Goal: Task Accomplishment & Management: Use online tool/utility

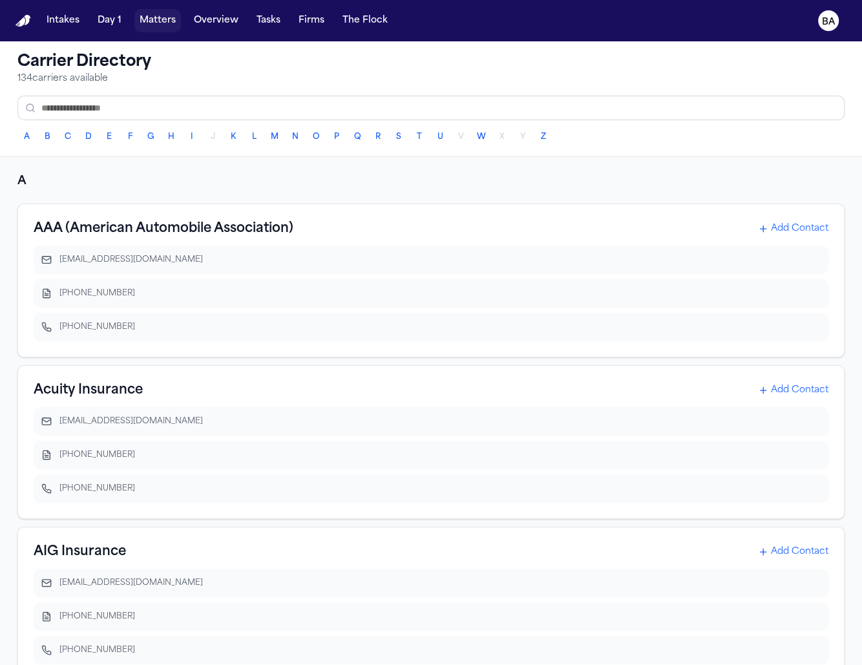
click at [151, 26] on button "Matters" at bounding box center [157, 20] width 47 height 23
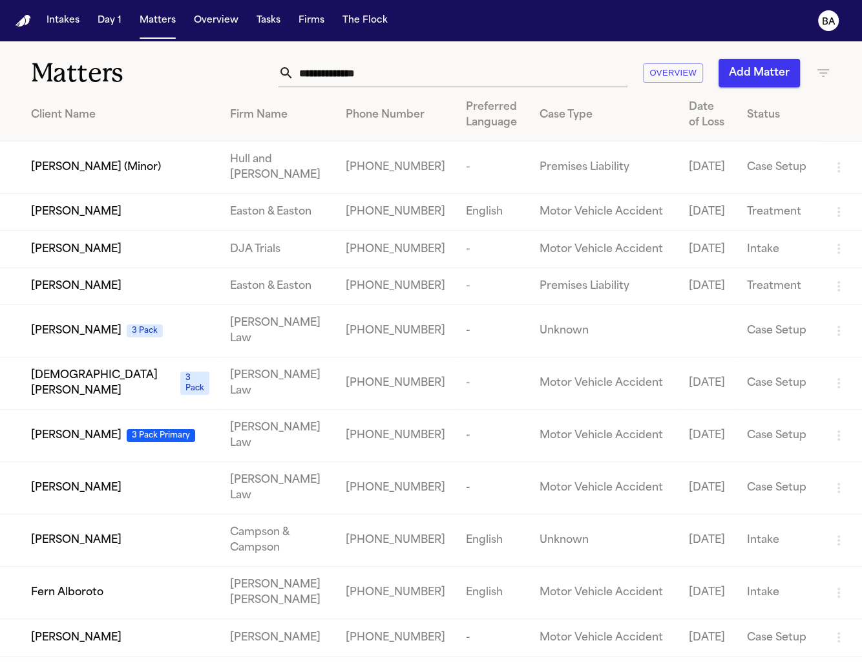
click at [88, 257] on span "[PERSON_NAME]" at bounding box center [76, 250] width 90 height 16
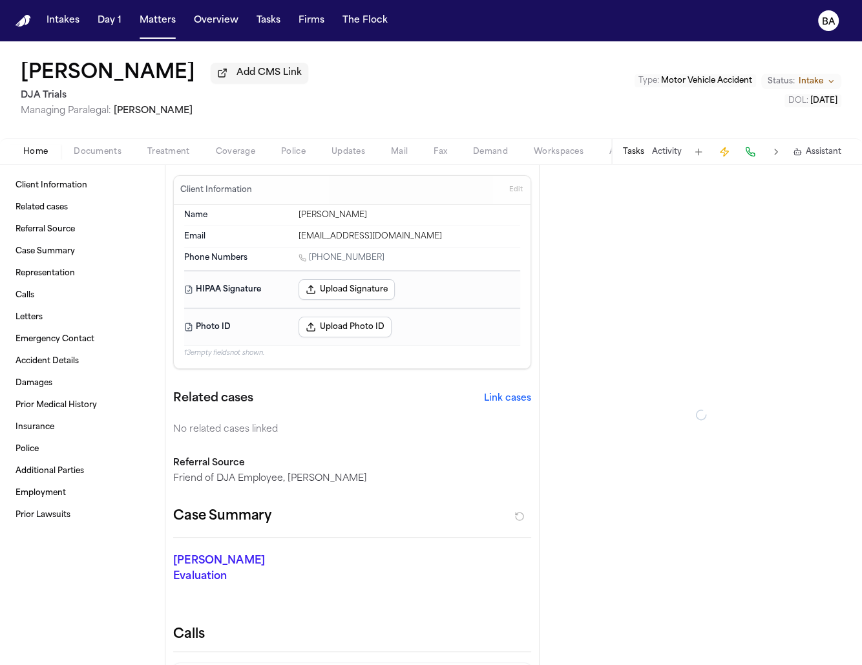
click at [234, 155] on span "Coverage" at bounding box center [235, 152] width 39 height 10
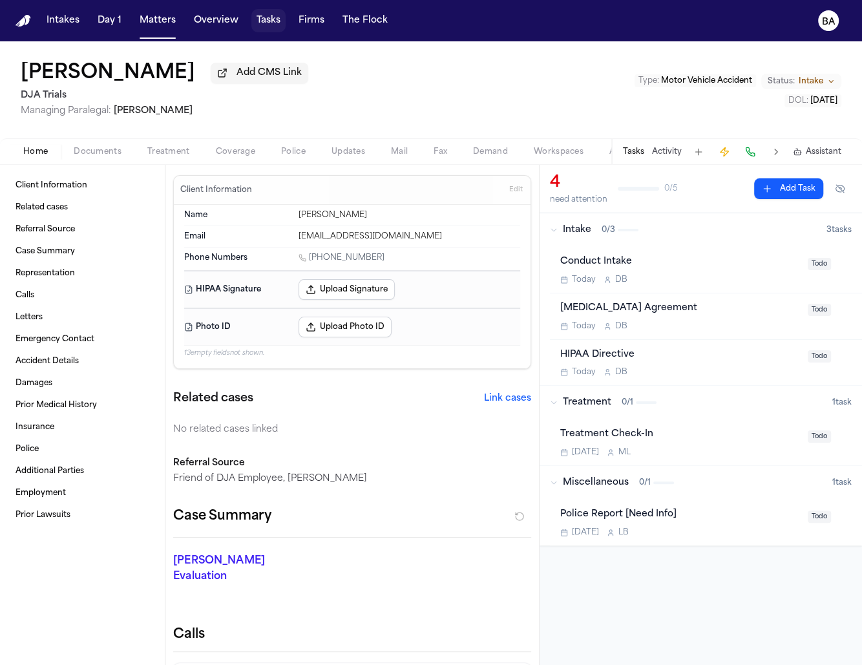
click at [278, 17] on button "Tasks" at bounding box center [268, 20] width 34 height 23
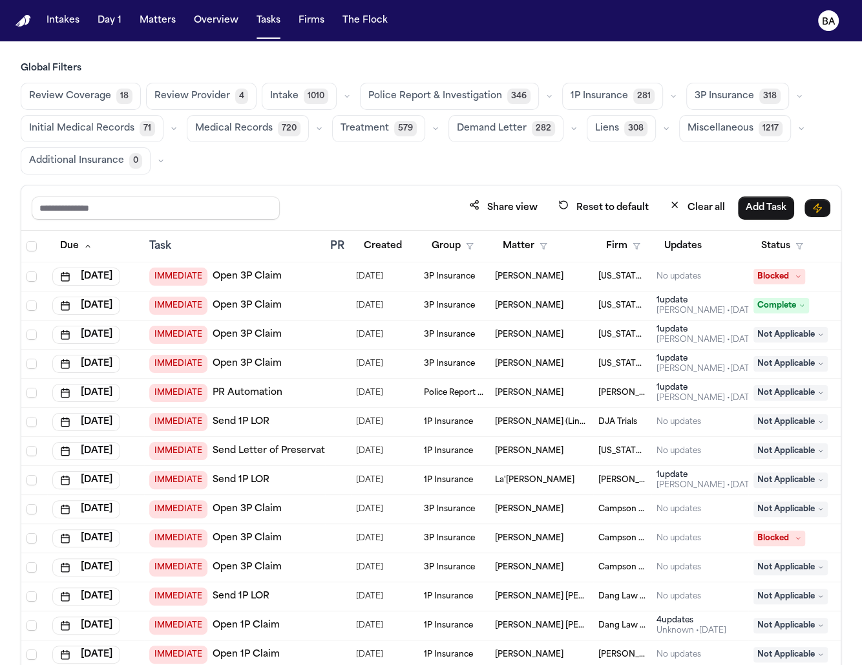
click at [670, 99] on icon "button" at bounding box center [674, 96] width 8 height 8
click at [627, 154] on button "Send LOR 37" at bounding box center [627, 155] width 128 height 26
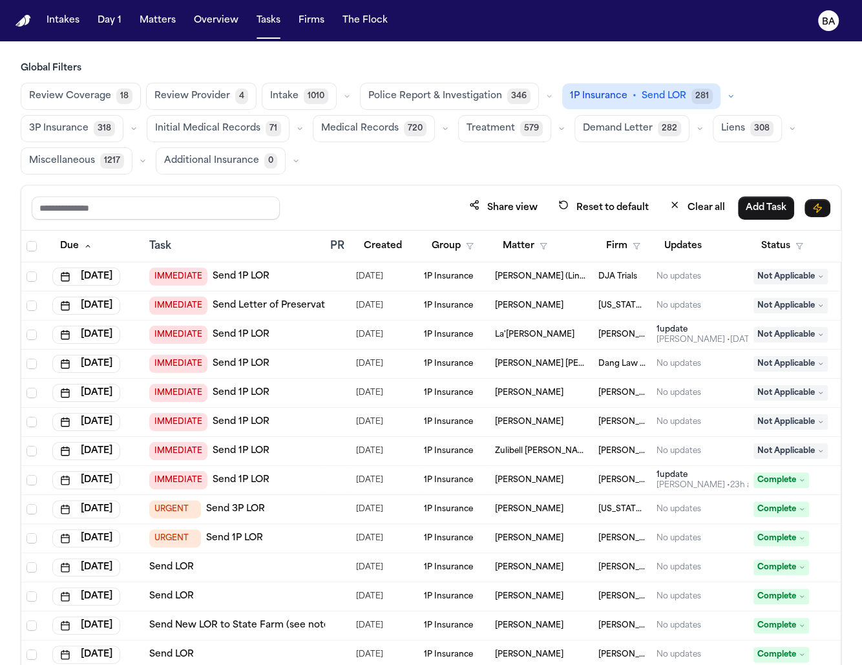
click at [293, 400] on td "IMMEDIATE Send 1P LOR" at bounding box center [234, 393] width 181 height 29
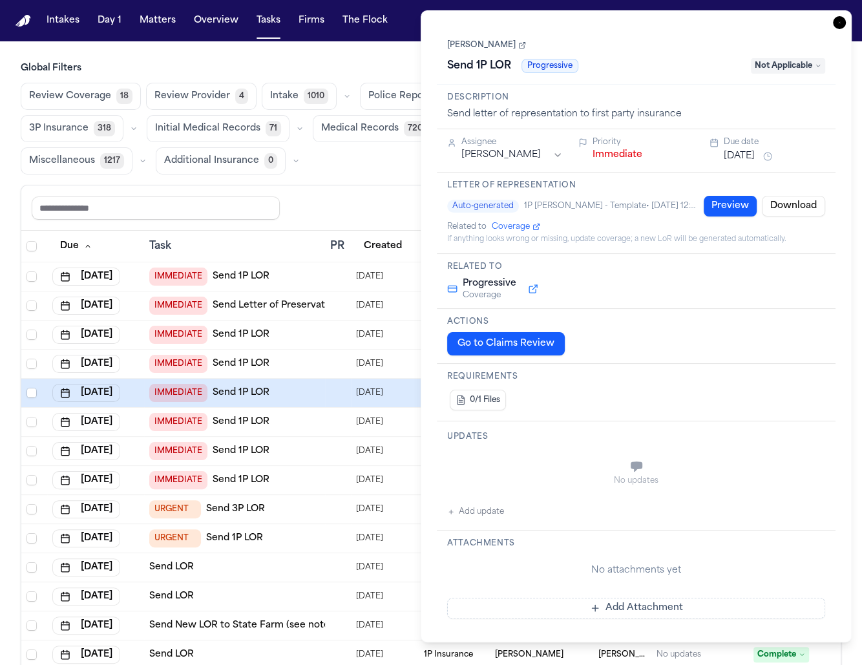
click at [506, 343] on button "Go to Claims Review" at bounding box center [506, 343] width 118 height 23
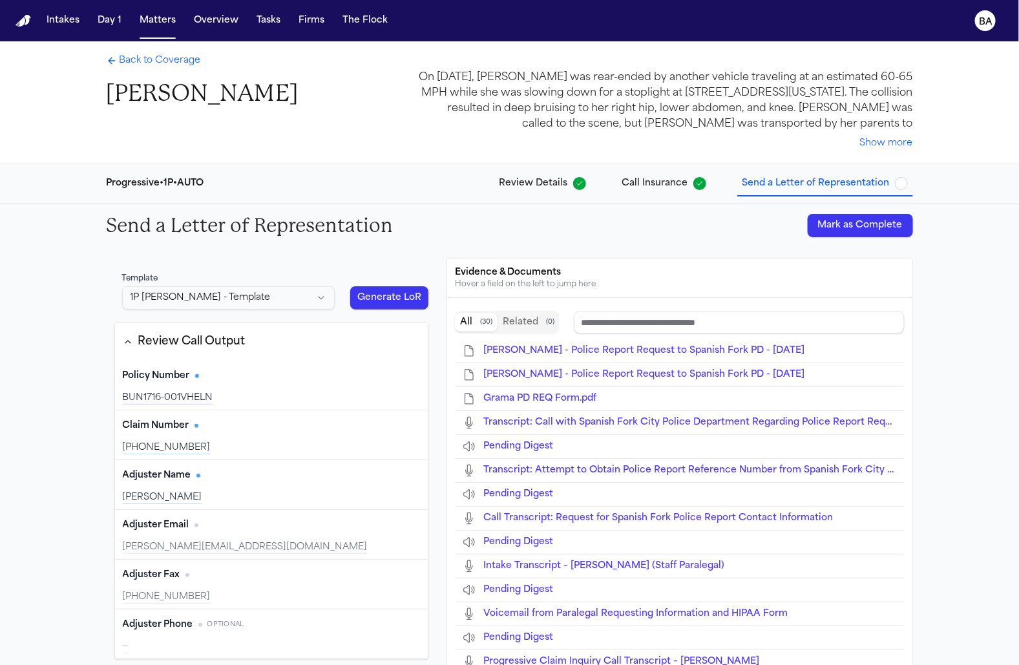
click at [561, 183] on span "Review Details" at bounding box center [534, 183] width 69 height 13
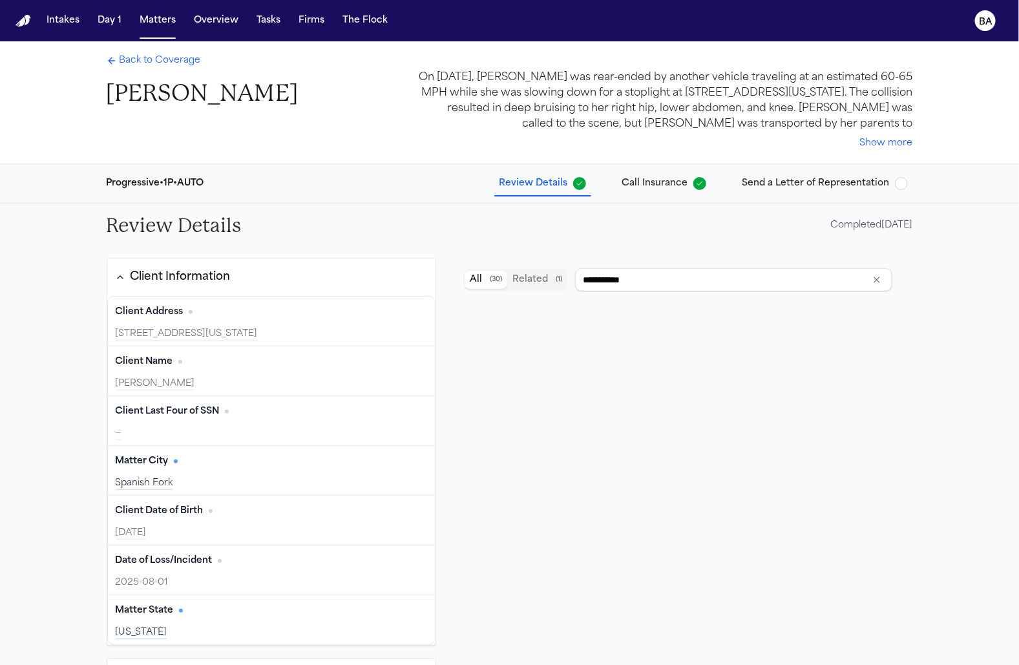
click at [646, 188] on span "Call Insurance" at bounding box center [655, 183] width 66 height 13
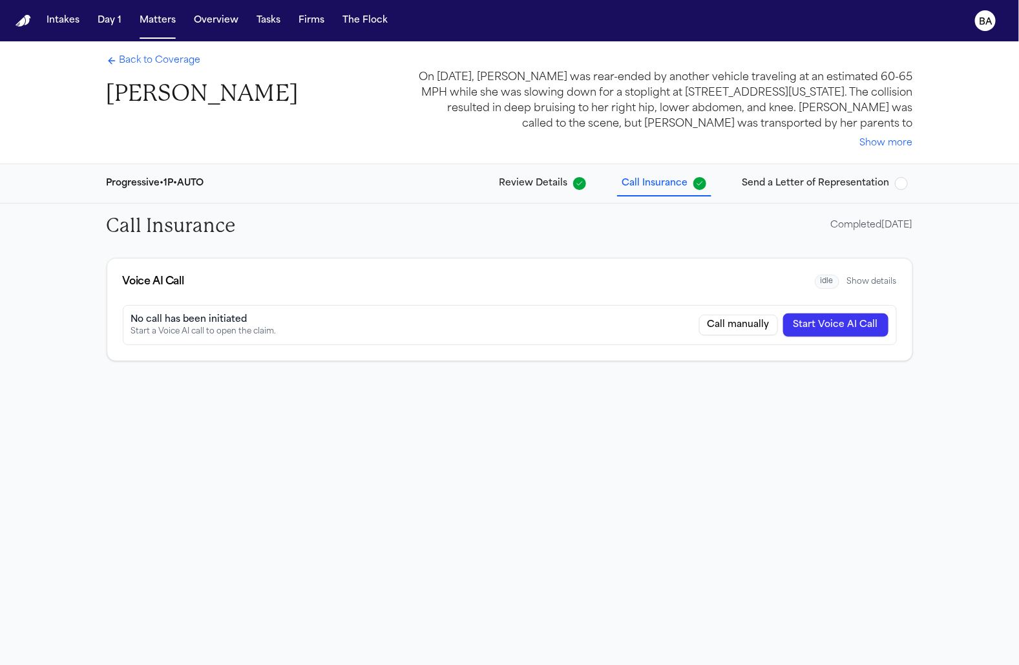
click at [533, 181] on span "Review Details" at bounding box center [534, 183] width 69 height 13
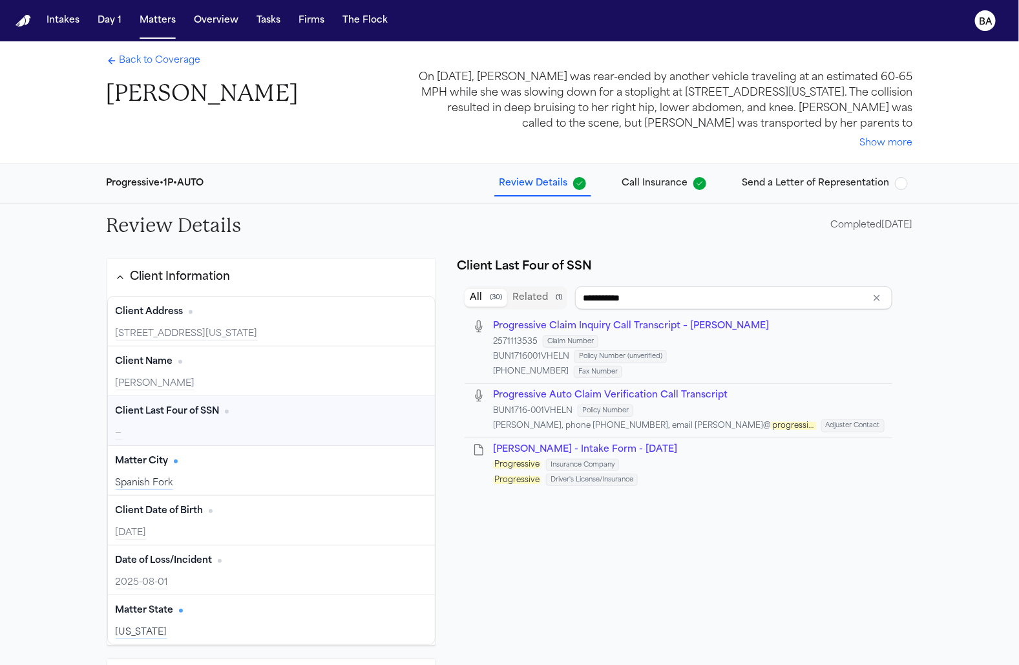
scroll to position [154, 0]
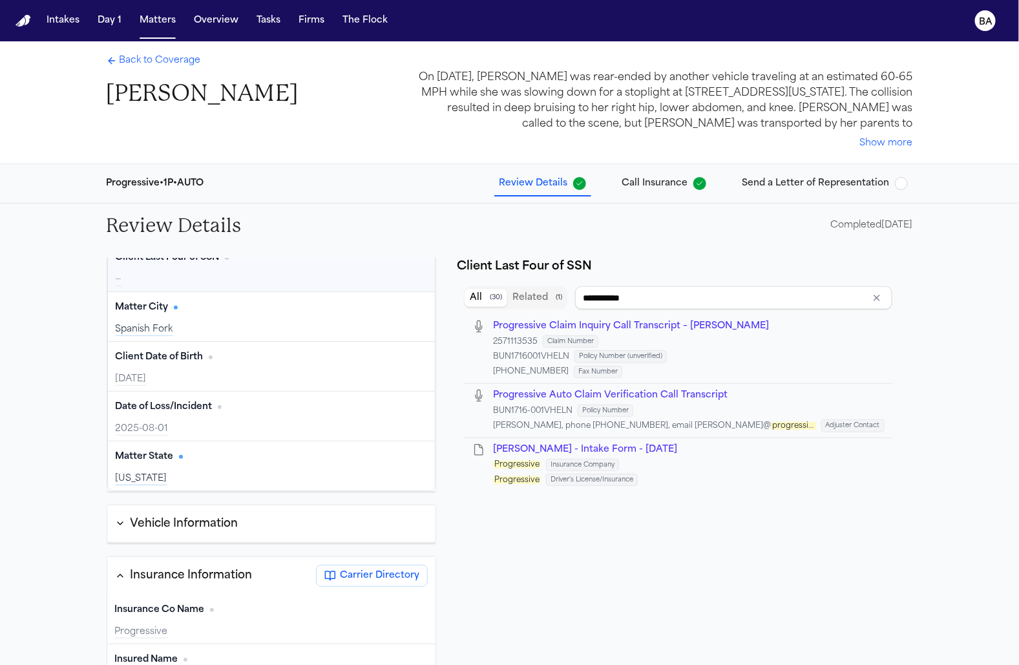
type input "**********"
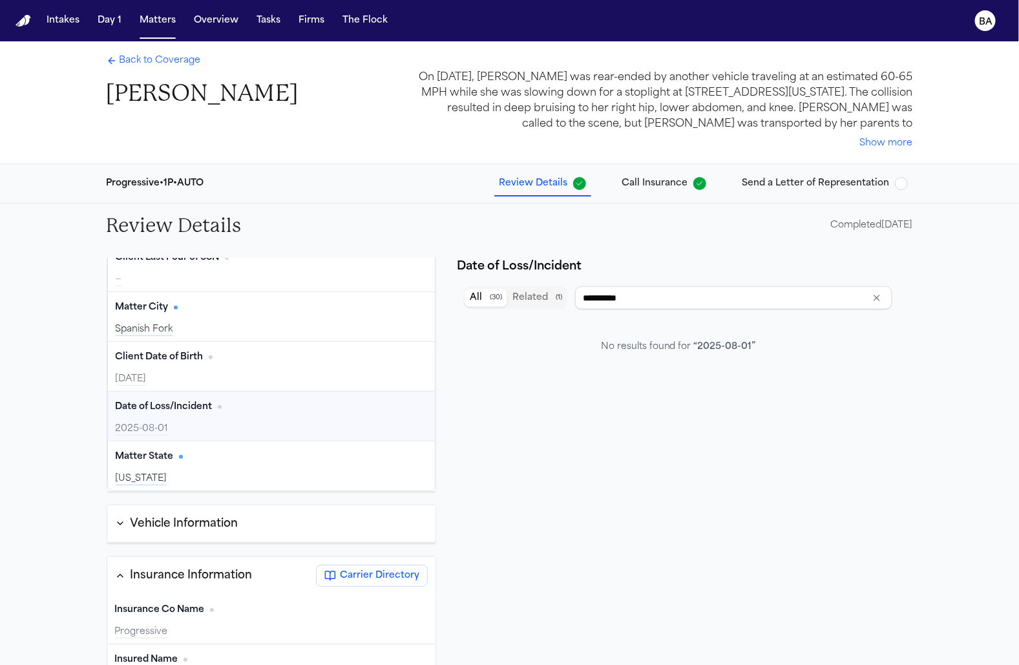
scroll to position [156, 0]
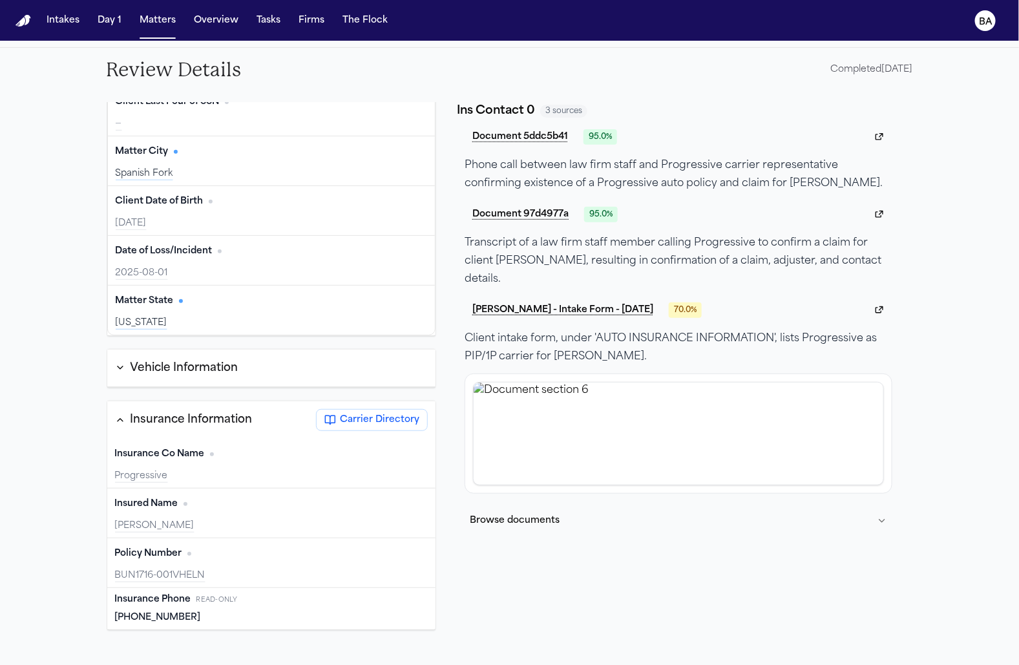
click at [160, 611] on div "(800) 776-4737" at bounding box center [271, 617] width 313 height 13
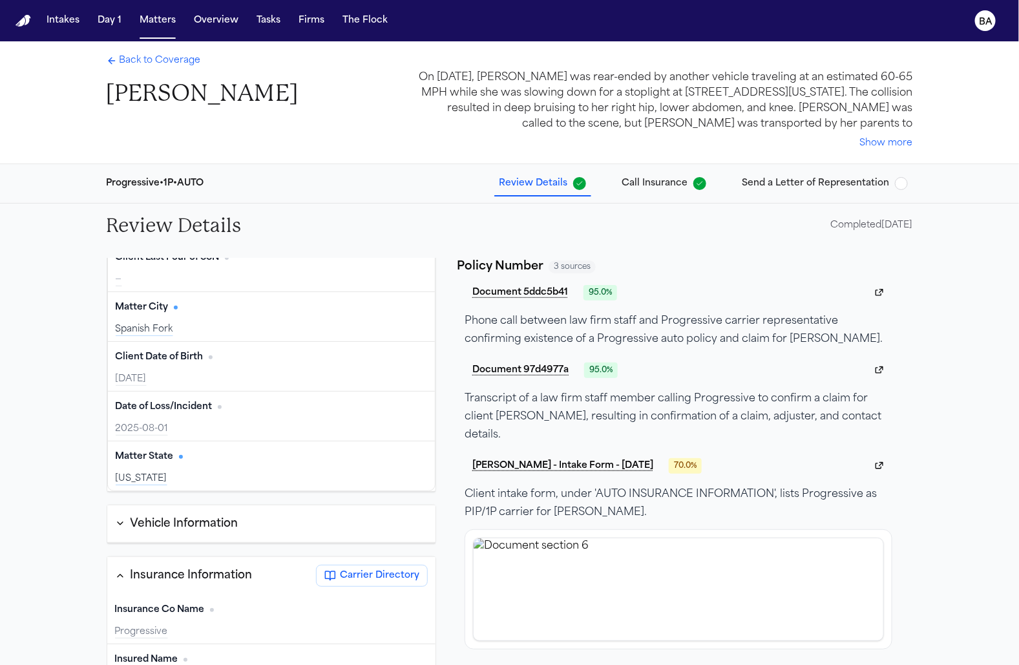
click at [833, 184] on span "Send a Letter of Representation" at bounding box center [816, 183] width 147 height 13
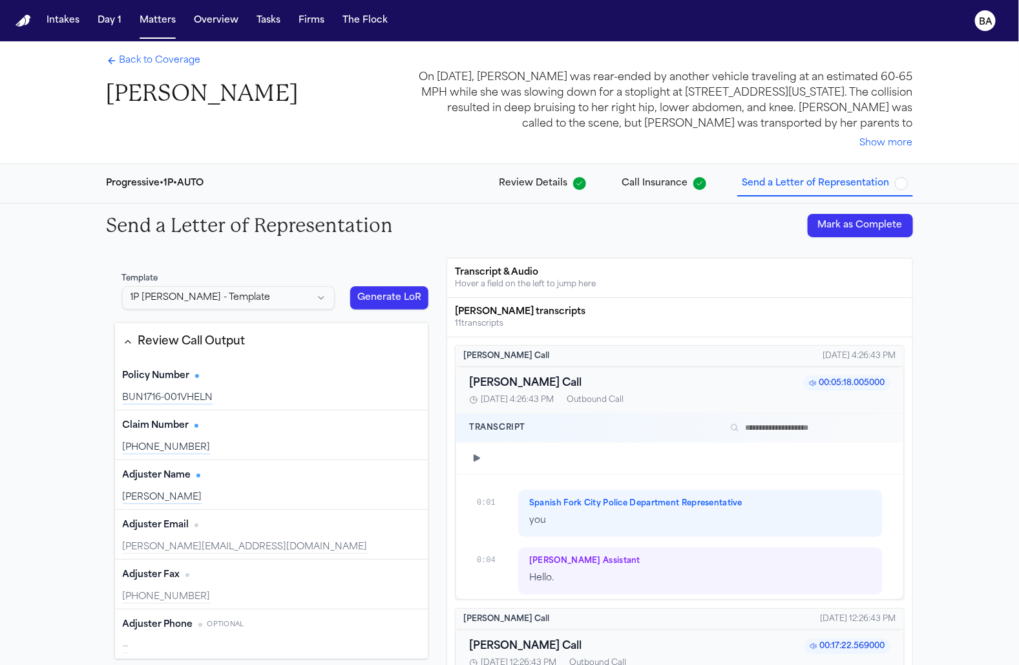
type input "**********"
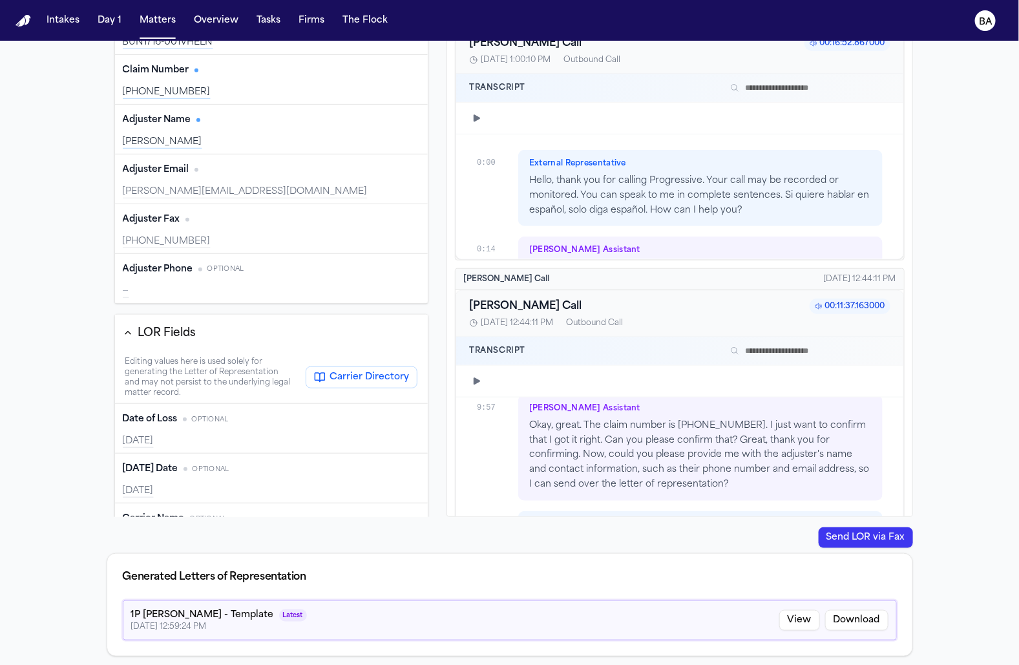
scroll to position [241, 0]
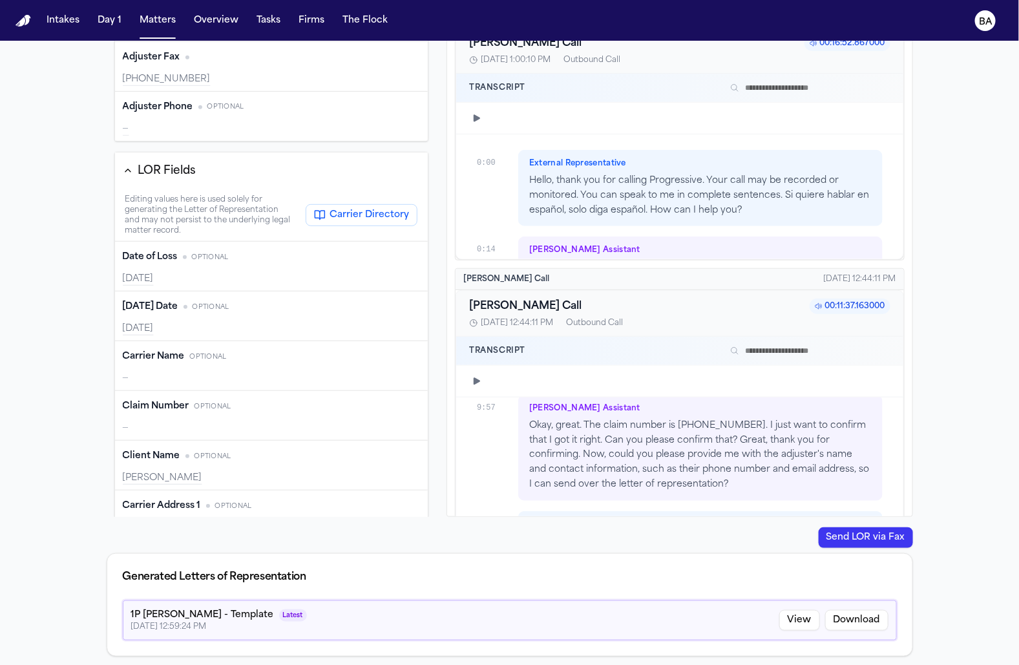
type input "**********"
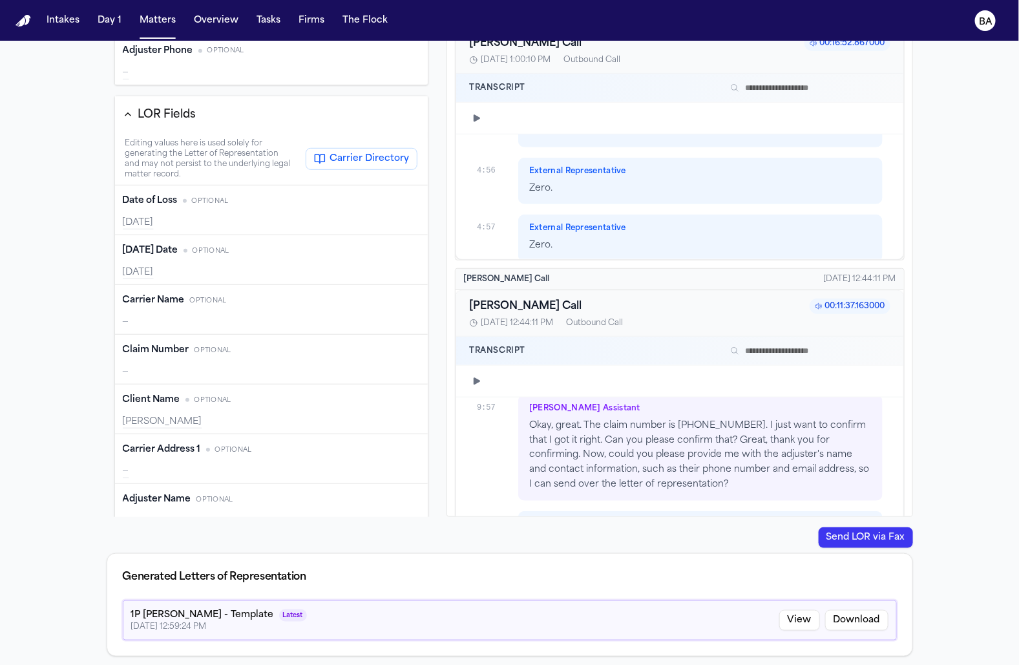
scroll to position [0, 0]
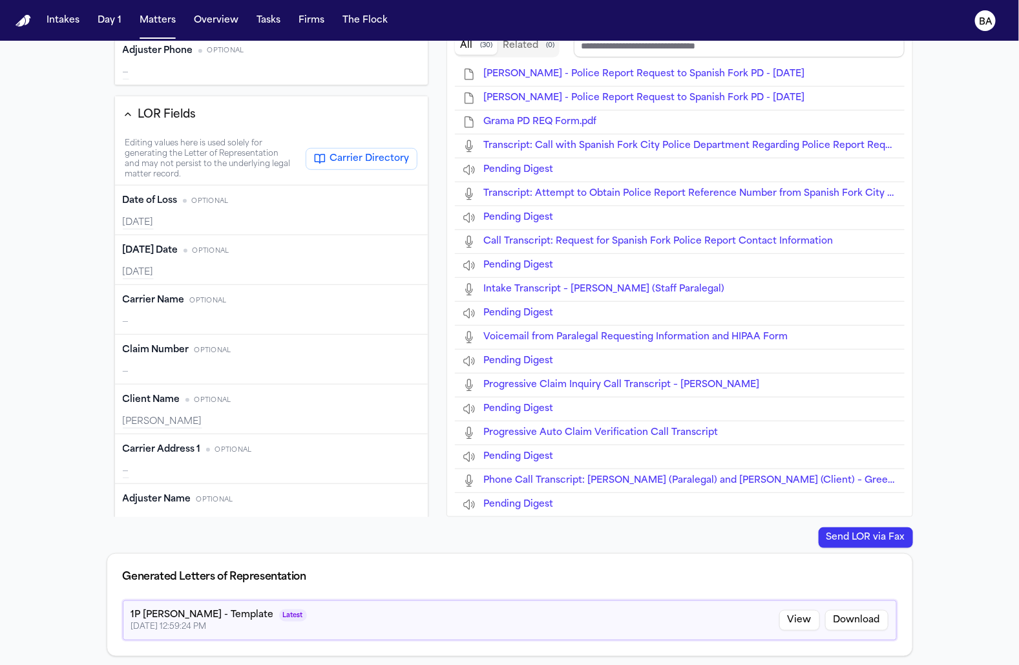
type input "**********"
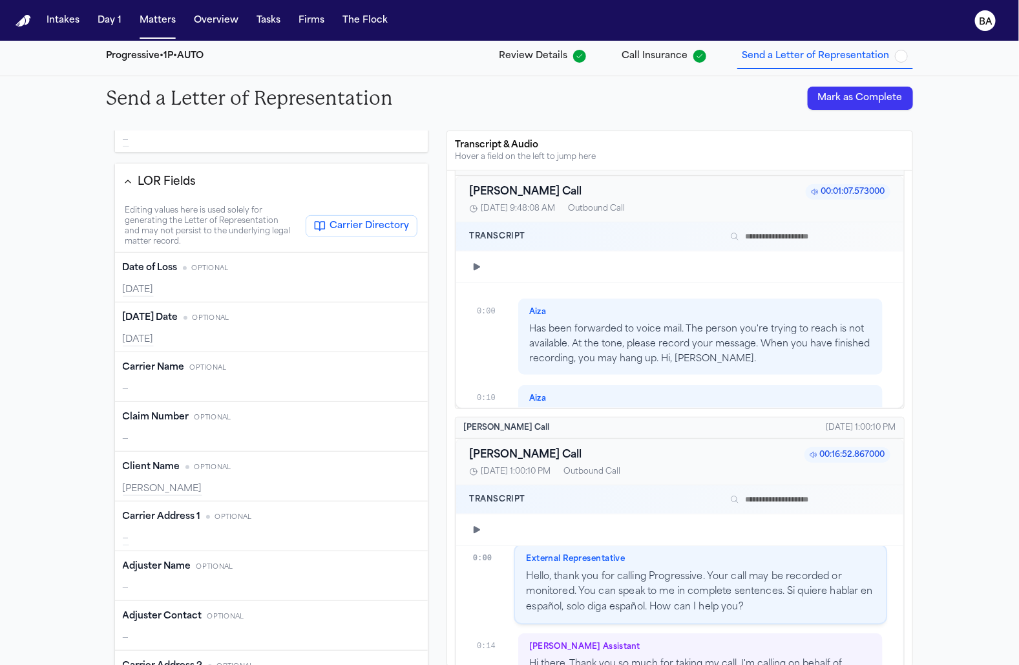
type input "**********"
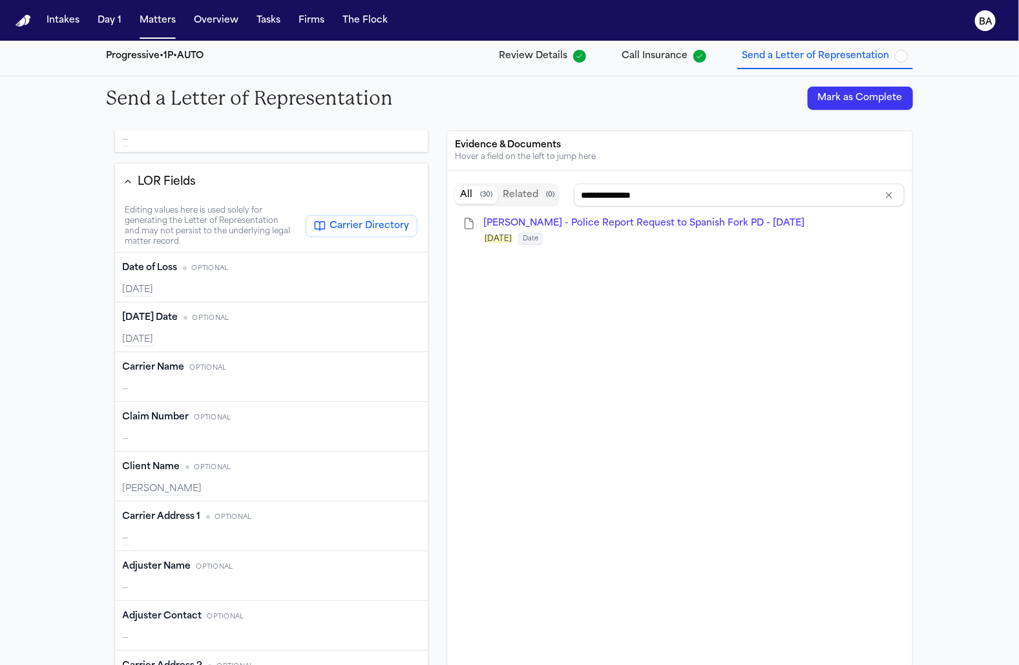
click at [385, 228] on span "Carrier Directory" at bounding box center [369, 226] width 79 height 13
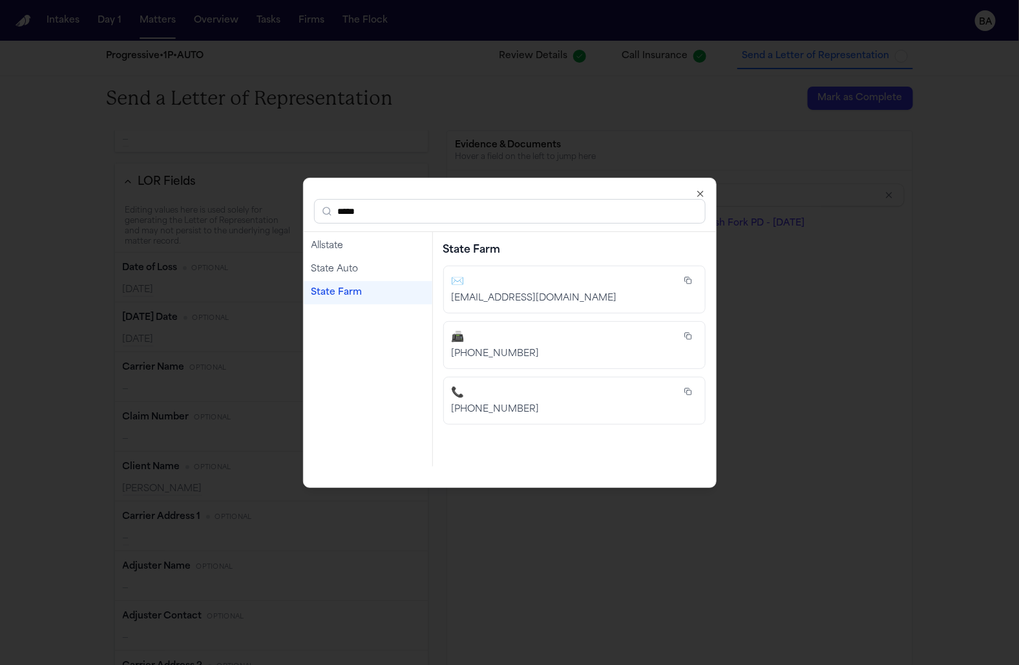
type input "*****"
click at [335, 294] on div "State Farm" at bounding box center [367, 292] width 113 height 13
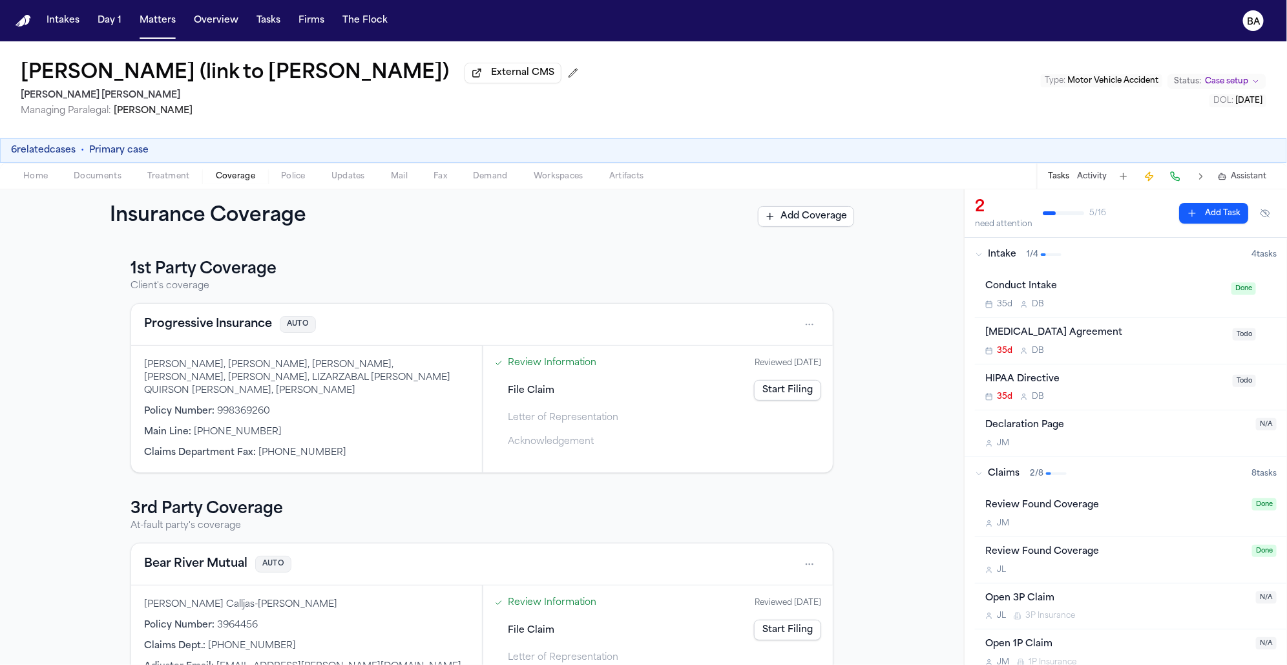
click at [343, 374] on div "Quirson Lizarzabal, Melfis Herrera, Ines Herrera, Jaiden Herrera, Mateas Herrer…" at bounding box center [306, 378] width 325 height 39
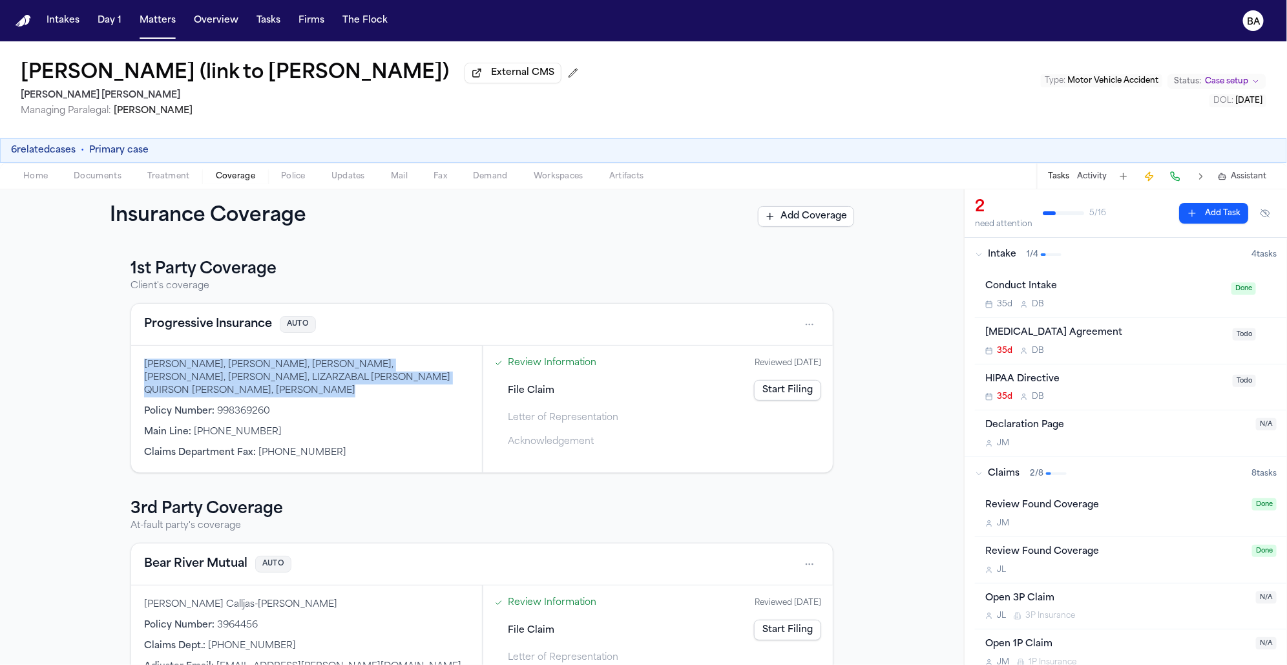
click at [343, 374] on div "Quirson Lizarzabal, Melfis Herrera, Ines Herrera, Jaiden Herrera, Mateas Herrer…" at bounding box center [306, 378] width 325 height 39
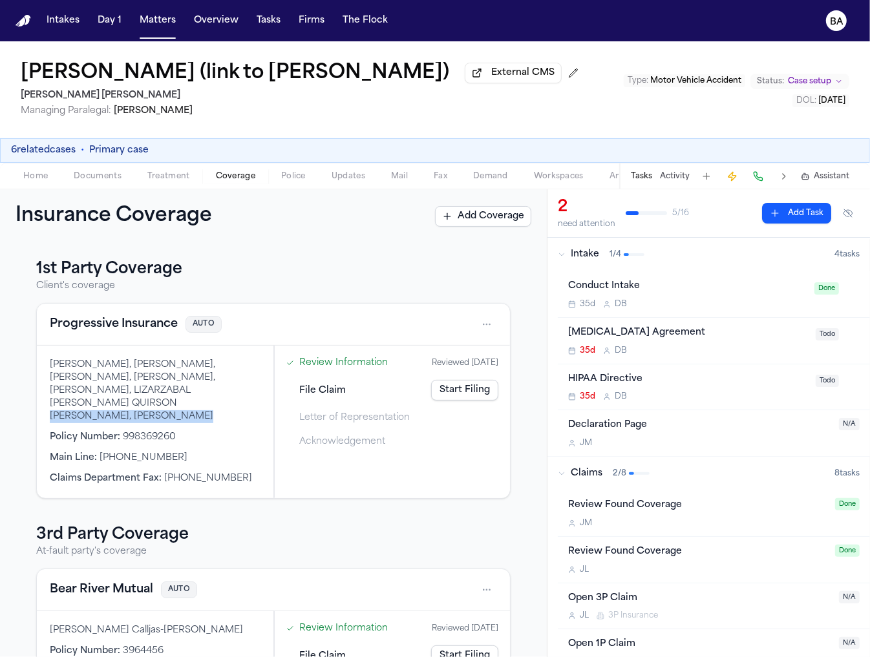
click at [170, 397] on div "Quirson Lizarzabal, Melfis Herrera, Ines Herrera, Jaiden Herrera, Mateas Herrer…" at bounding box center [155, 391] width 211 height 65
click at [167, 390] on div "Quirson Lizarzabal, Melfis Herrera, Ines Herrera, Jaiden Herrera, Mateas Herrer…" at bounding box center [155, 391] width 211 height 65
click at [167, 389] on div "Quirson Lizarzabal, Melfis Herrera, Ines Herrera, Jaiden Herrera, Mateas Herrer…" at bounding box center [155, 391] width 211 height 65
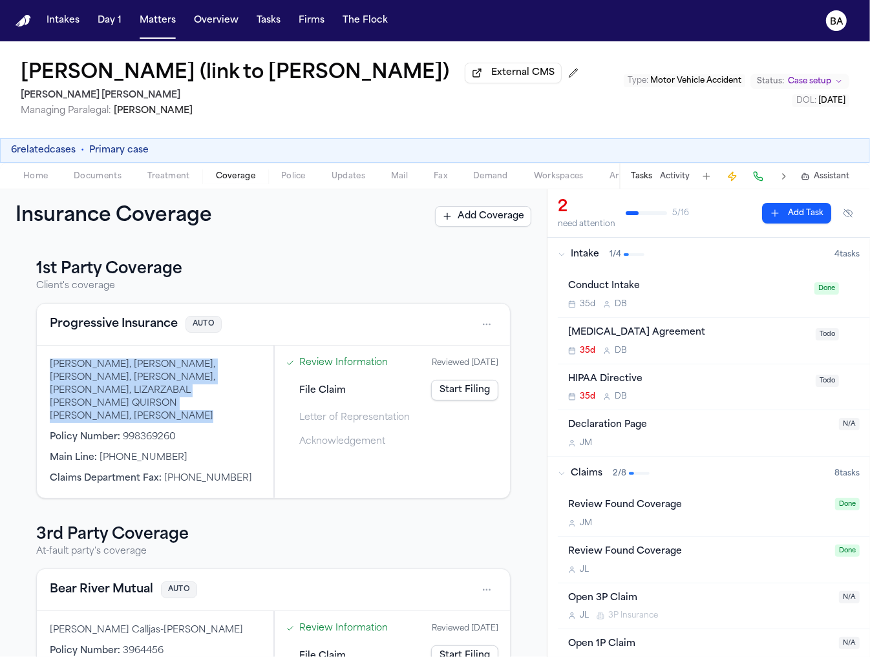
click at [167, 388] on div "Quirson Lizarzabal, Melfis Herrera, Ines Herrera, Jaiden Herrera, Mateas Herrer…" at bounding box center [155, 391] width 211 height 65
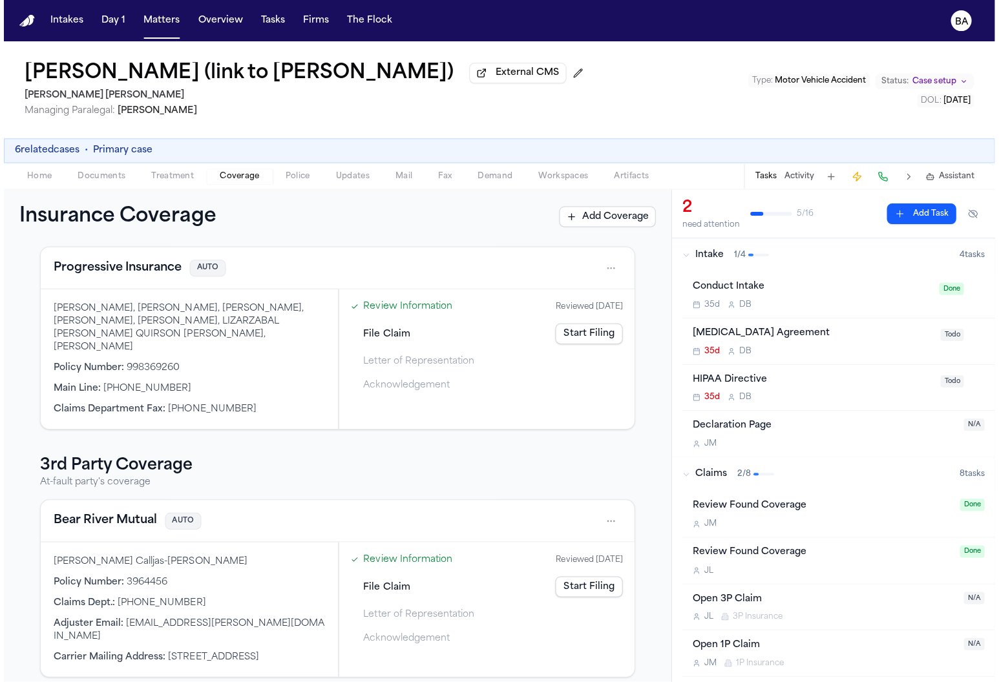
scroll to position [54, 0]
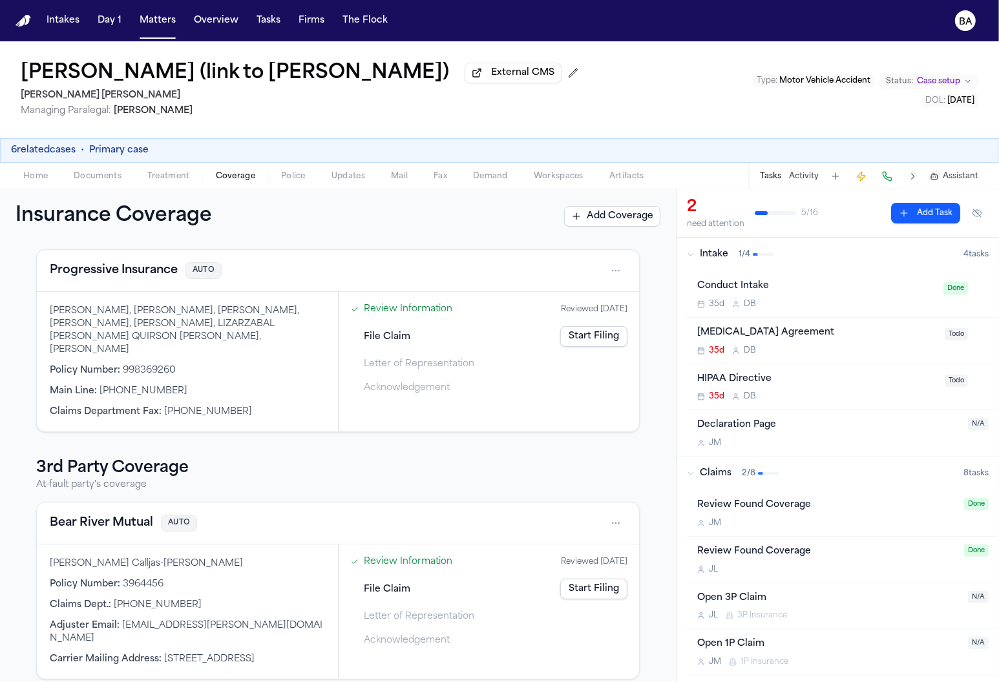
click at [42, 156] on button "6 related cases" at bounding box center [43, 150] width 65 height 13
click at [36, 176] on div "Quirson Lizarzabal (link to Melfis Herrera) External CMS Steele Adams Hosman Ma…" at bounding box center [499, 361] width 999 height 641
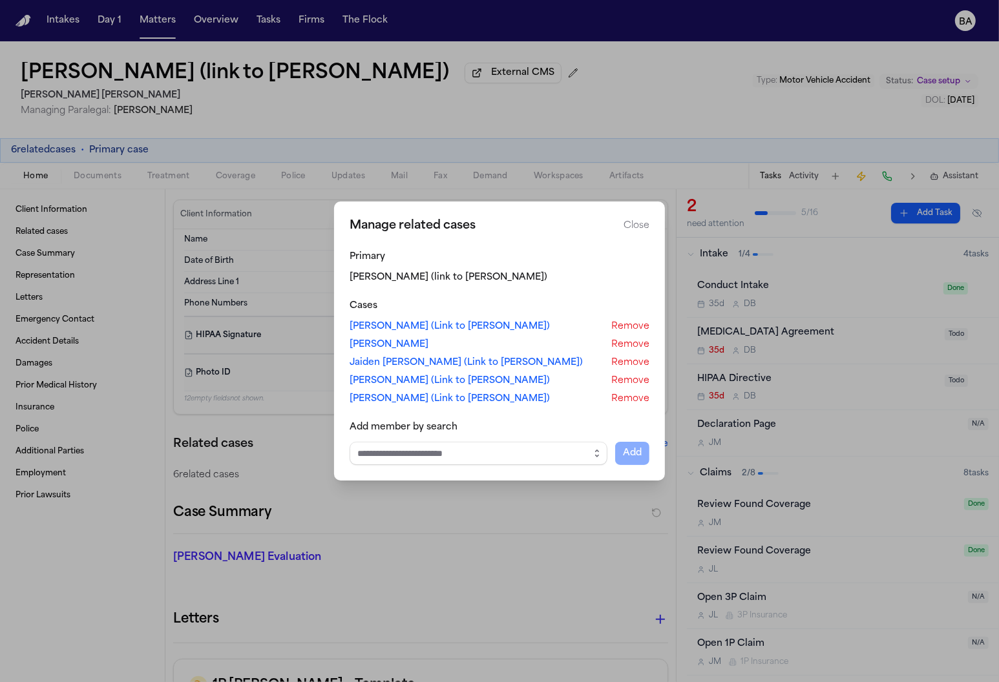
click at [643, 227] on button "Close" at bounding box center [637, 226] width 26 height 13
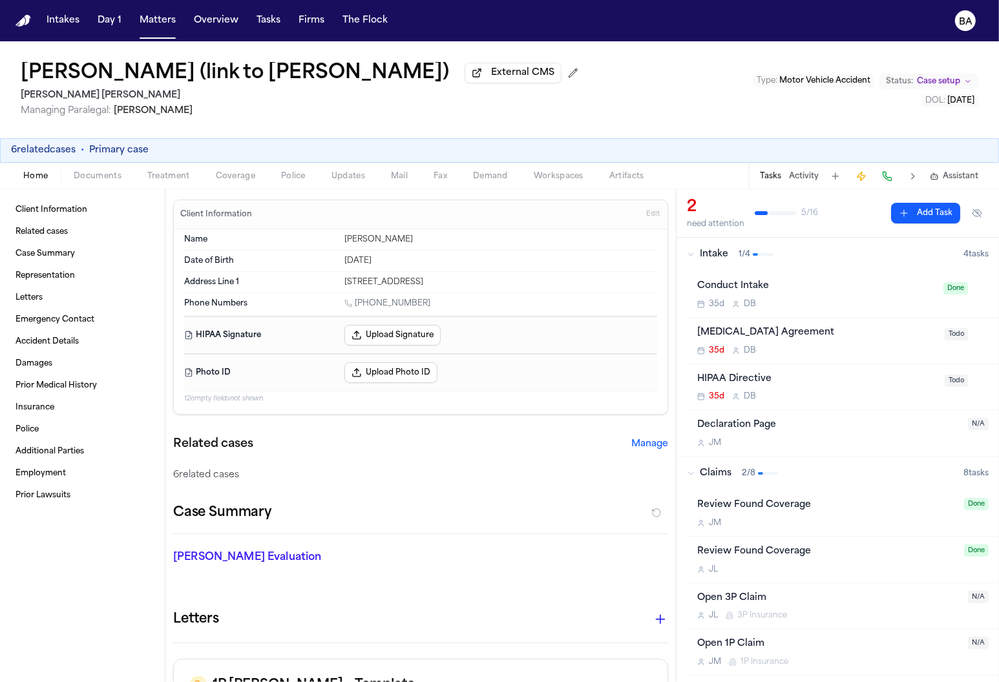
click at [39, 149] on button "6 related cases" at bounding box center [43, 150] width 65 height 13
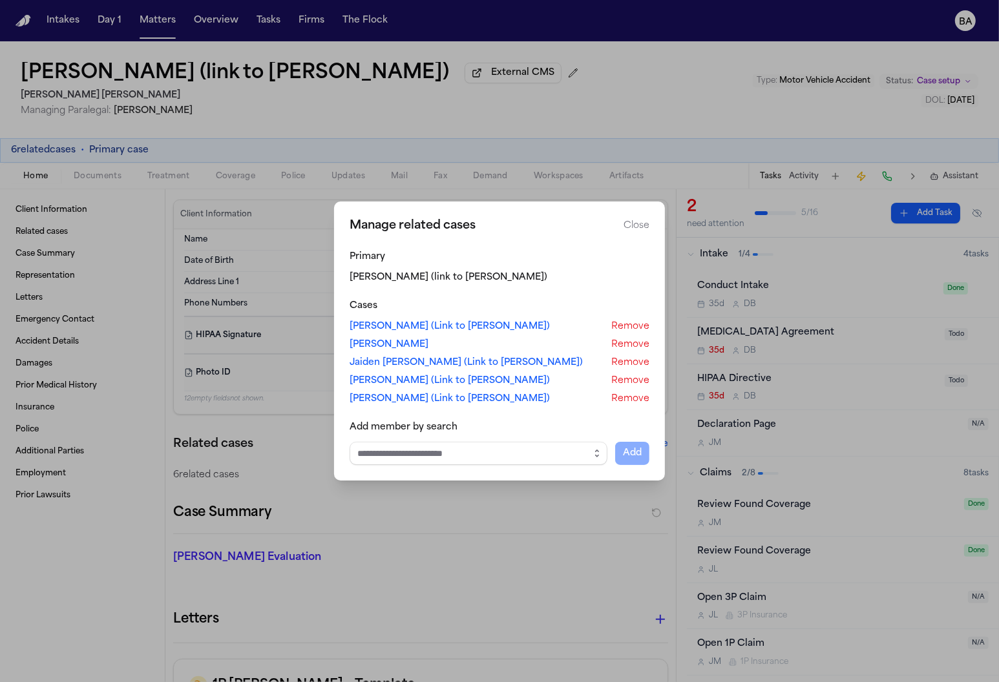
click at [259, 200] on button "Close manage related cases" at bounding box center [499, 341] width 999 height 682
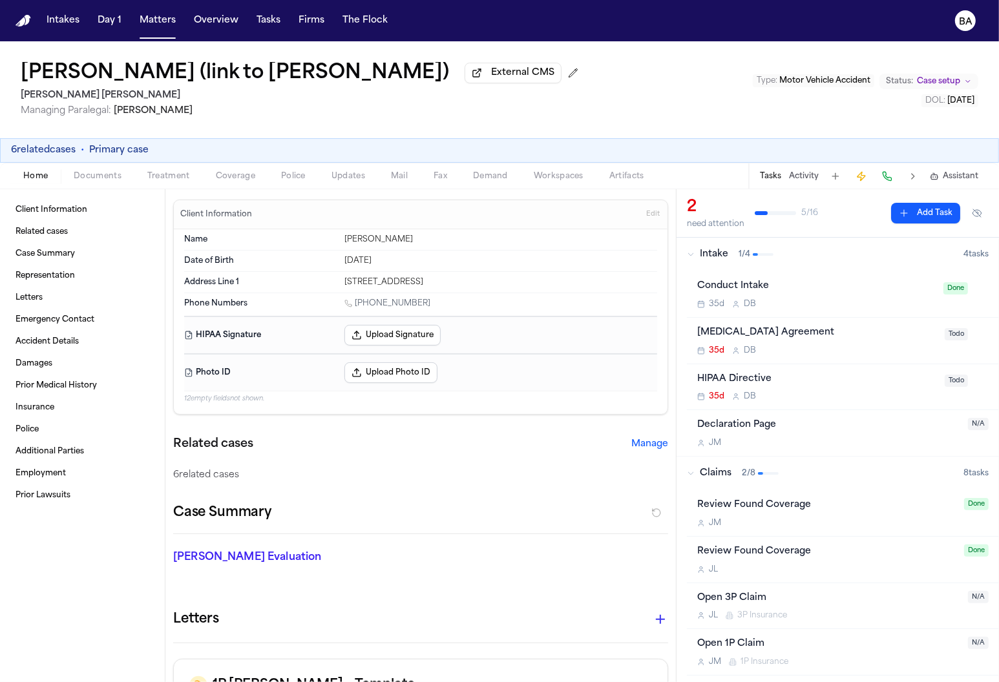
click at [298, 176] on span "Police" at bounding box center [293, 176] width 25 height 10
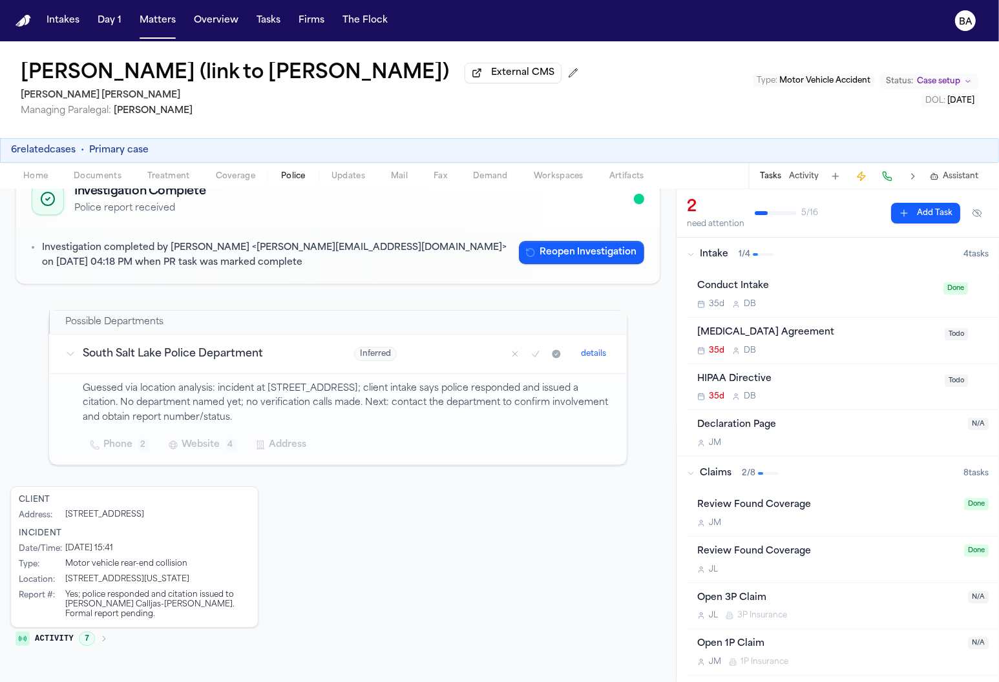
scroll to position [191, 0]
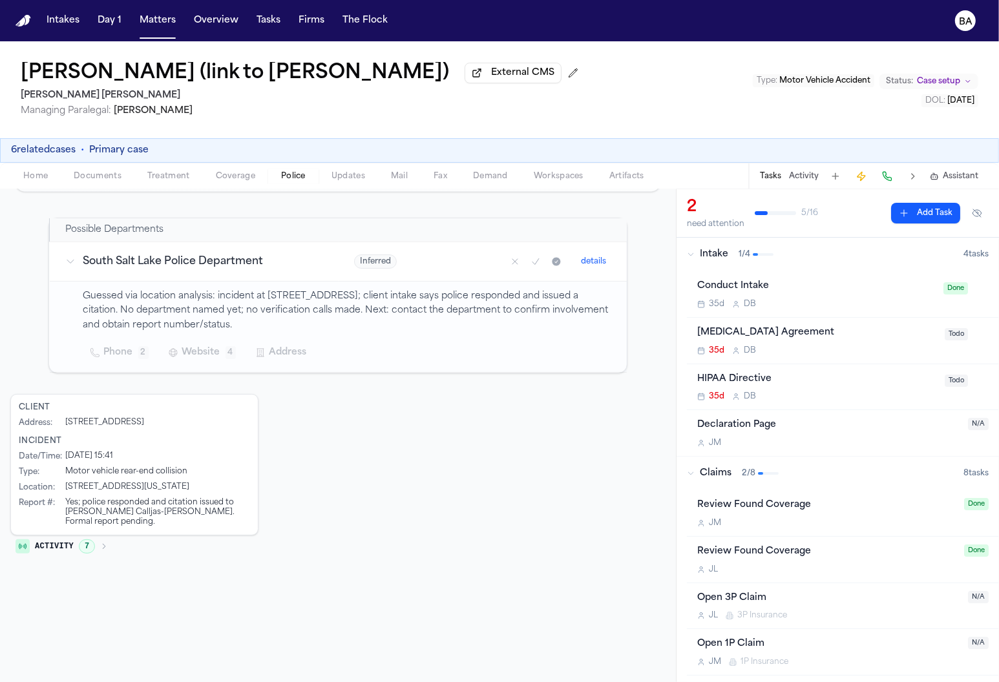
click at [103, 544] on icon "button" at bounding box center [104, 546] width 3 height 5
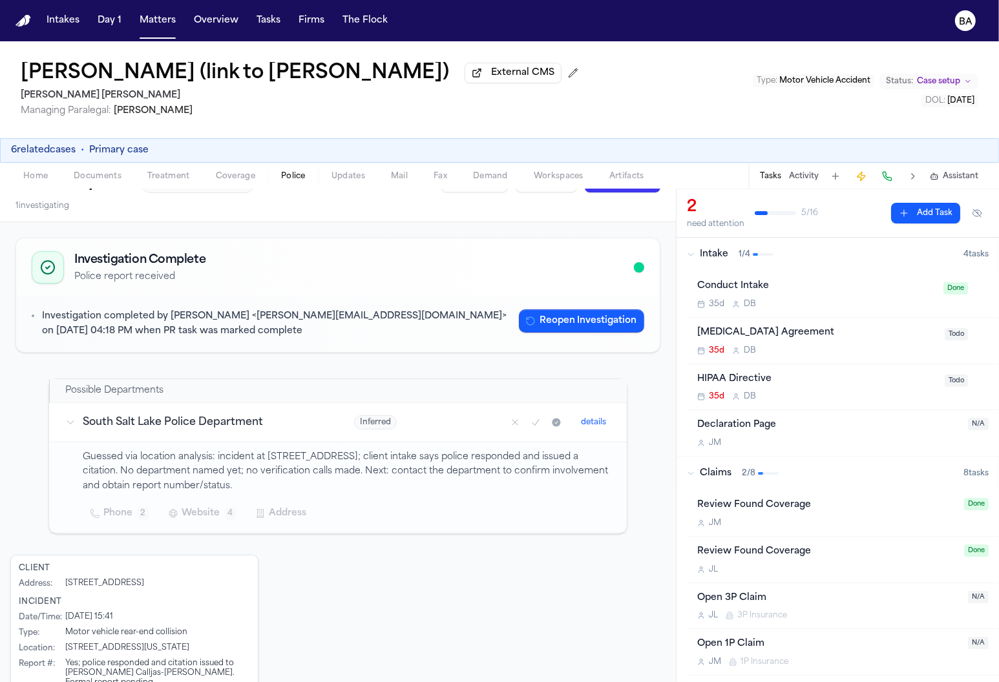
scroll to position [0, 0]
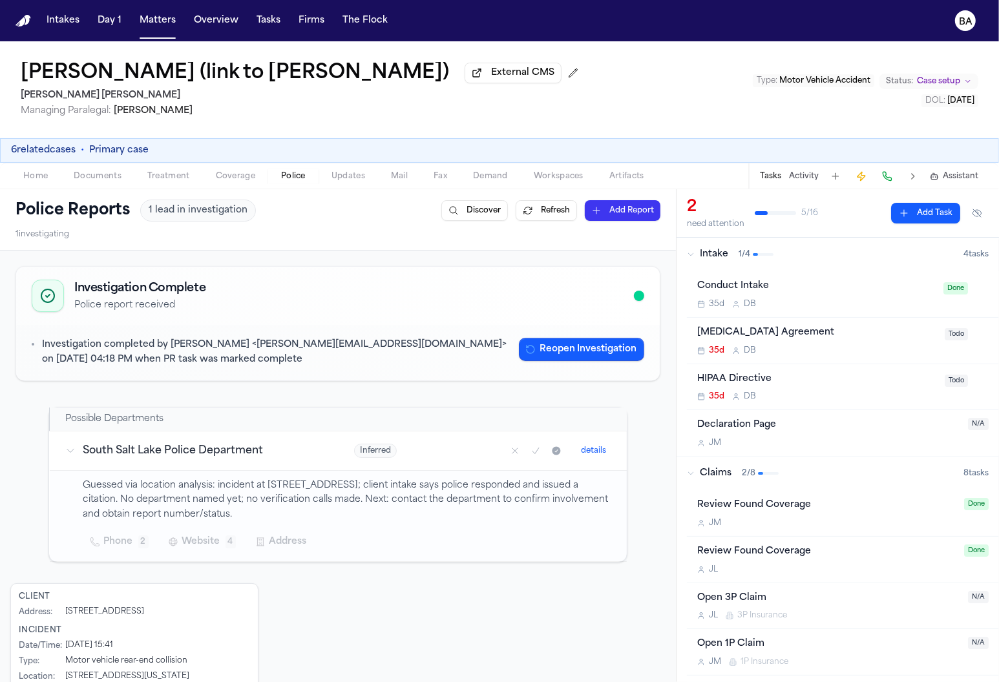
click at [100, 176] on span "Documents" at bounding box center [98, 176] width 48 height 10
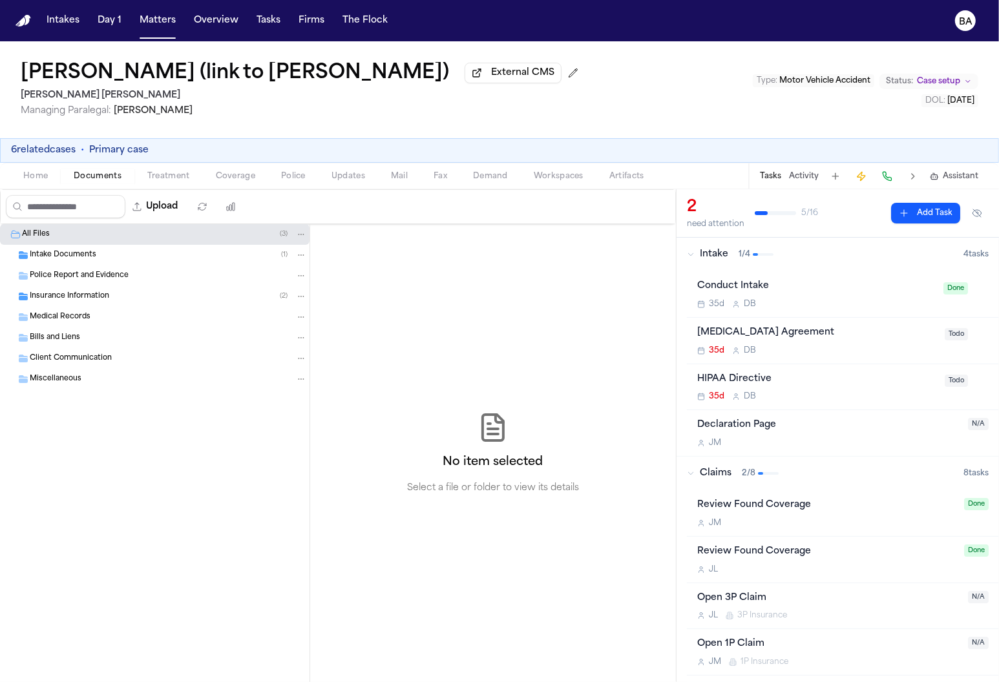
click at [176, 215] on button "Upload" at bounding box center [155, 206] width 60 height 23
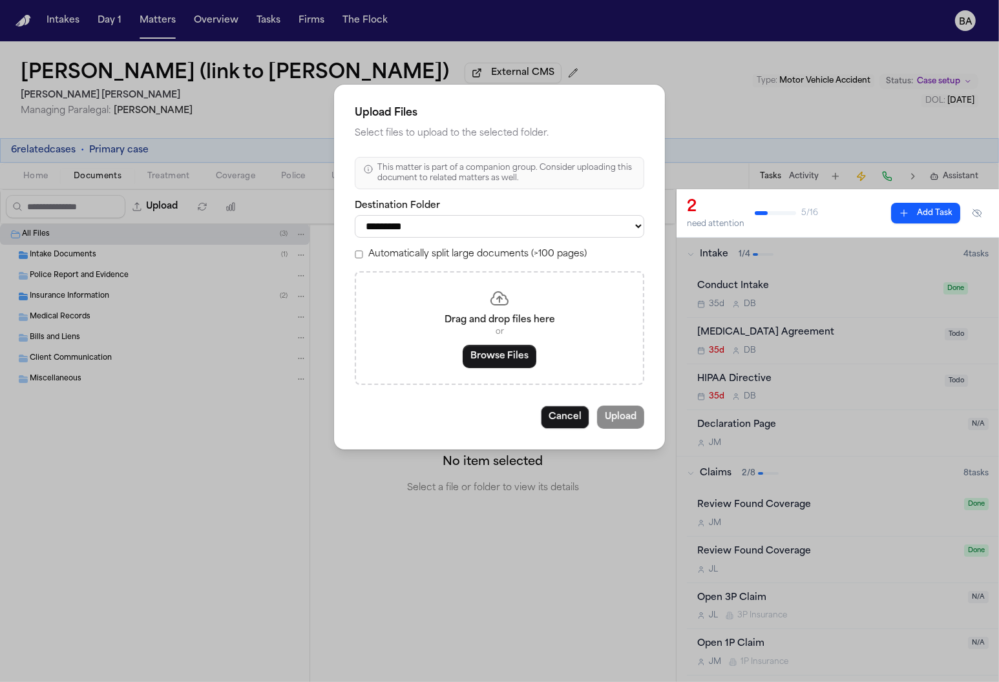
click at [483, 154] on div "**********" at bounding box center [499, 267] width 331 height 365
click at [525, 261] on label "Automatically split large documents (>100 pages)" at bounding box center [477, 254] width 218 height 13
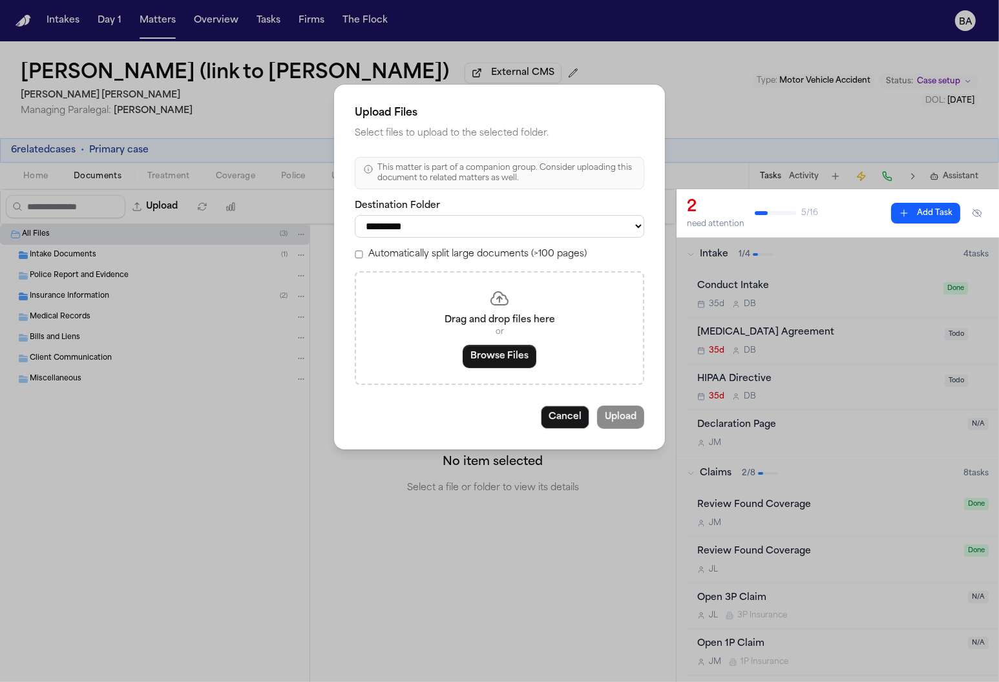
click at [503, 182] on p "This matter is part of a companion group. Consider uploading this document to r…" at bounding box center [506, 173] width 258 height 21
click at [565, 421] on button "Cancel" at bounding box center [565, 417] width 48 height 23
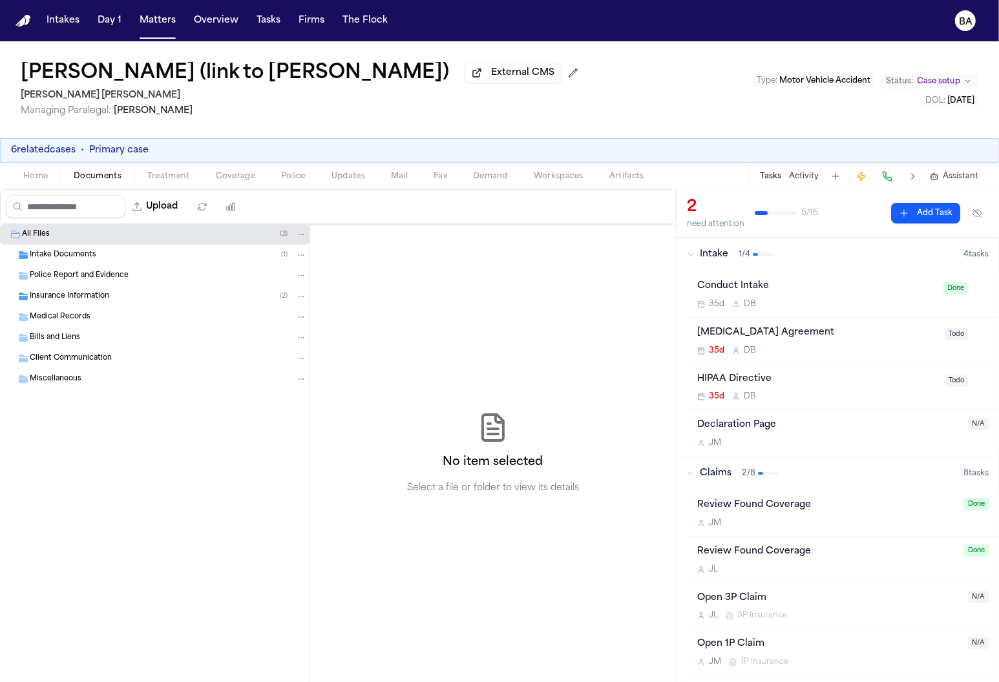
click at [20, 172] on button "Home" at bounding box center [35, 177] width 50 height 16
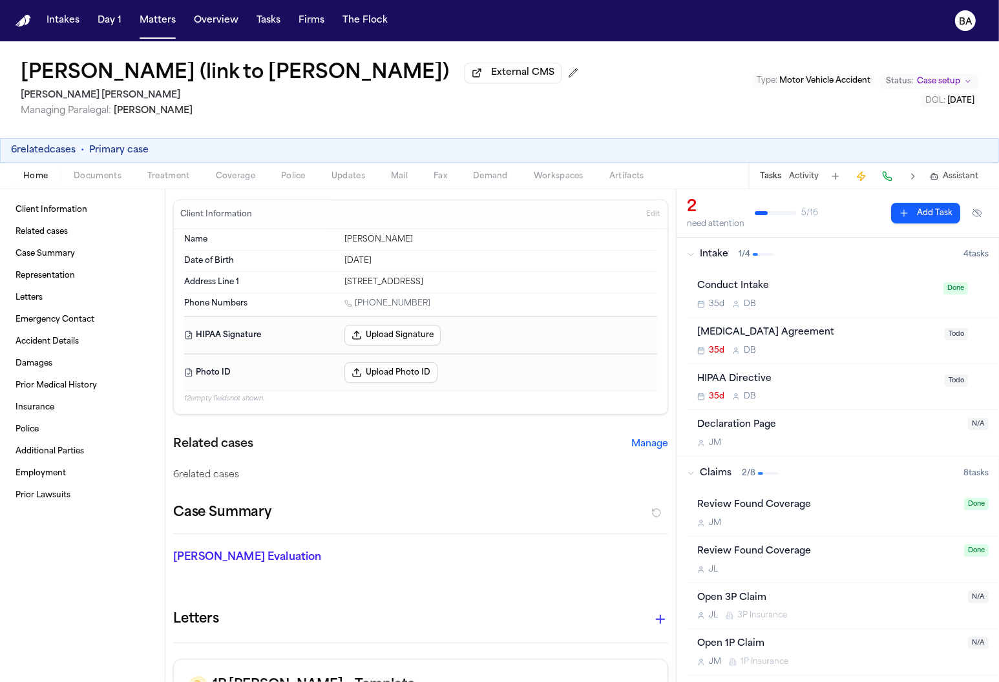
click at [34, 154] on button "6 related cases" at bounding box center [43, 150] width 65 height 13
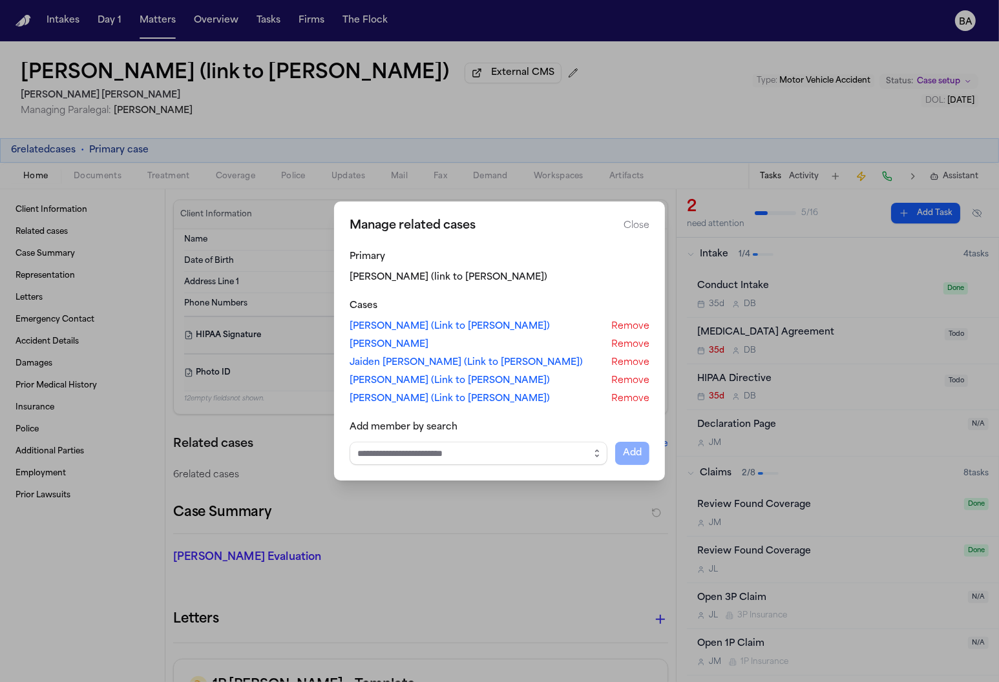
click at [151, 75] on button "Close manage related cases" at bounding box center [499, 341] width 999 height 682
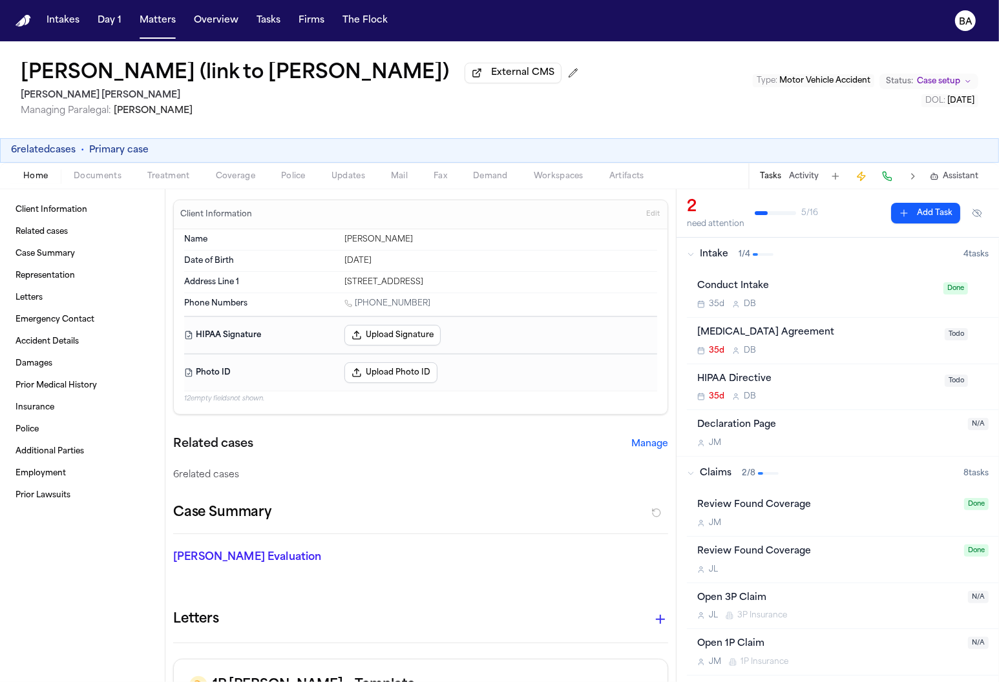
click at [100, 172] on span "Documents" at bounding box center [98, 176] width 48 height 10
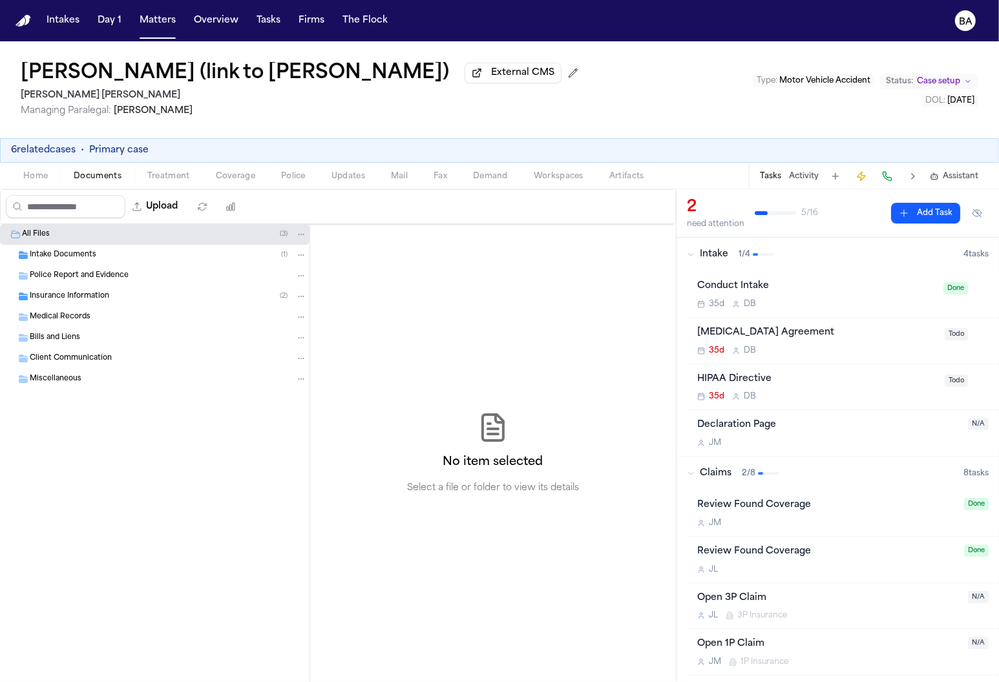
click at [147, 242] on div "All Files ( 3 )" at bounding box center [155, 234] width 310 height 21
click at [150, 268] on div "Police Report and Evidence" at bounding box center [155, 276] width 310 height 21
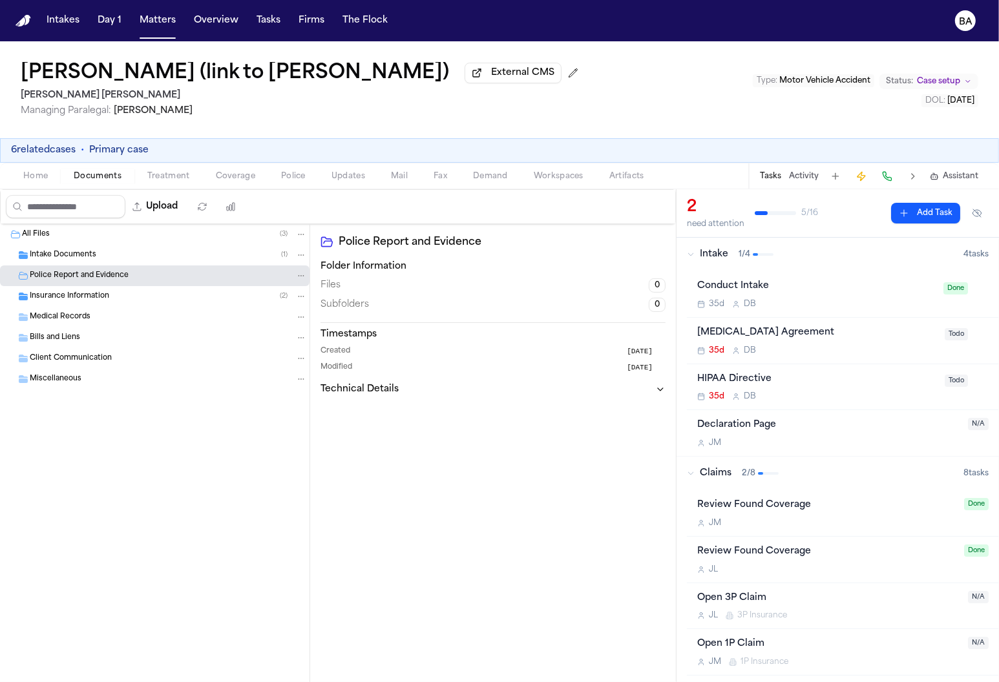
click at [141, 304] on div "Insurance Information ( 2 )" at bounding box center [155, 296] width 310 height 21
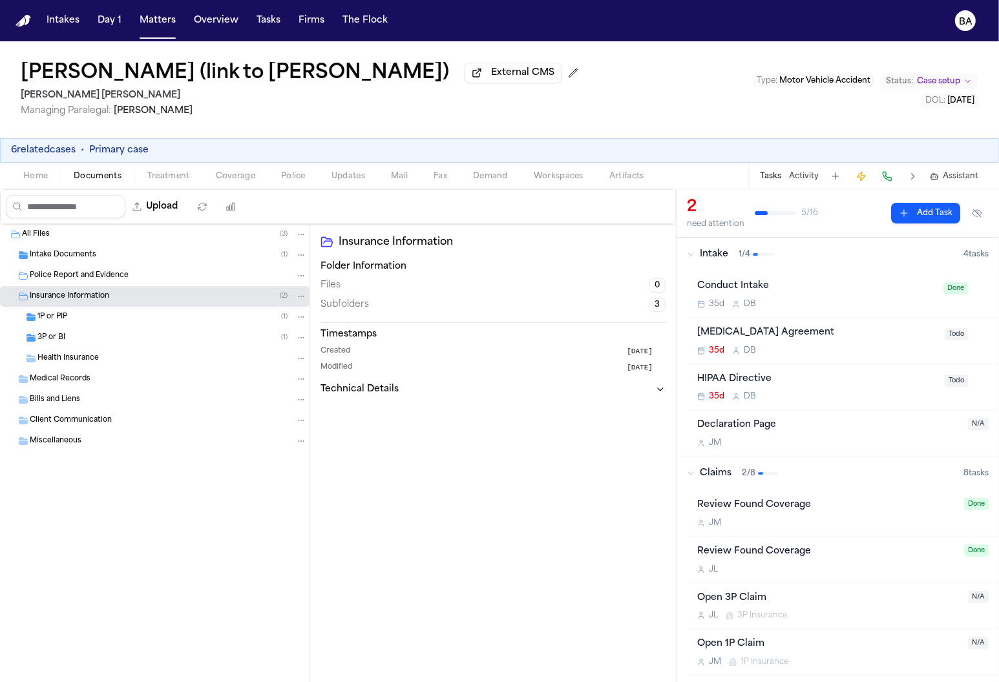
click at [132, 344] on div "3P or BI ( 1 )" at bounding box center [155, 338] width 310 height 21
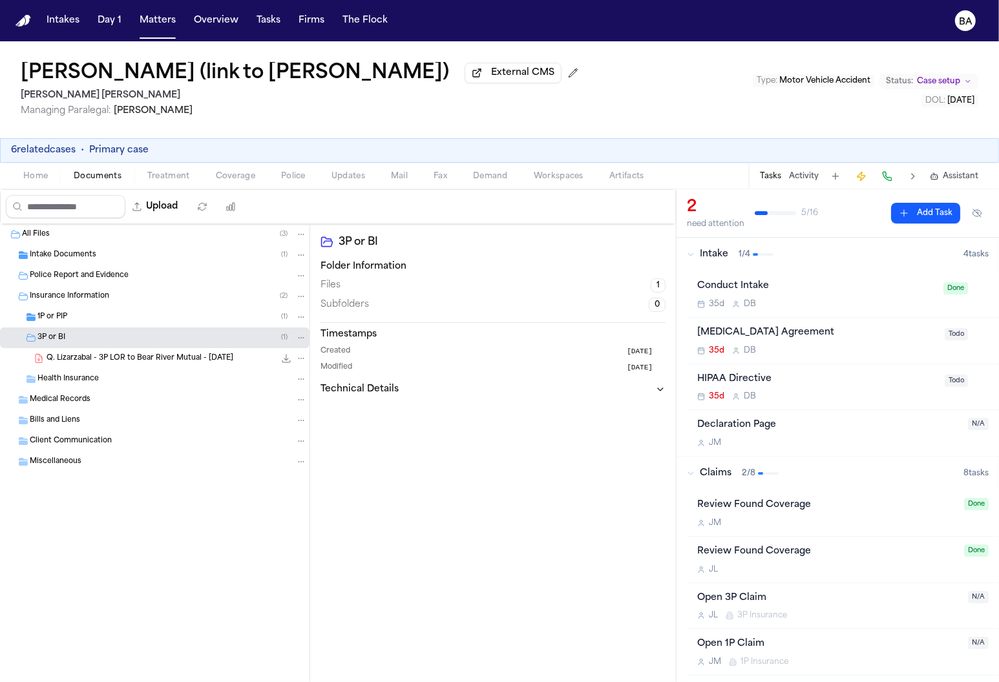
click at [120, 323] on div "1P or PIP ( 1 )" at bounding box center [171, 317] width 269 height 12
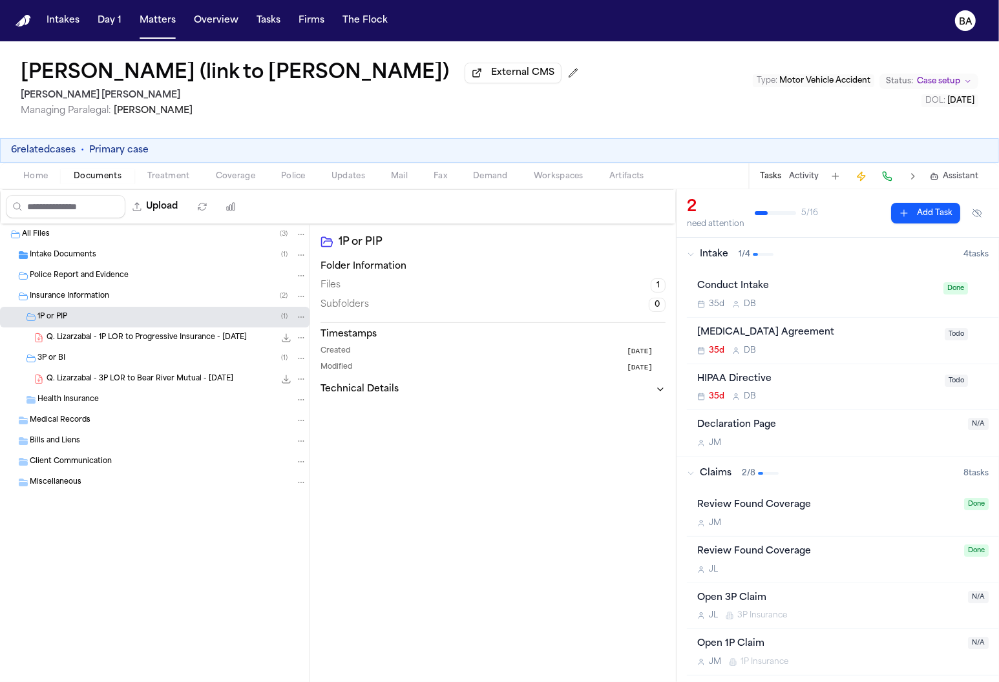
click at [296, 339] on button "File: Q. Lizarzabal - 1P LOR to Progressive Insurance - 10.9.25" at bounding box center [301, 338] width 12 height 12
click at [65, 154] on div "Quirson Lizarzabal (link to Melfis Herrera) External CMS Steele Adams Hosman Ma…" at bounding box center [499, 361] width 999 height 641
click at [48, 153] on button "6 related cases" at bounding box center [43, 150] width 65 height 13
click at [83, 427] on div "Medical Records" at bounding box center [168, 421] width 277 height 12
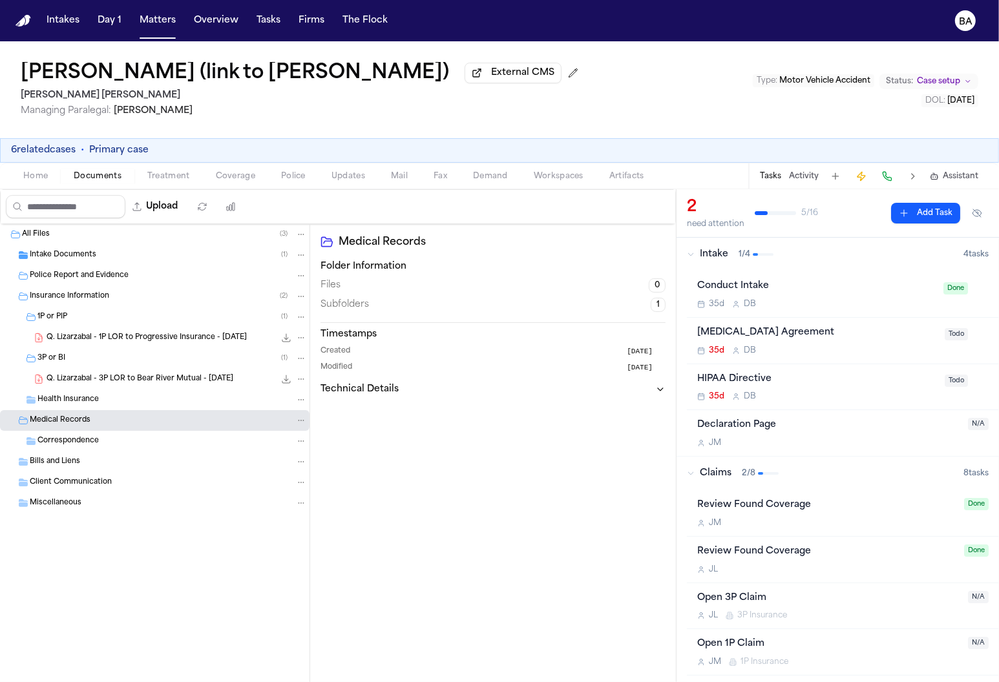
click at [83, 442] on span "Correspondence" at bounding box center [67, 441] width 61 height 11
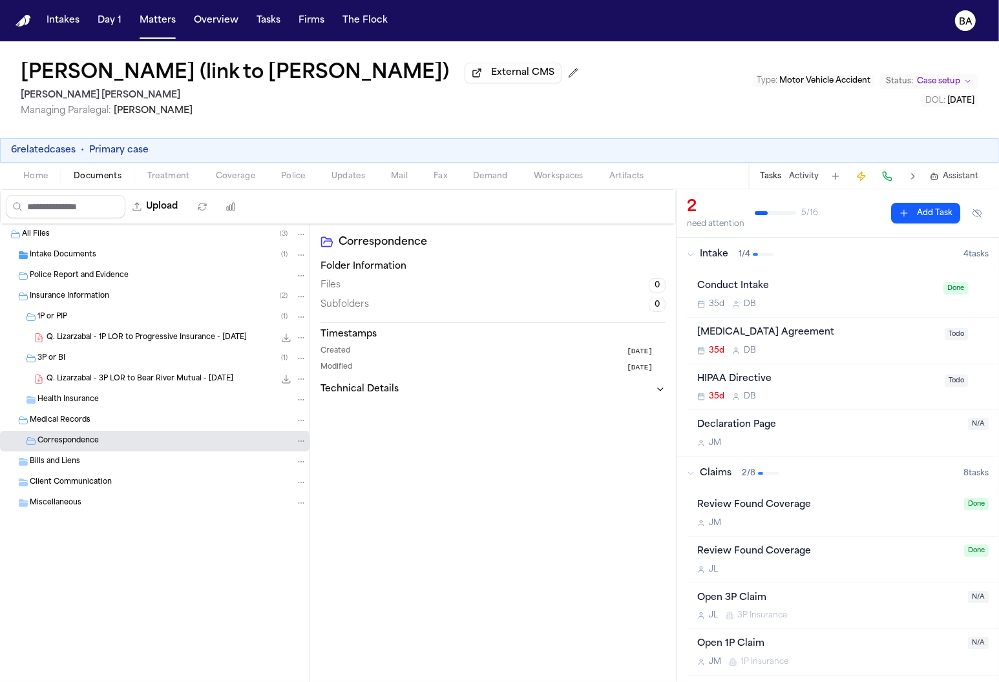
click at [81, 465] on div "Bills and Liens" at bounding box center [168, 462] width 277 height 12
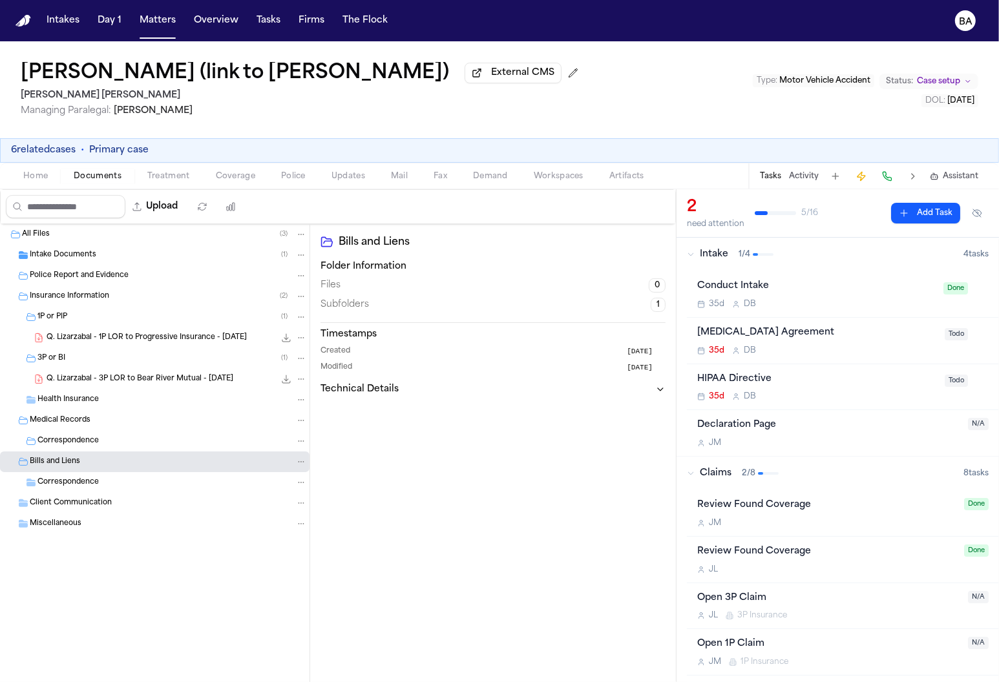
click at [81, 478] on div "Correspondence" at bounding box center [155, 482] width 310 height 21
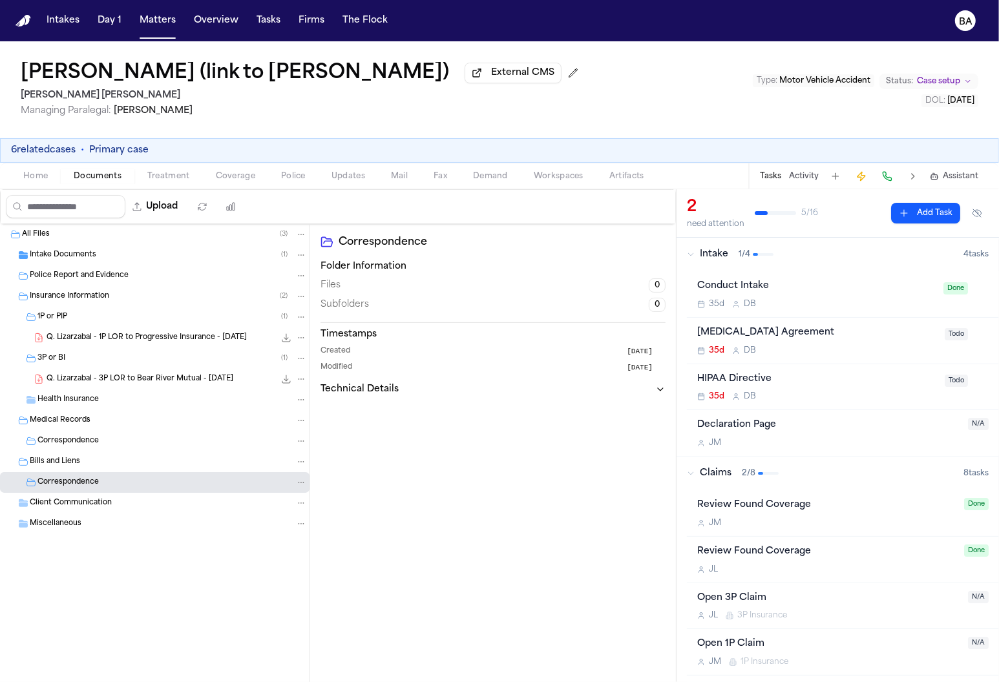
click at [89, 507] on span "Client Communication" at bounding box center [71, 503] width 82 height 11
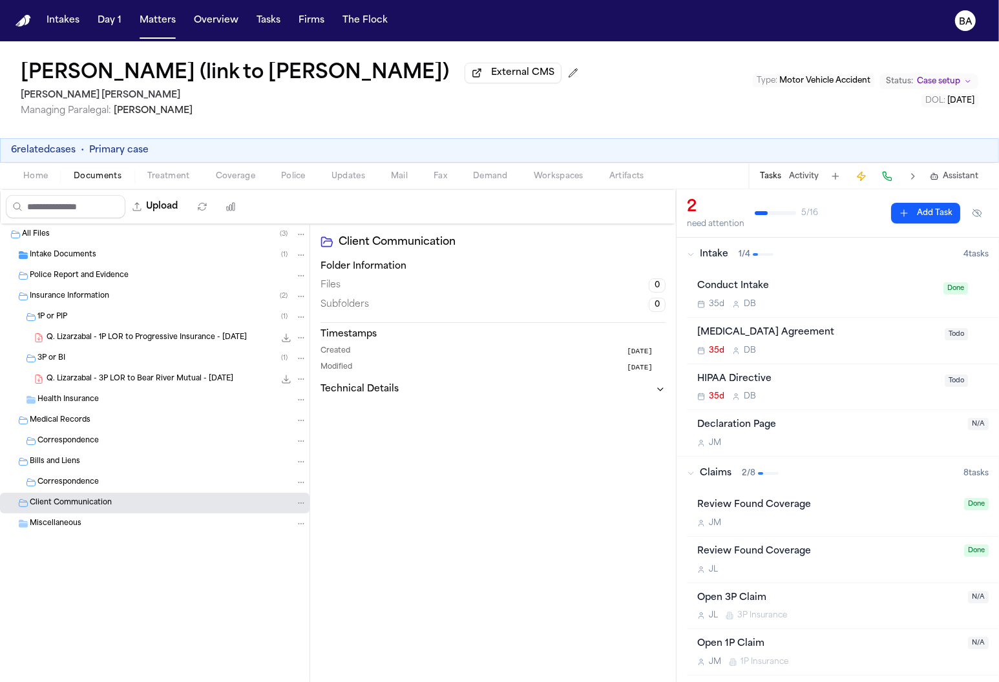
click at [91, 516] on div "Miscellaneous" at bounding box center [155, 524] width 310 height 21
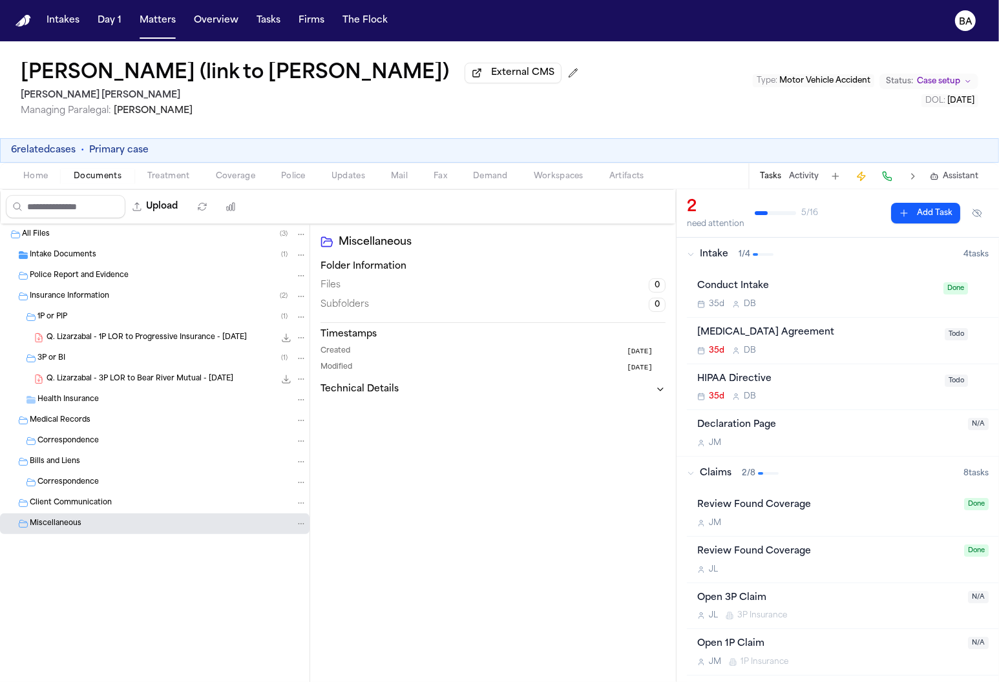
click at [76, 445] on span "Correspondence" at bounding box center [67, 441] width 61 height 11
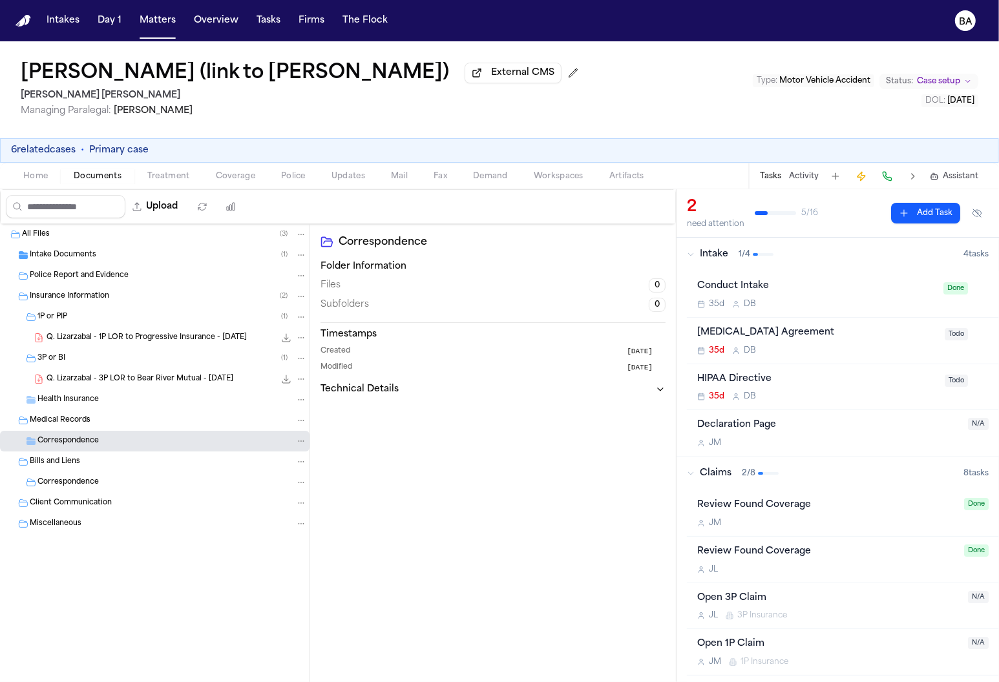
click at [76, 408] on div "Health Insurance" at bounding box center [155, 400] width 310 height 21
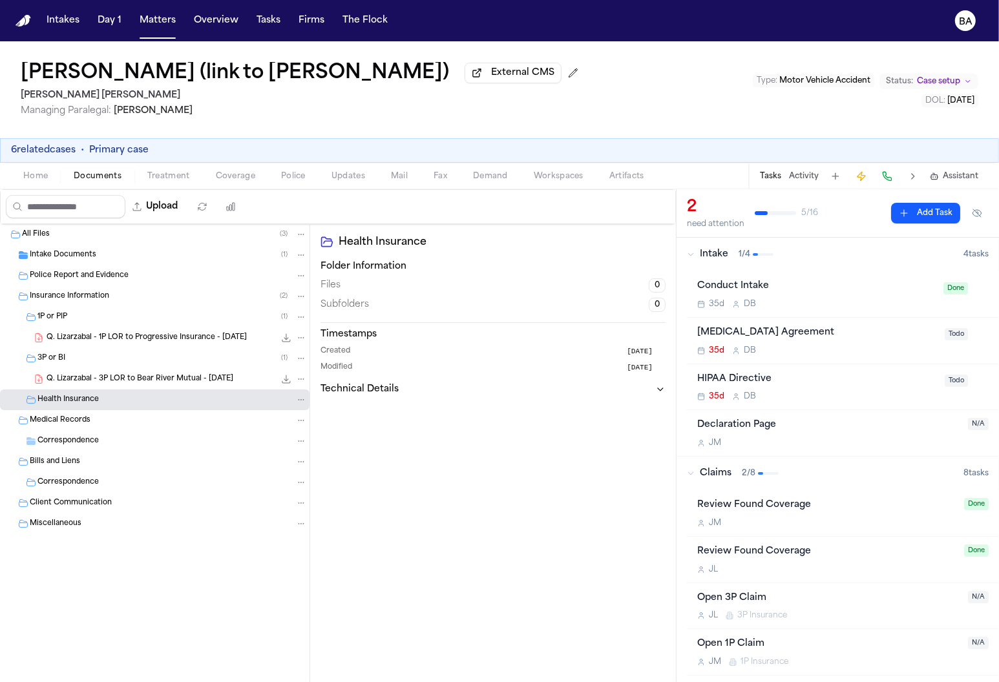
click at [154, 337] on span "Q. Lizarzabal - 1P LOR to Progressive Insurance - 10.9.25" at bounding box center [147, 338] width 200 height 11
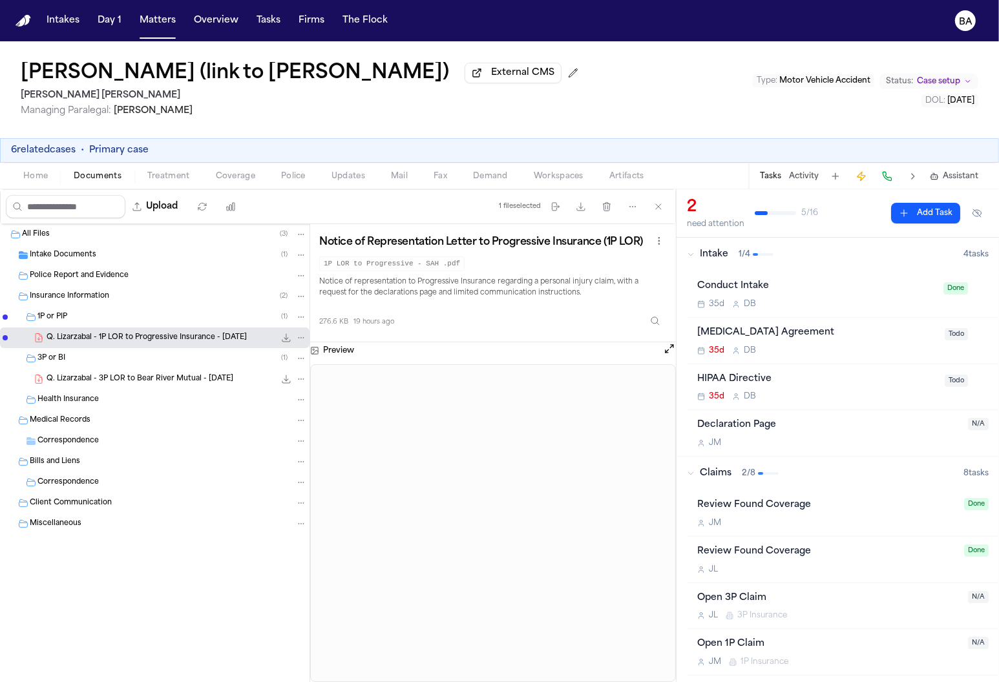
click at [78, 107] on span "Managing Paralegal:" at bounding box center [66, 111] width 90 height 10
click at [41, 147] on button "6 related cases" at bounding box center [43, 150] width 65 height 13
click at [37, 179] on div "Quirson Lizarzabal (link to Melfis Herrera) External CMS Steele Adams Hosman Ma…" at bounding box center [499, 361] width 999 height 641
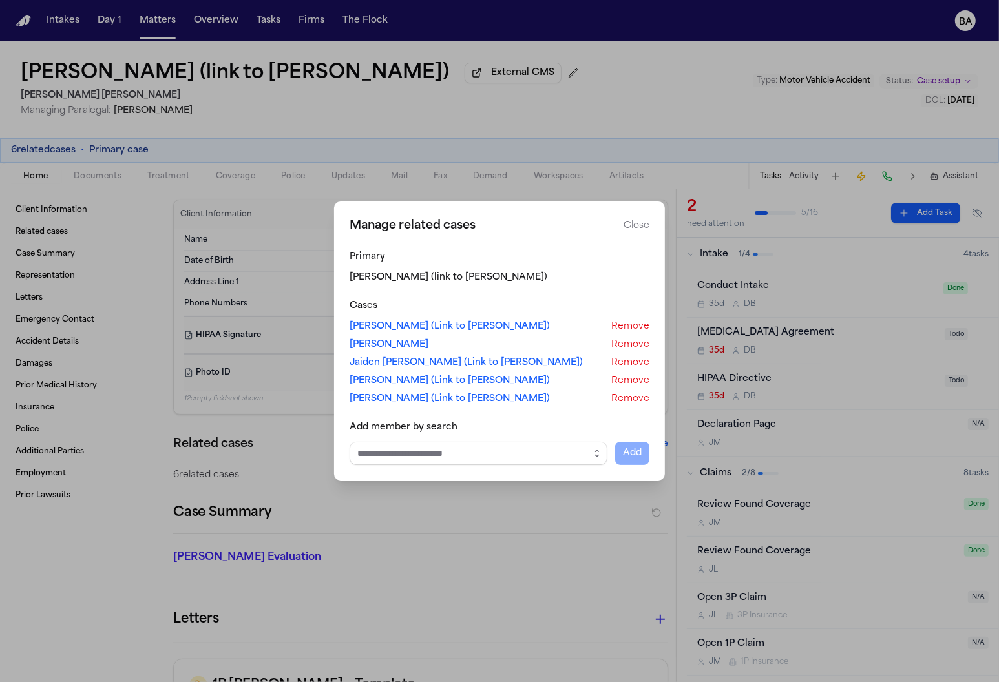
click at [437, 527] on button "Close manage related cases" at bounding box center [499, 341] width 999 height 682
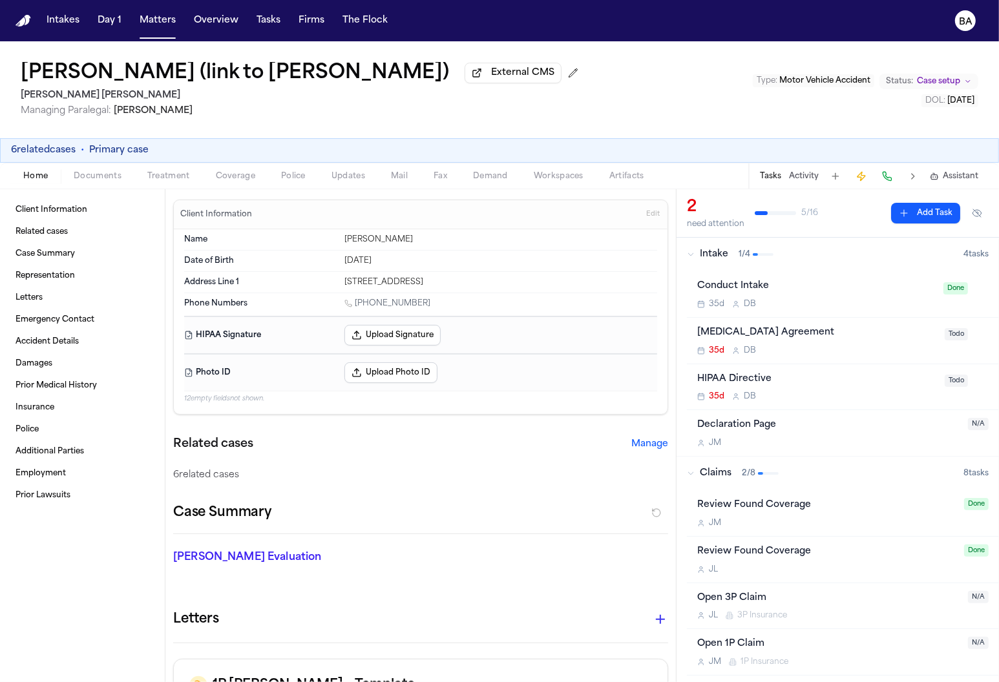
click at [85, 177] on span "Documents" at bounding box center [98, 176] width 48 height 10
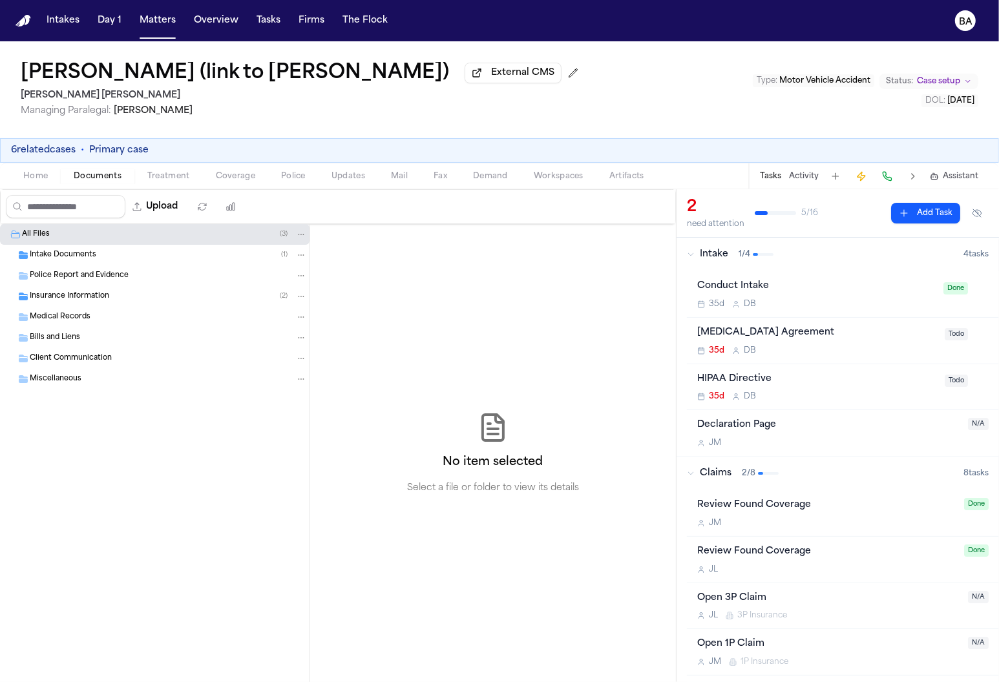
click at [167, 333] on div "Bills and Liens" at bounding box center [168, 338] width 277 height 12
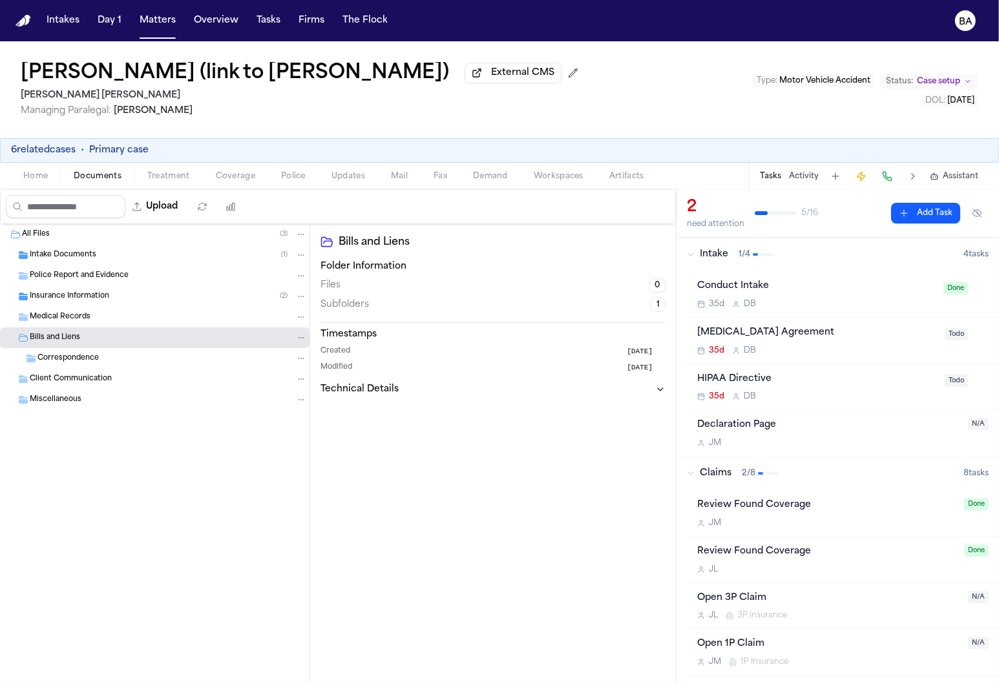
click at [163, 320] on div "Medical Records" at bounding box center [168, 317] width 277 height 12
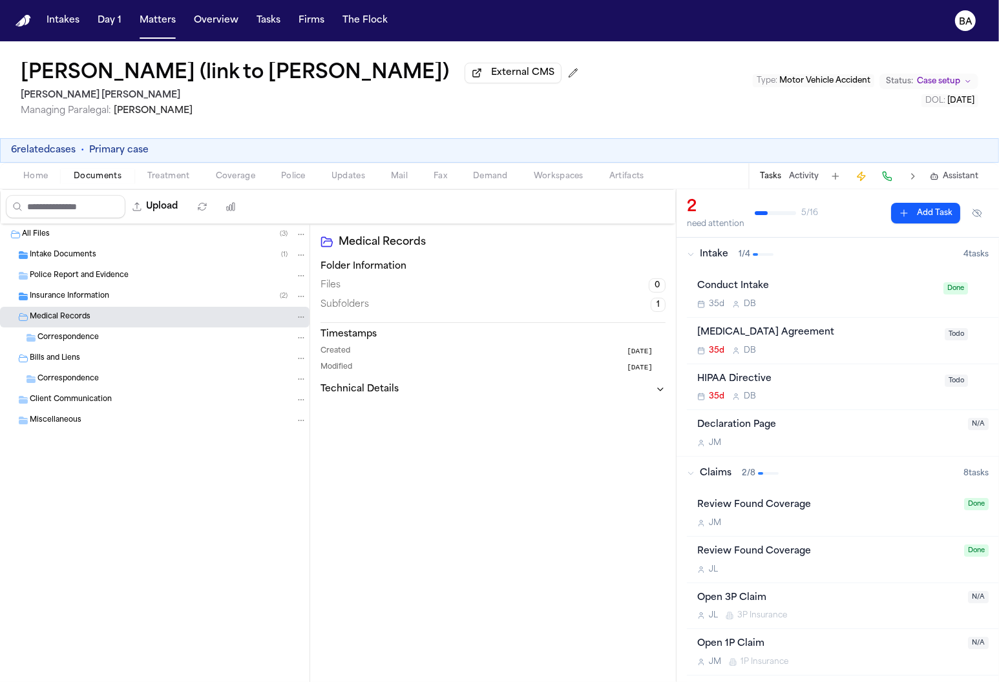
click at [162, 339] on div "Correspondence" at bounding box center [171, 338] width 269 height 12
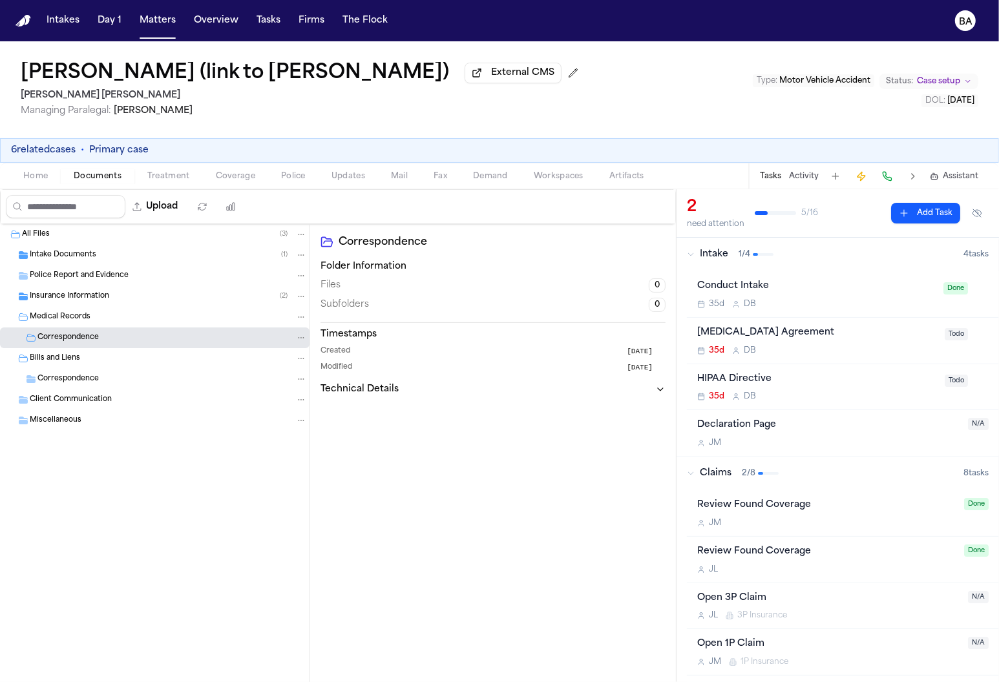
click at [161, 293] on div "Insurance Information ( 2 )" at bounding box center [168, 297] width 277 height 12
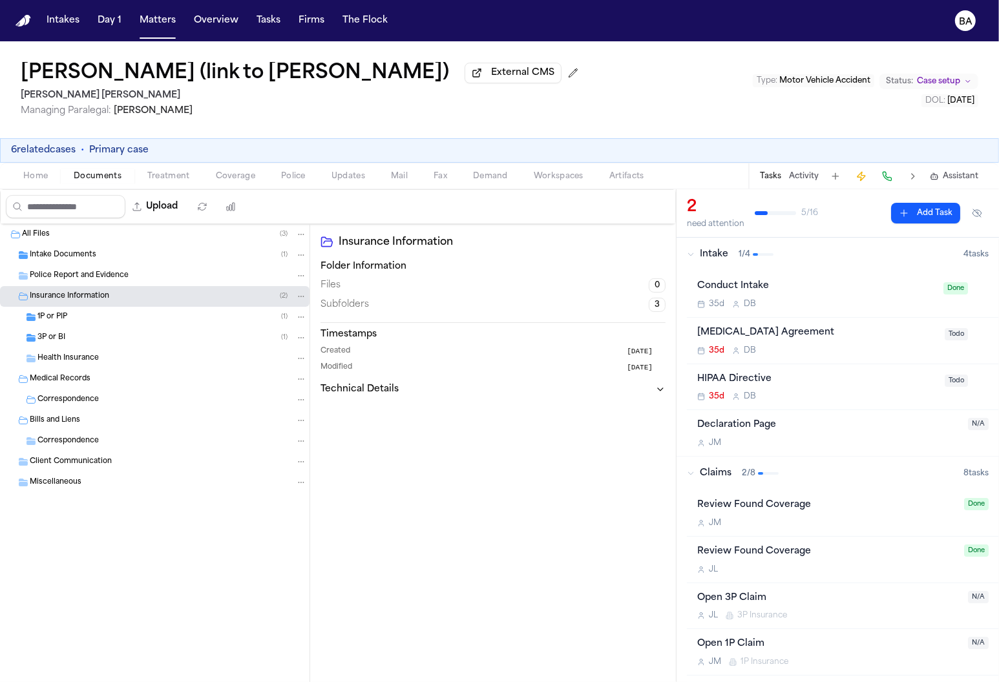
click at [156, 318] on div "1P or PIP ( 1 )" at bounding box center [171, 317] width 269 height 12
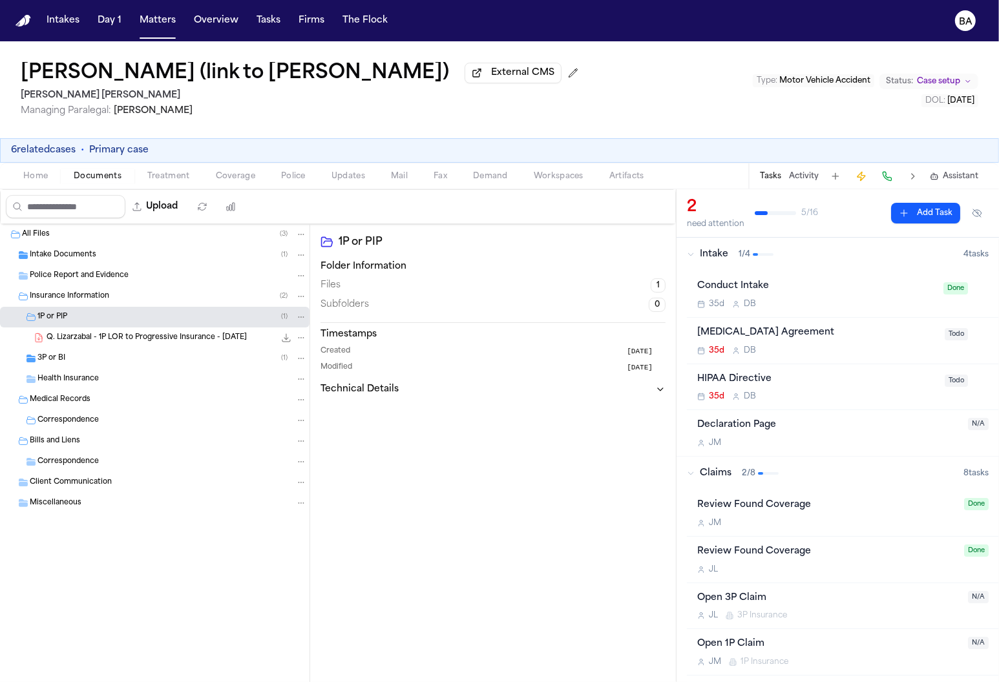
click at [153, 338] on span "Q. Lizarzabal - 1P LOR to Progressive Insurance - 10.9.25" at bounding box center [147, 338] width 200 height 11
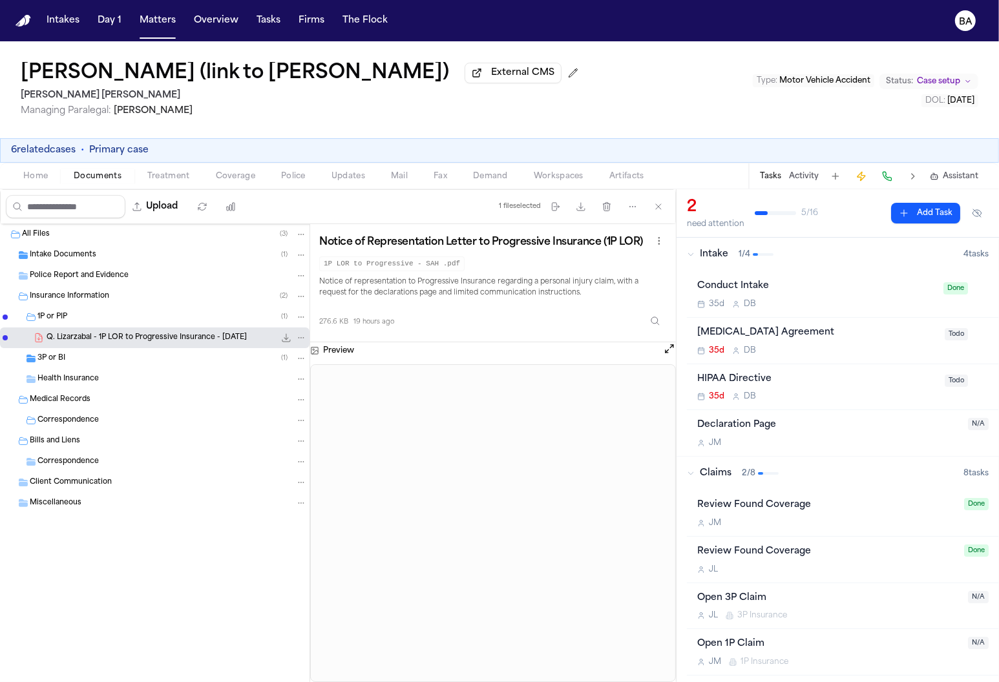
click at [48, 174] on button "Home" at bounding box center [35, 177] width 50 height 16
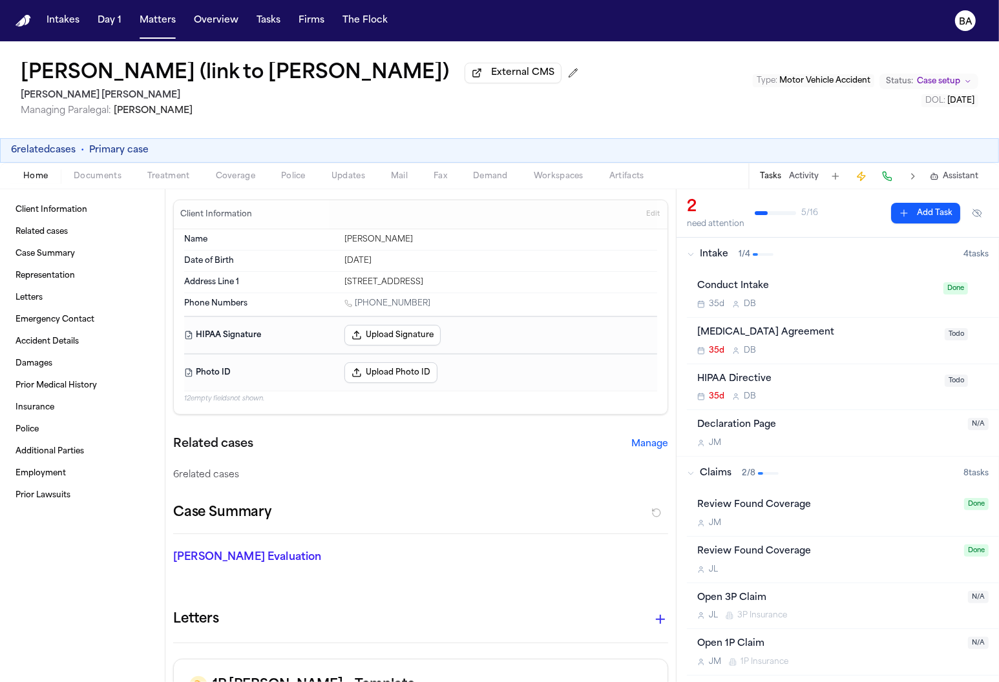
click at [182, 175] on span "Treatment" at bounding box center [168, 176] width 43 height 10
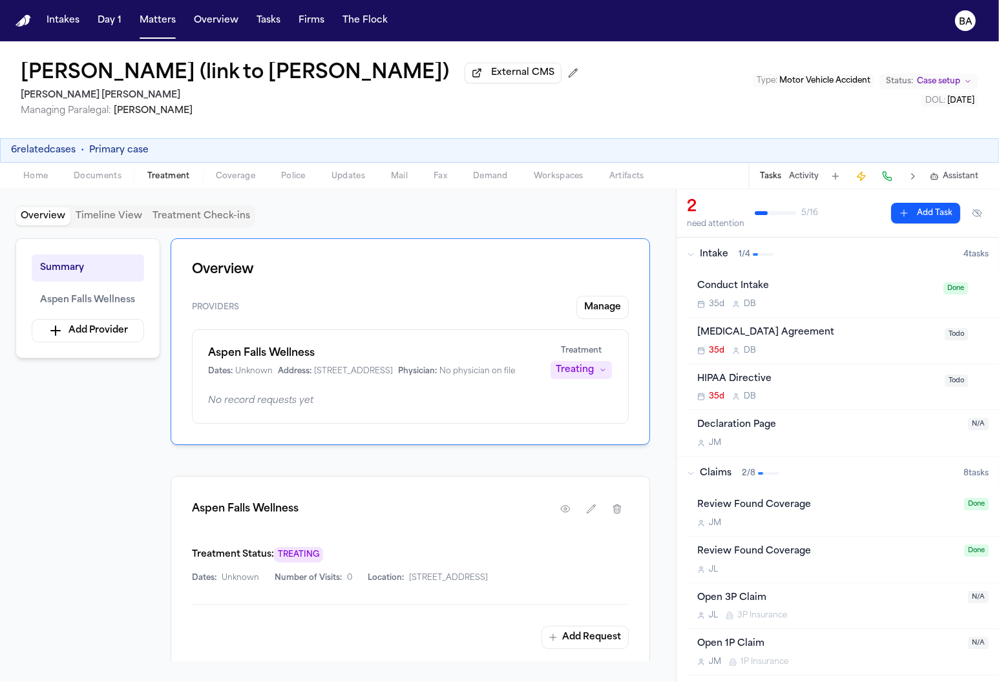
click at [240, 177] on span "Coverage" at bounding box center [235, 176] width 39 height 10
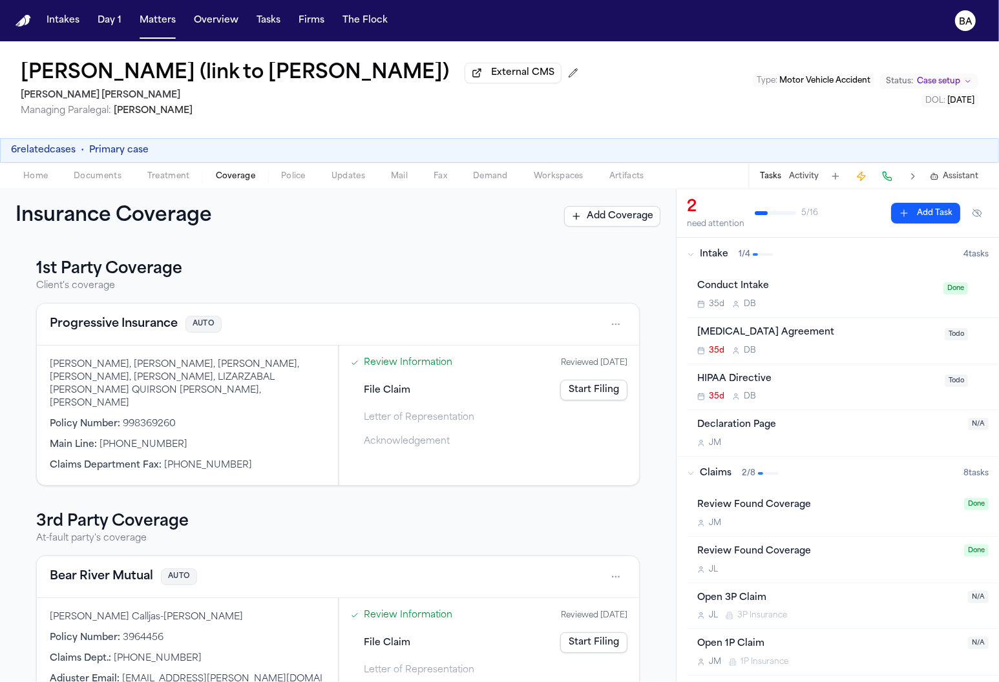
click at [309, 181] on button "Police" at bounding box center [293, 177] width 50 height 16
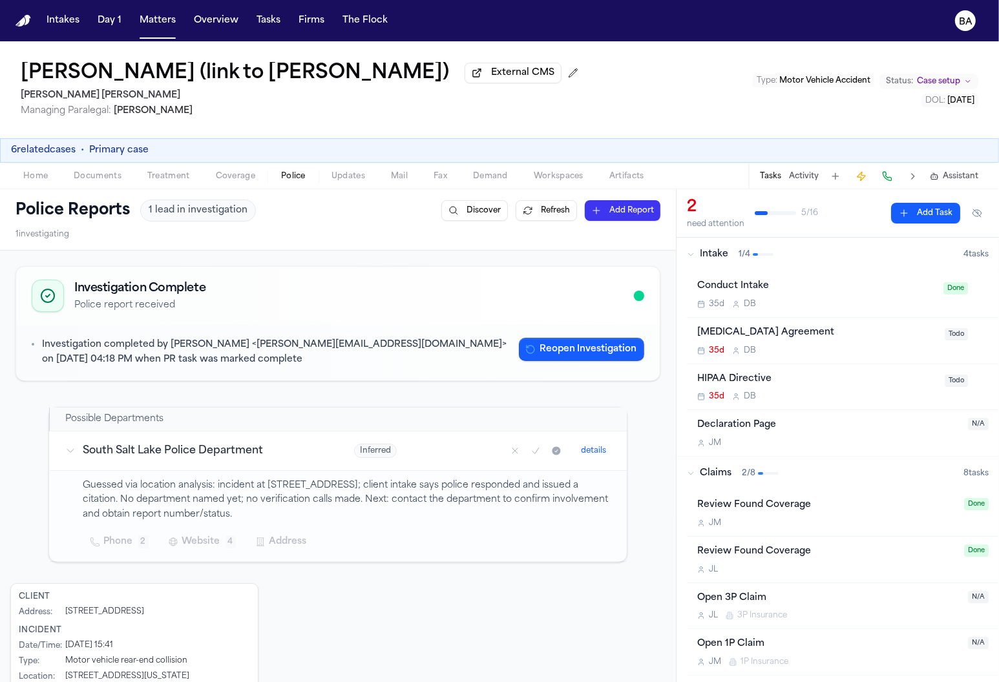
click at [97, 181] on span "Documents" at bounding box center [98, 176] width 48 height 10
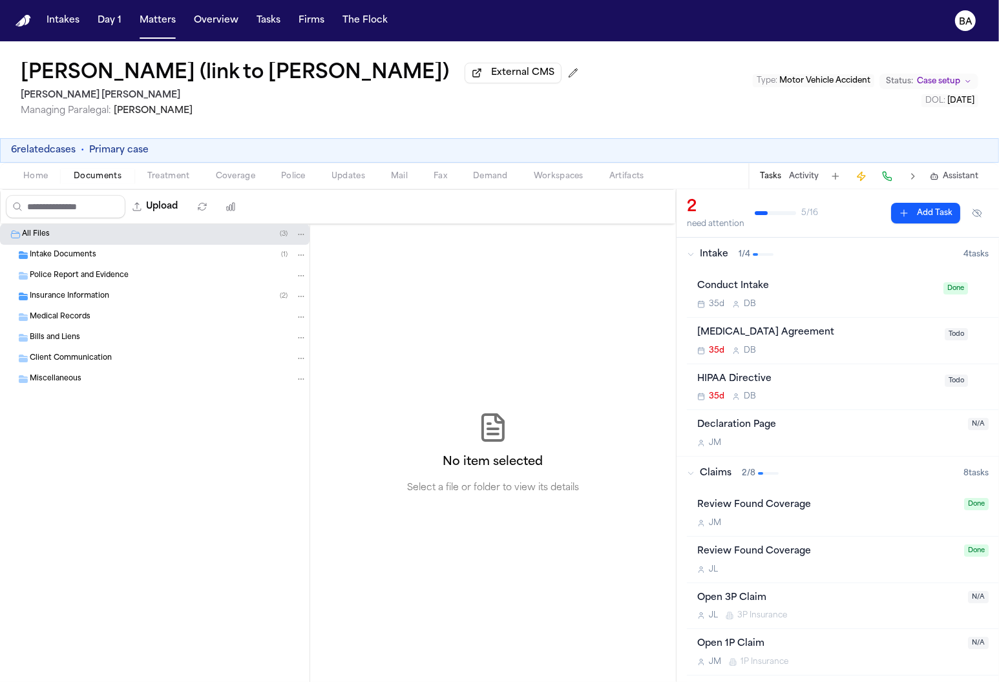
click at [158, 271] on div "Police Report and Evidence" at bounding box center [168, 276] width 277 height 12
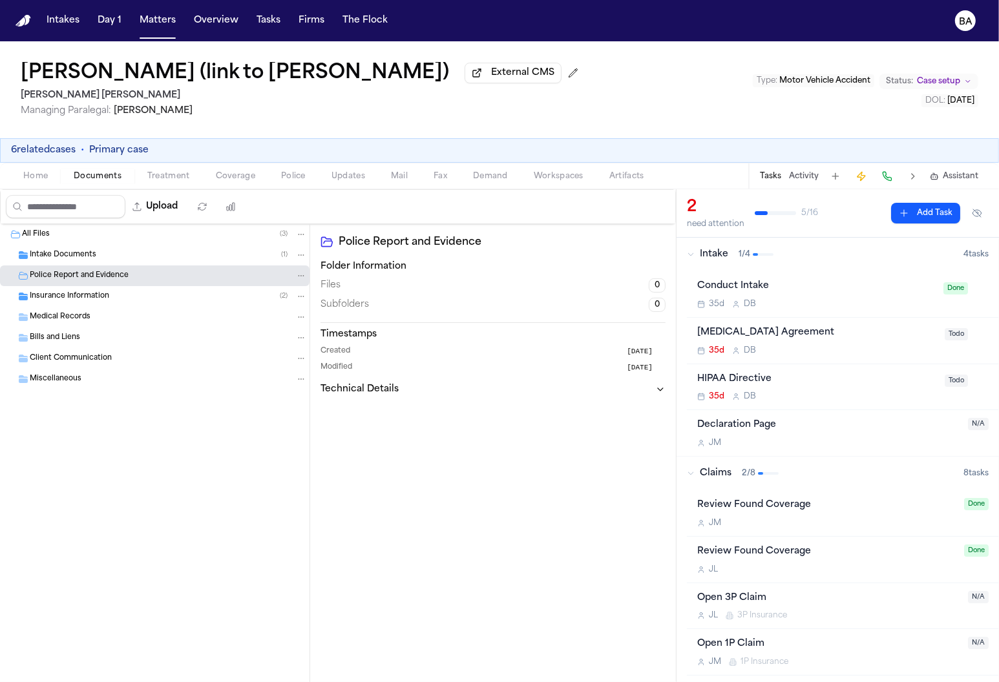
click at [45, 184] on span "button" at bounding box center [36, 183] width 40 height 1
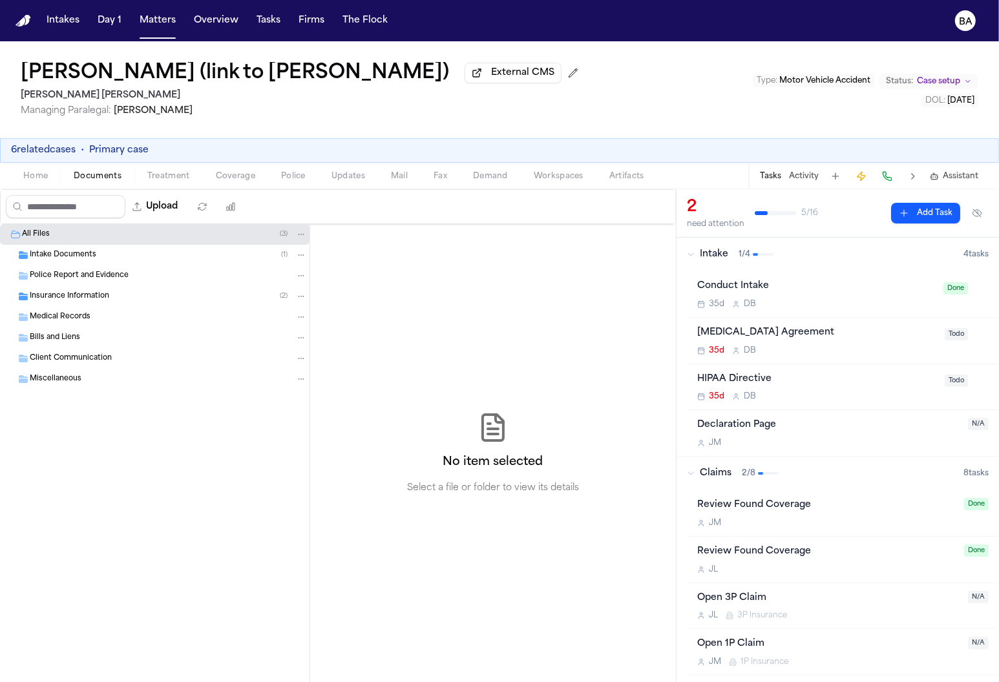
click at [82, 173] on span "Documents" at bounding box center [98, 176] width 48 height 10
click at [52, 153] on button "6 related cases" at bounding box center [43, 150] width 65 height 13
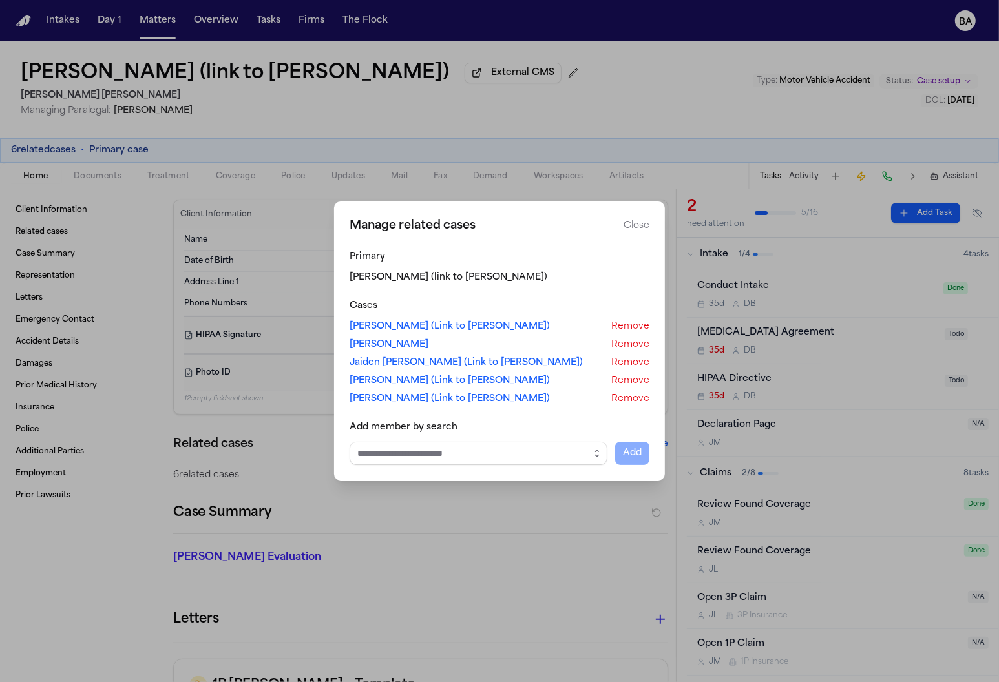
click at [51, 183] on div "Quirson Lizarzabal (link to Melfis Herrera) External CMS Steele Adams Hosman Ma…" at bounding box center [499, 361] width 999 height 641
click at [103, 189] on button "Close manage related cases" at bounding box center [499, 341] width 999 height 682
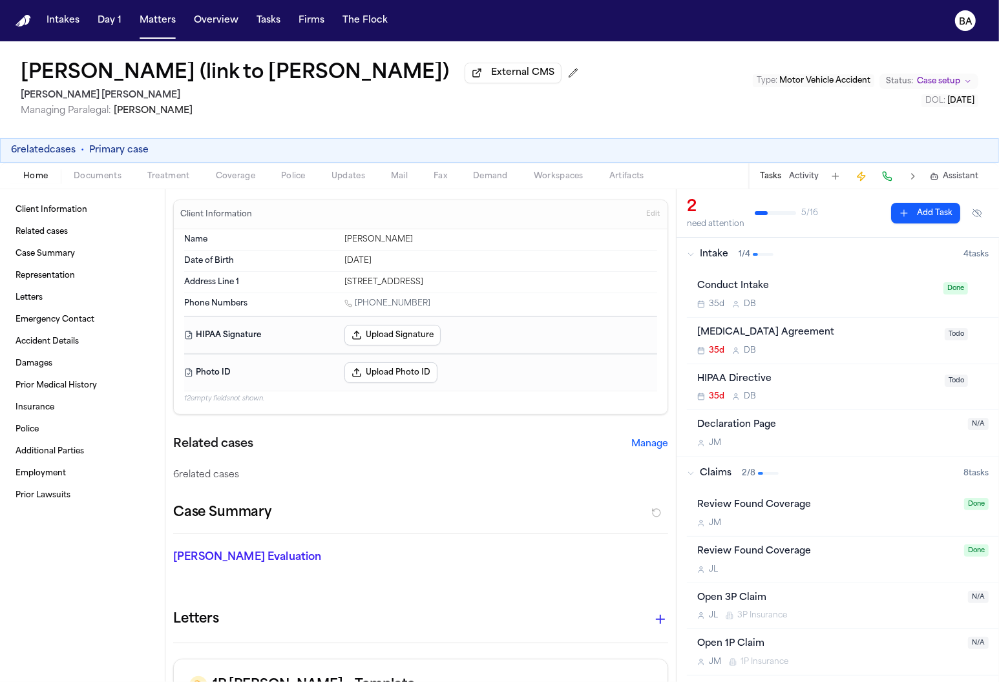
click at [101, 180] on span "Documents" at bounding box center [98, 176] width 48 height 10
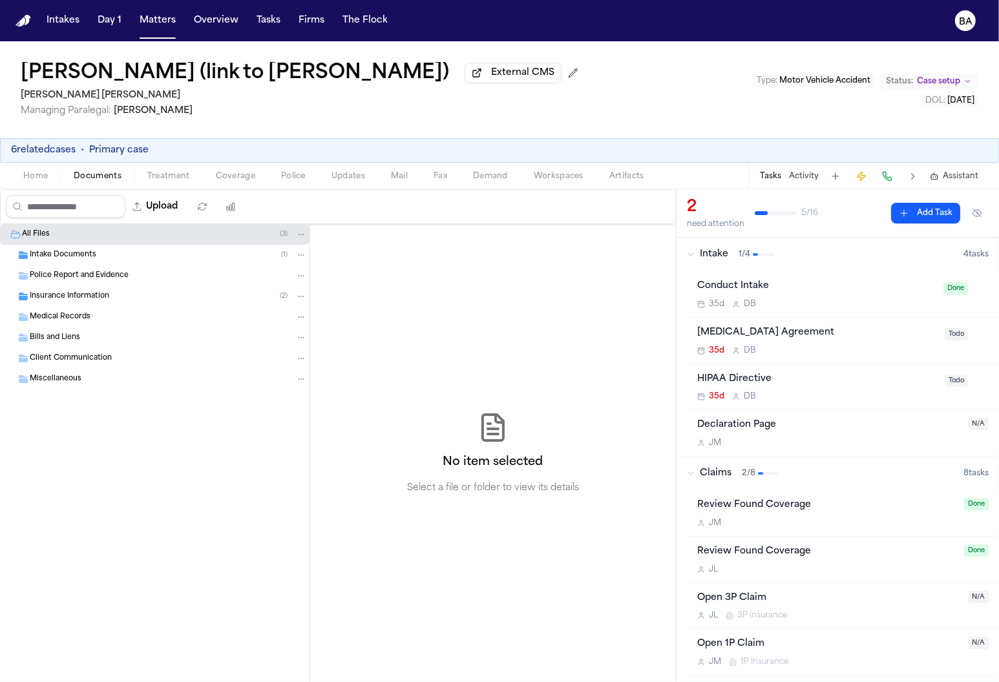
click at [281, 180] on span "Police" at bounding box center [293, 176] width 25 height 10
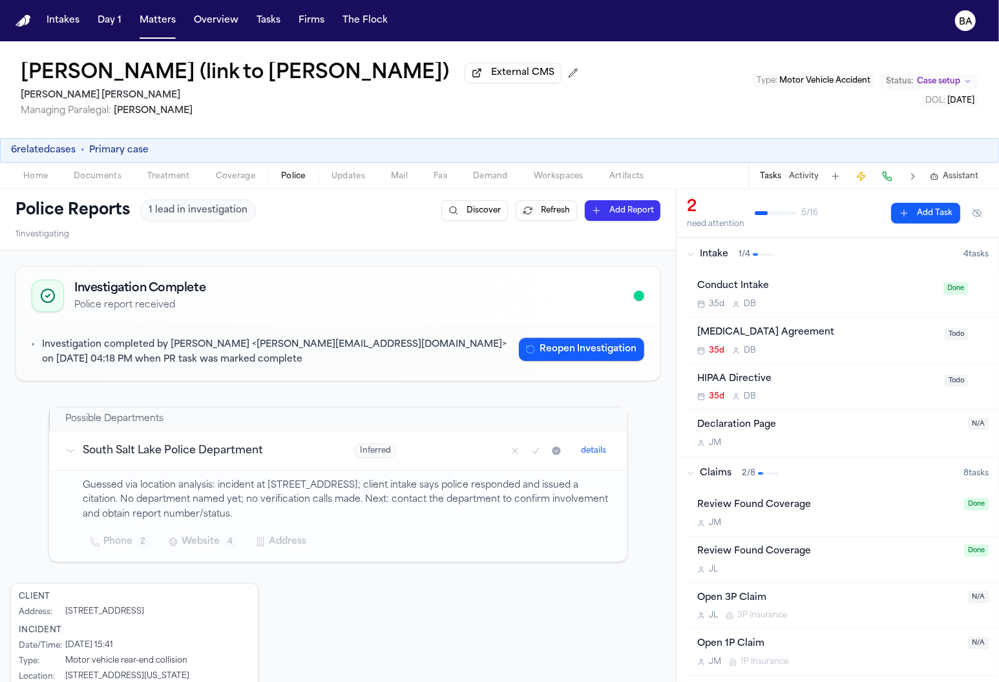
drag, startPoint x: 127, startPoint y: 181, endPoint x: 115, endPoint y: 181, distance: 11.6
click at [120, 182] on button "Documents" at bounding box center [98, 177] width 74 height 16
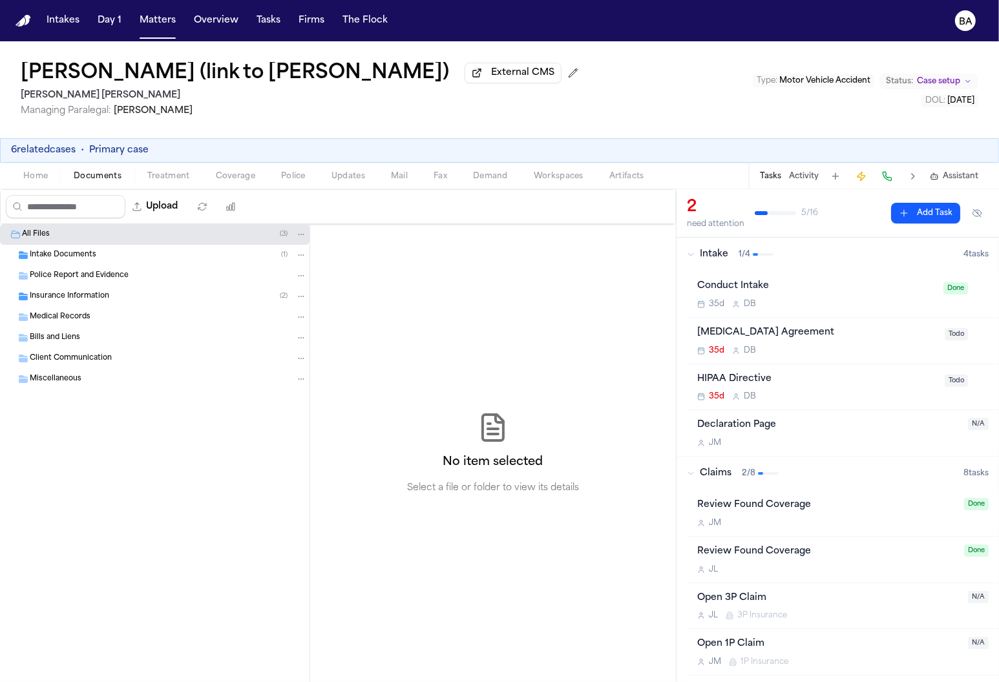
click at [121, 322] on div "Medical Records" at bounding box center [168, 317] width 277 height 12
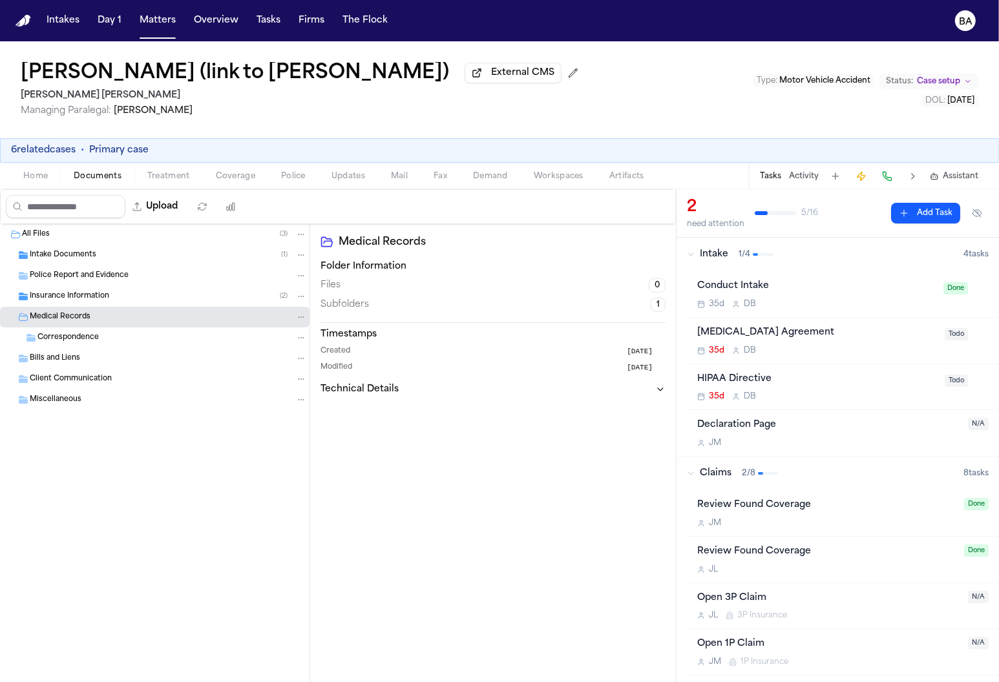
click at [127, 293] on div "Insurance Information ( 2 )" at bounding box center [168, 297] width 277 height 12
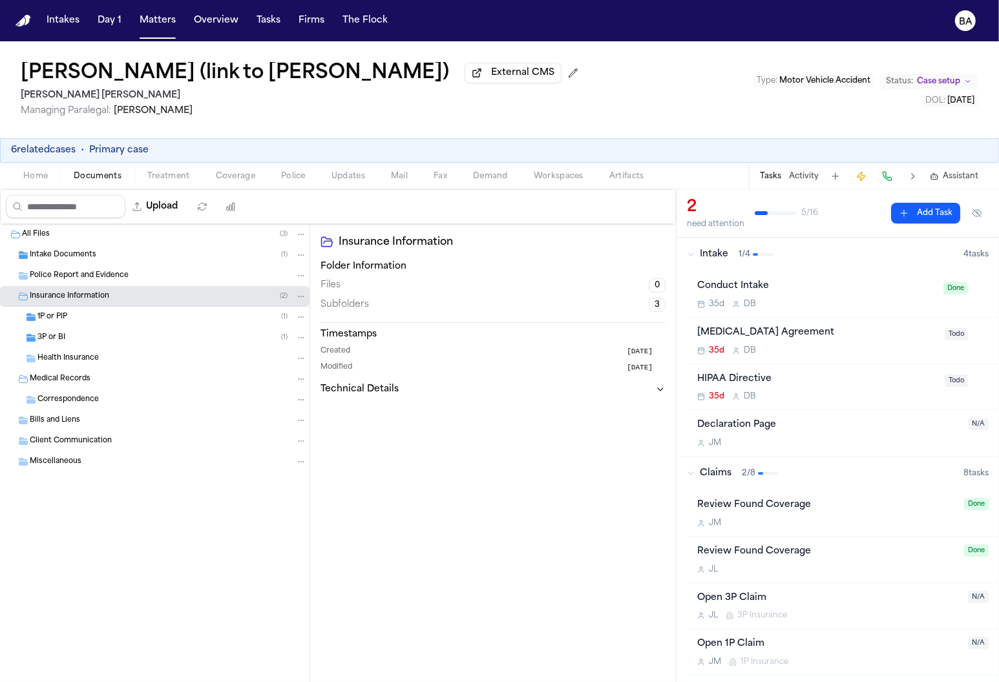
click at [128, 317] on div "1P or PIP ( 1 )" at bounding box center [171, 317] width 269 height 12
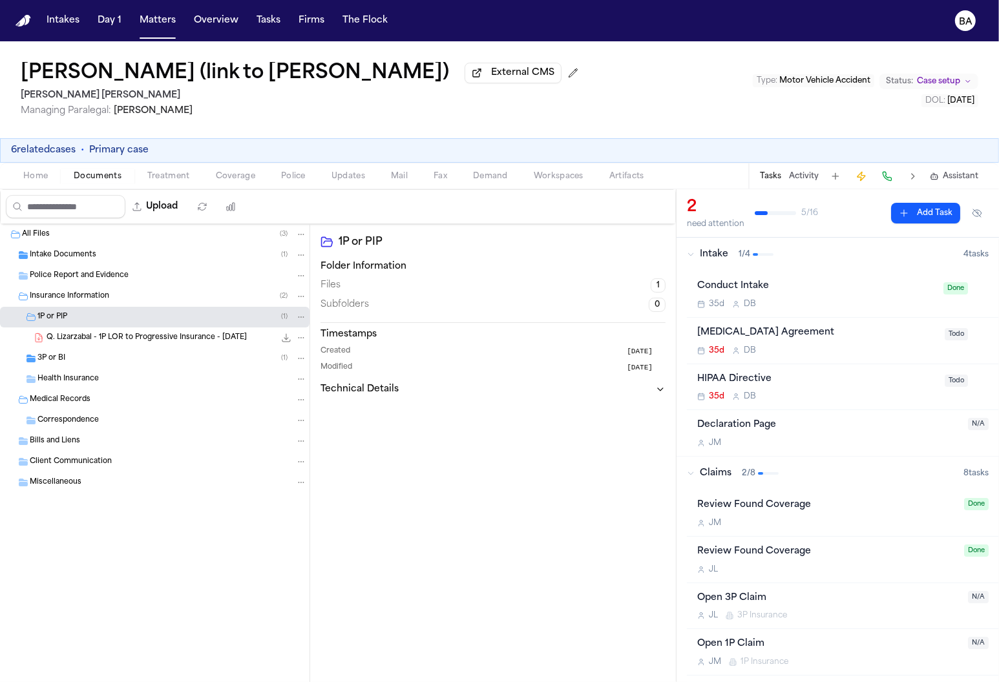
click at [125, 341] on span "Q. Lizarzabal - 1P LOR to Progressive Insurance - 10.9.25" at bounding box center [147, 338] width 200 height 11
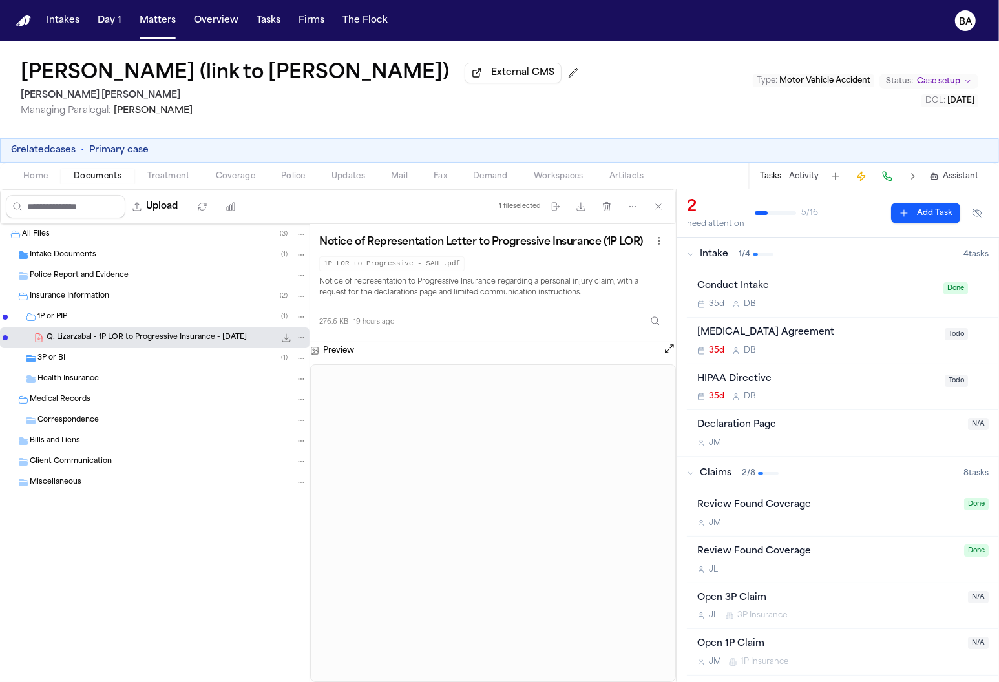
click at [128, 360] on div "3P or BI ( 1 )" at bounding box center [171, 359] width 269 height 12
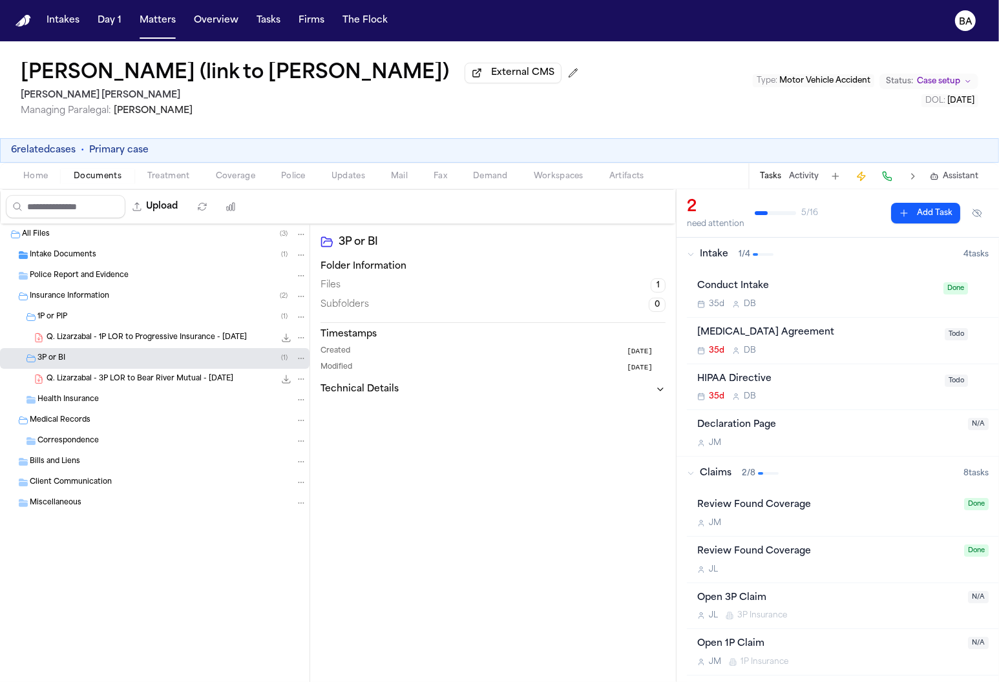
click at [132, 381] on span "Q. Lizarzabal - 3P LOR to Bear River Mutual - 10.9.25" at bounding box center [140, 379] width 187 height 11
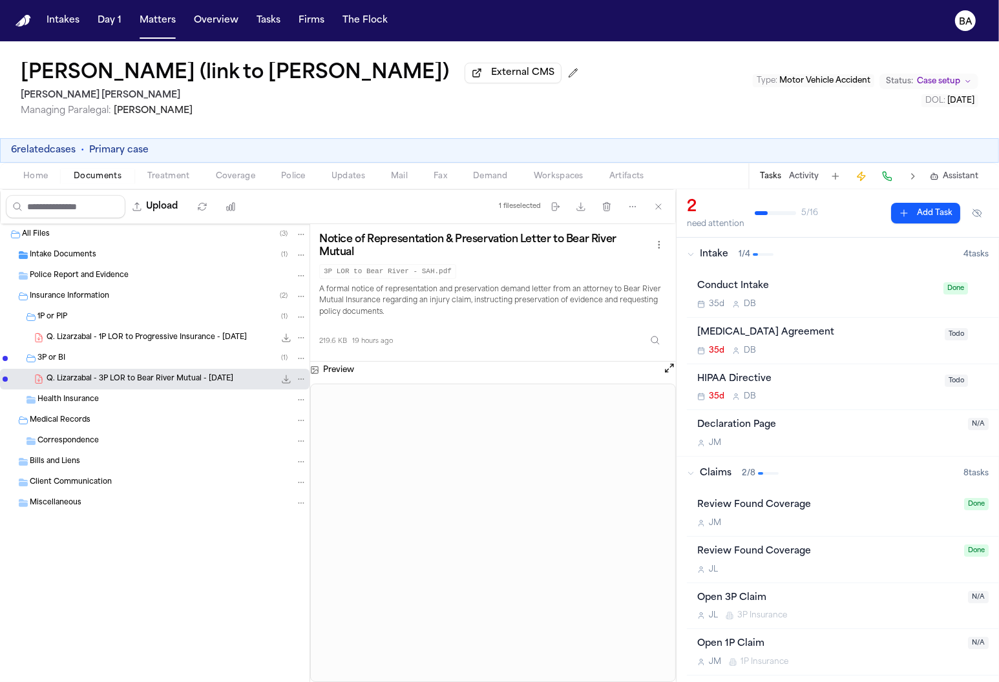
click at [129, 338] on span "Q. Lizarzabal - 1P LOR to Progressive Insurance - 10.9.25" at bounding box center [147, 338] width 200 height 11
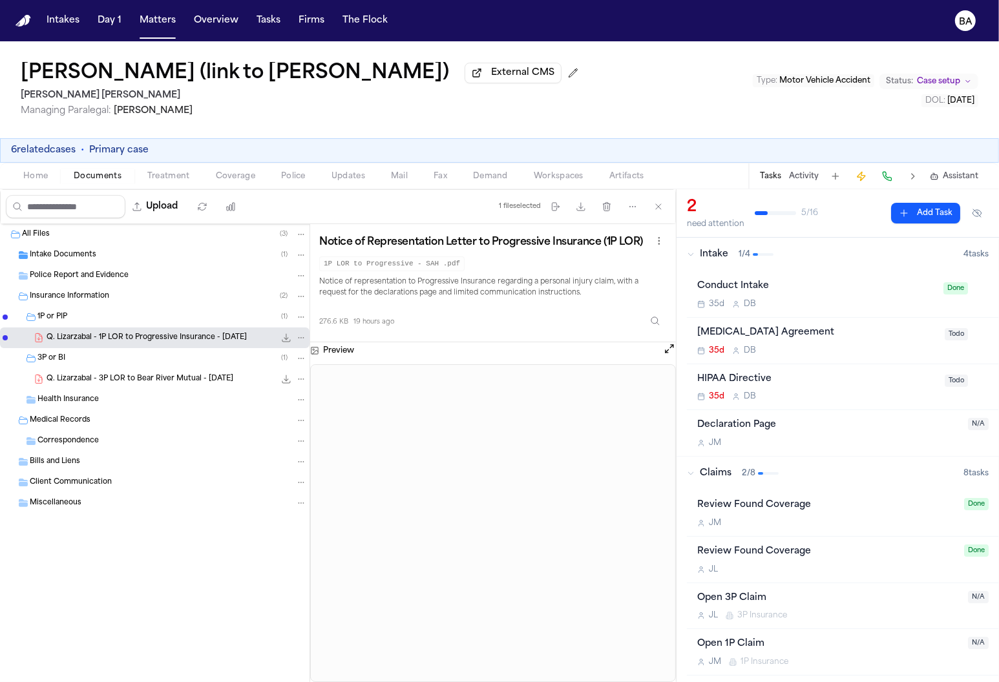
click at [131, 269] on div "Police Report and Evidence" at bounding box center [155, 276] width 310 height 21
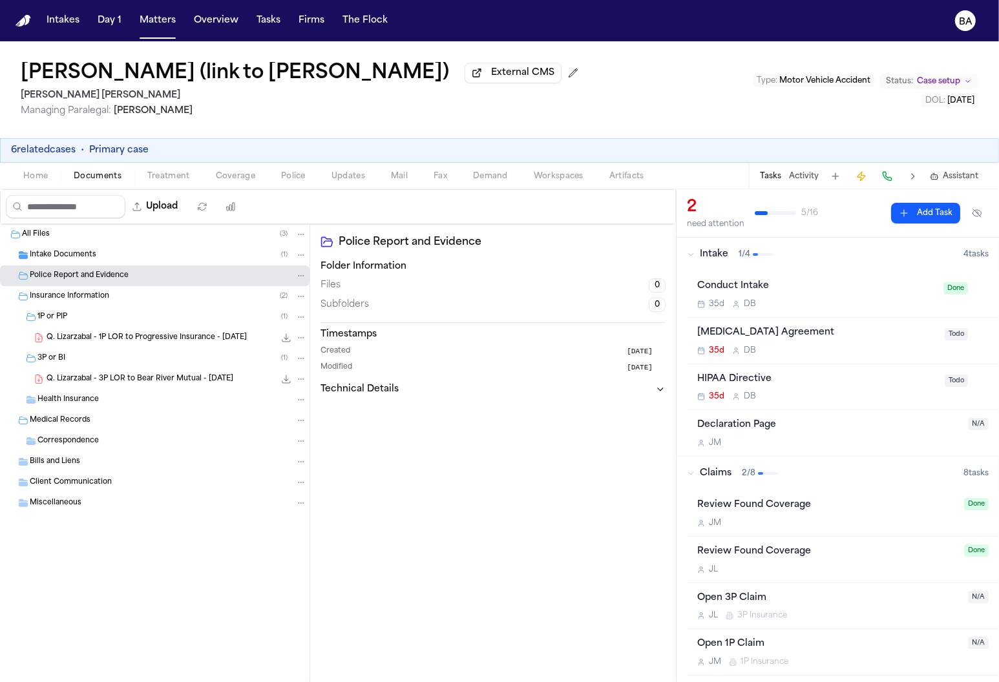
click at [206, 335] on span "Q. Lizarzabal - 1P LOR to Progressive Insurance - 10.9.25" at bounding box center [147, 338] width 200 height 11
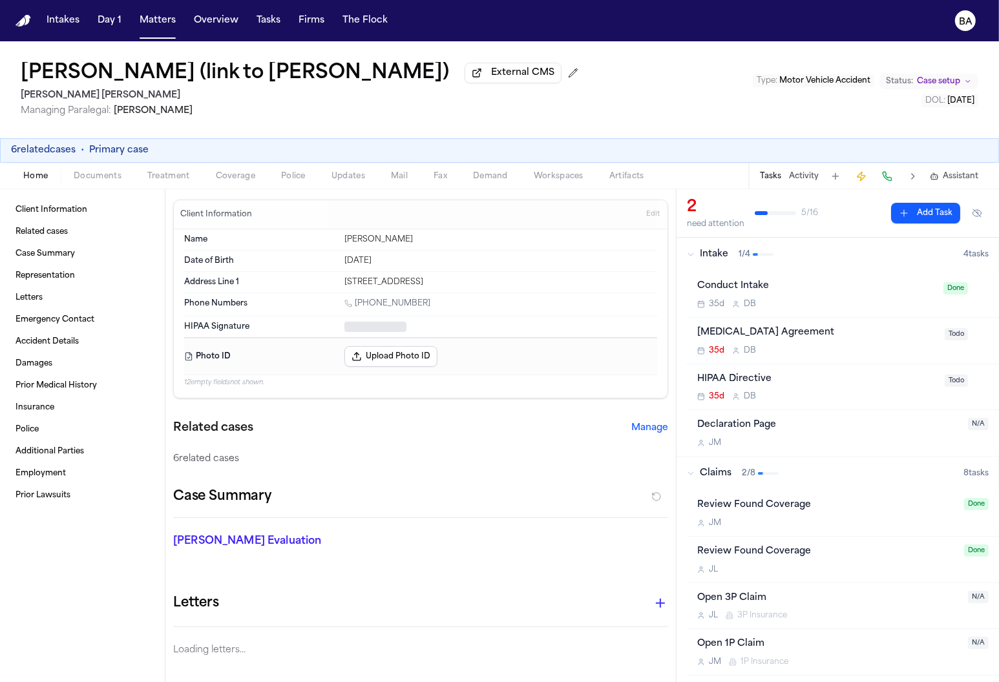
click at [30, 178] on span "Home" at bounding box center [35, 176] width 25 height 10
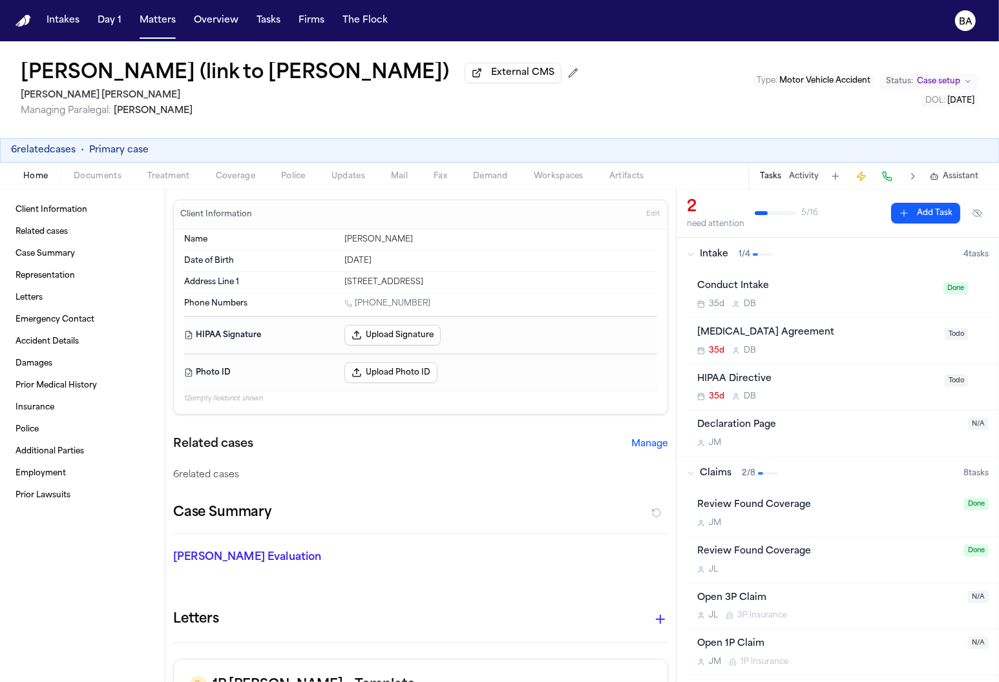
click at [36, 157] on button "6 related cases" at bounding box center [43, 150] width 65 height 13
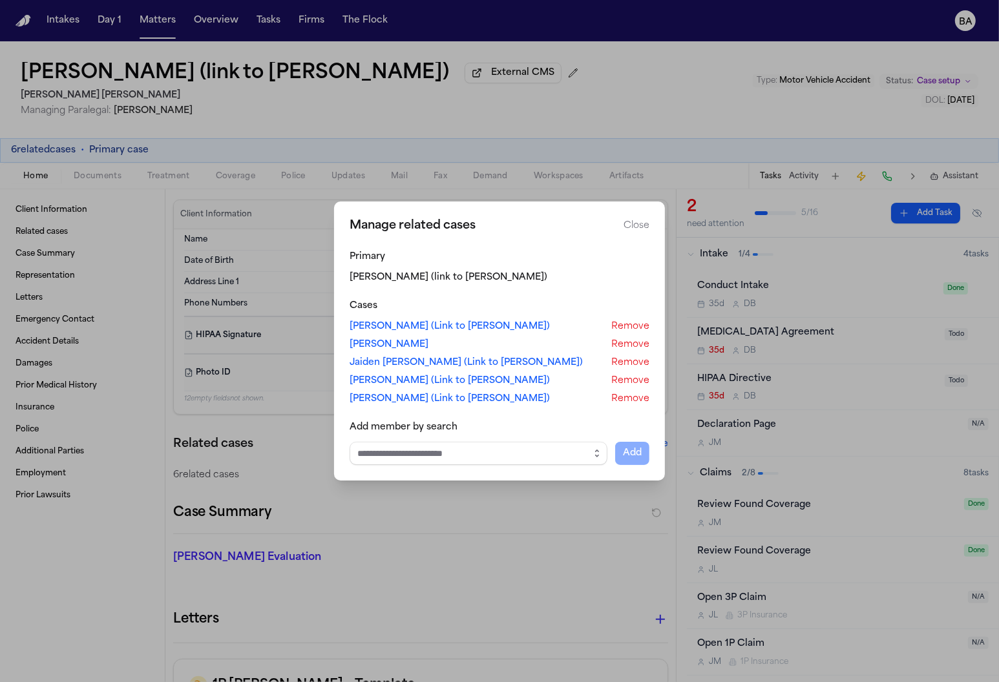
click at [189, 215] on button "Close manage related cases" at bounding box center [499, 341] width 999 height 682
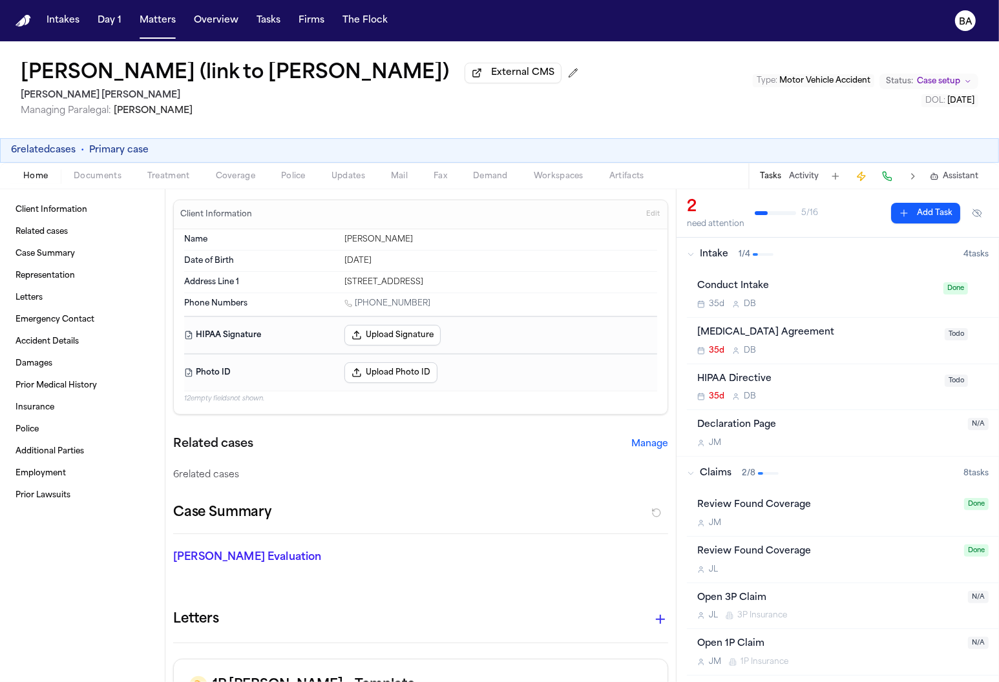
click at [91, 178] on span "Documents" at bounding box center [98, 176] width 48 height 10
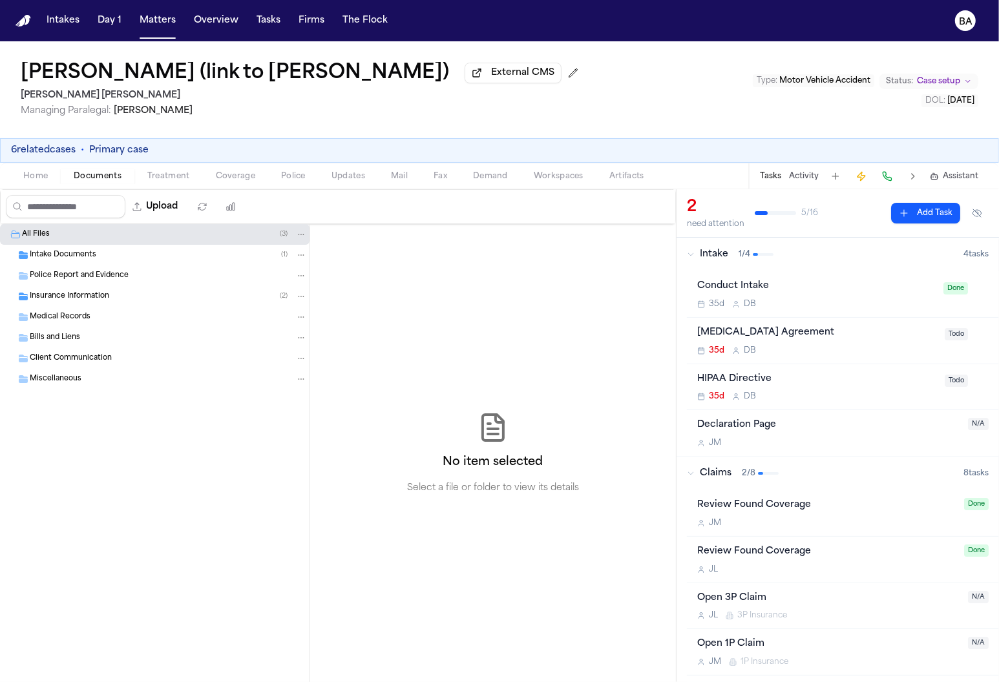
click at [177, 284] on div "Police Report and Evidence" at bounding box center [155, 276] width 310 height 21
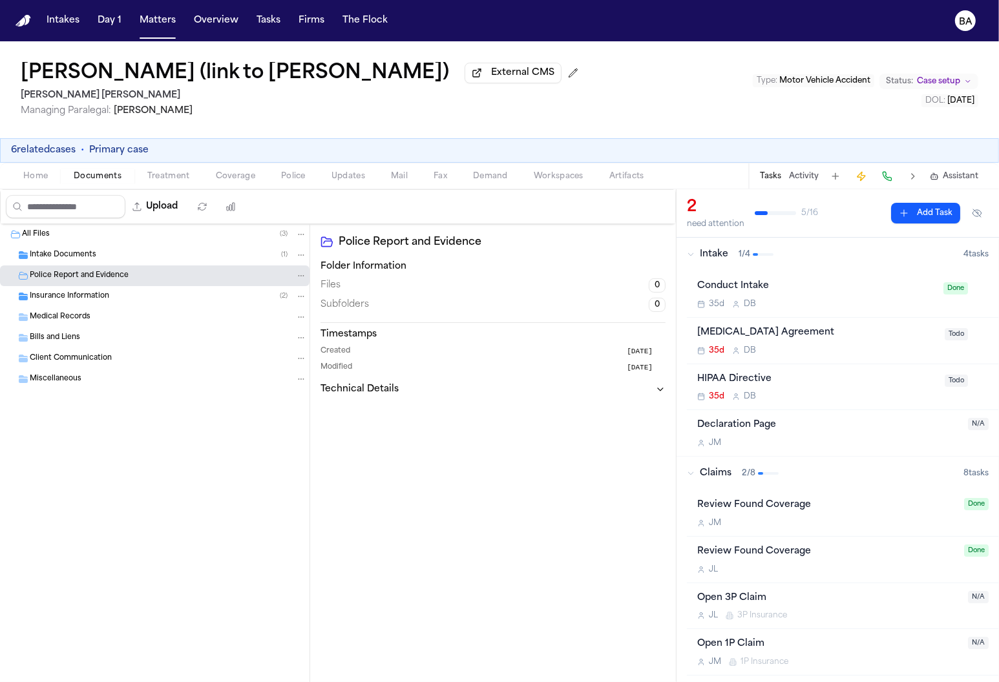
click at [179, 295] on div "Insurance Information ( 2 )" at bounding box center [168, 297] width 277 height 12
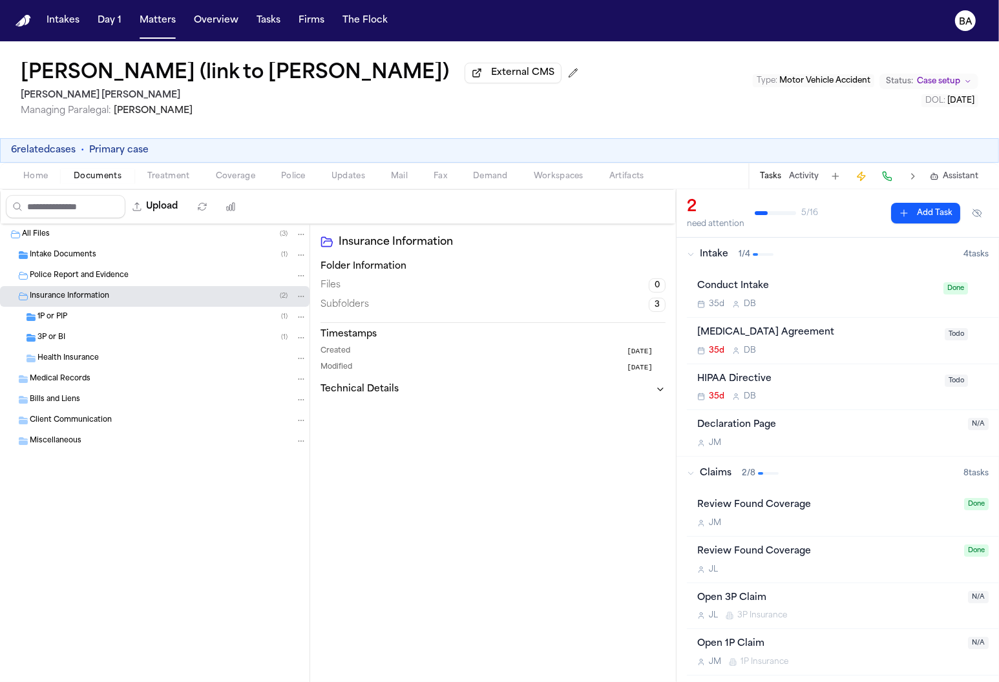
click at [191, 315] on div "1P or PIP ( 1 )" at bounding box center [171, 317] width 269 height 12
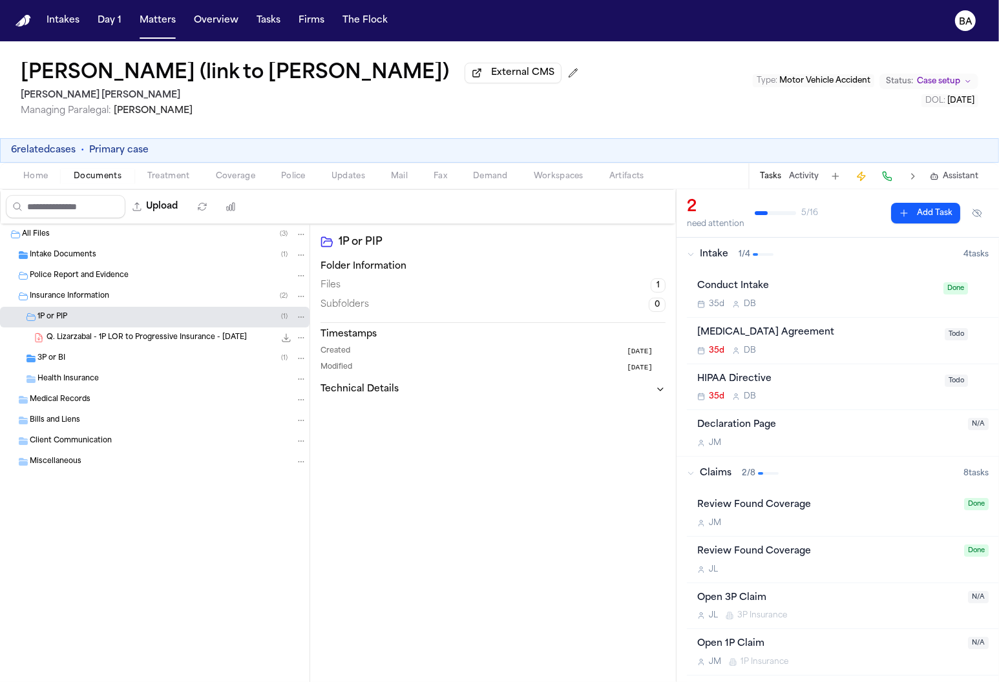
click at [170, 343] on span "Q. Lizarzabal - 1P LOR to Progressive Insurance - 10.9.25" at bounding box center [147, 338] width 200 height 11
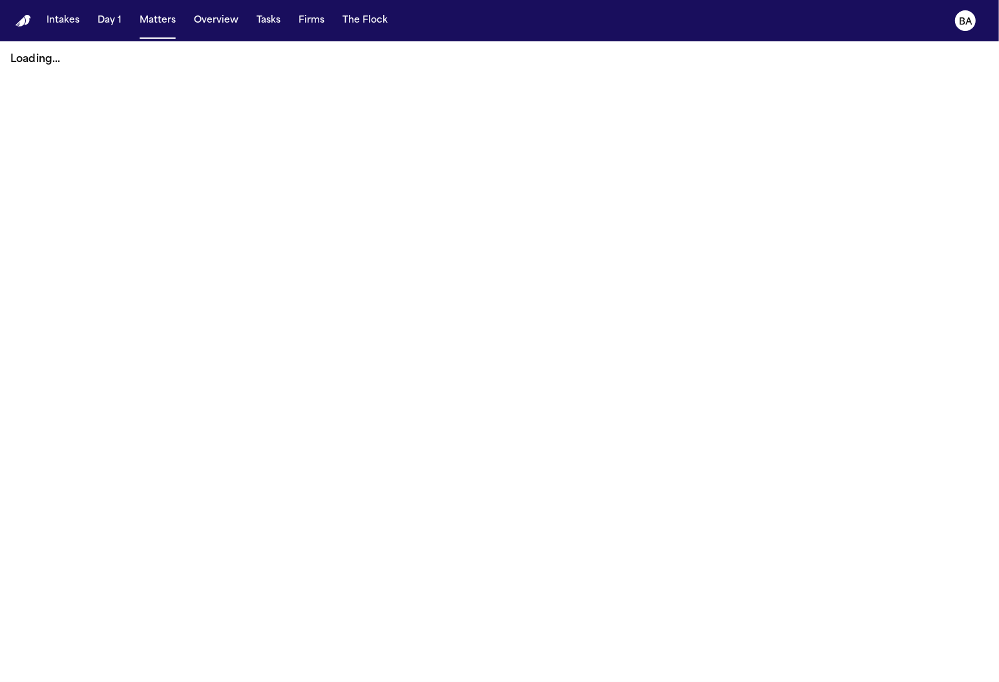
click at [56, 19] on button "Intakes" at bounding box center [62, 20] width 43 height 23
click at [54, 26] on button "Intakes" at bounding box center [62, 20] width 43 height 23
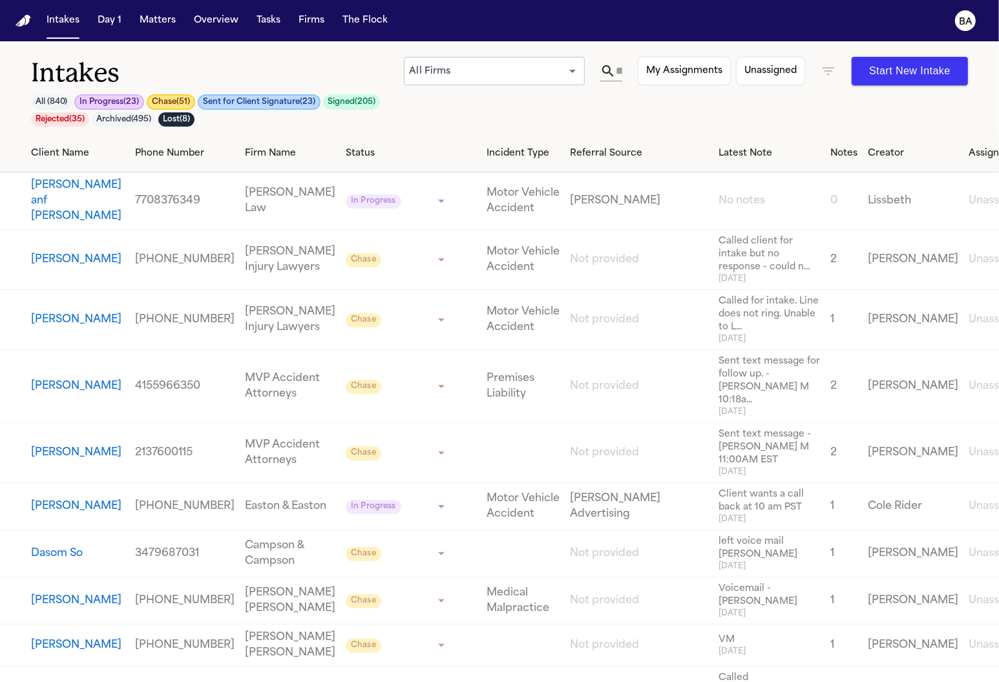
click at [620, 70] on input "text" at bounding box center [619, 71] width 6 height 21
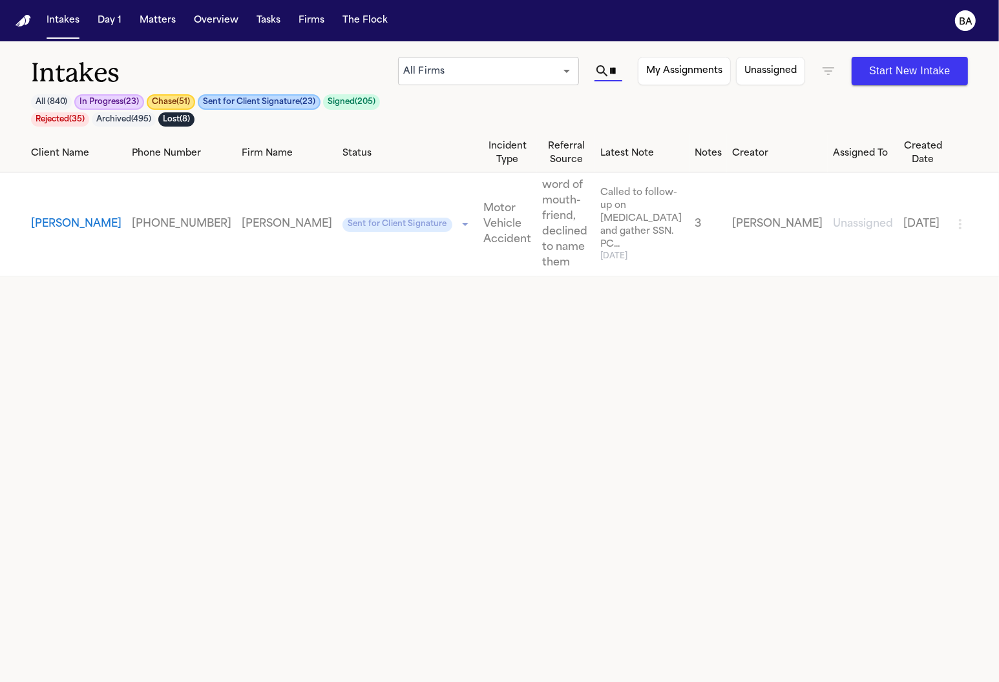
scroll to position [0, 10]
type input "***"
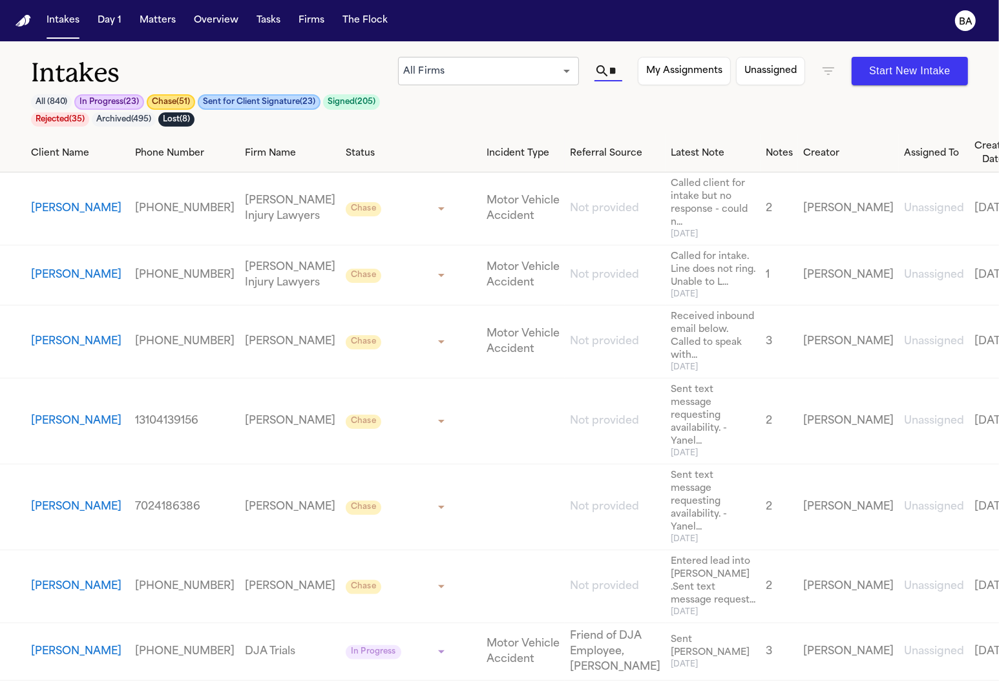
scroll to position [0, 5]
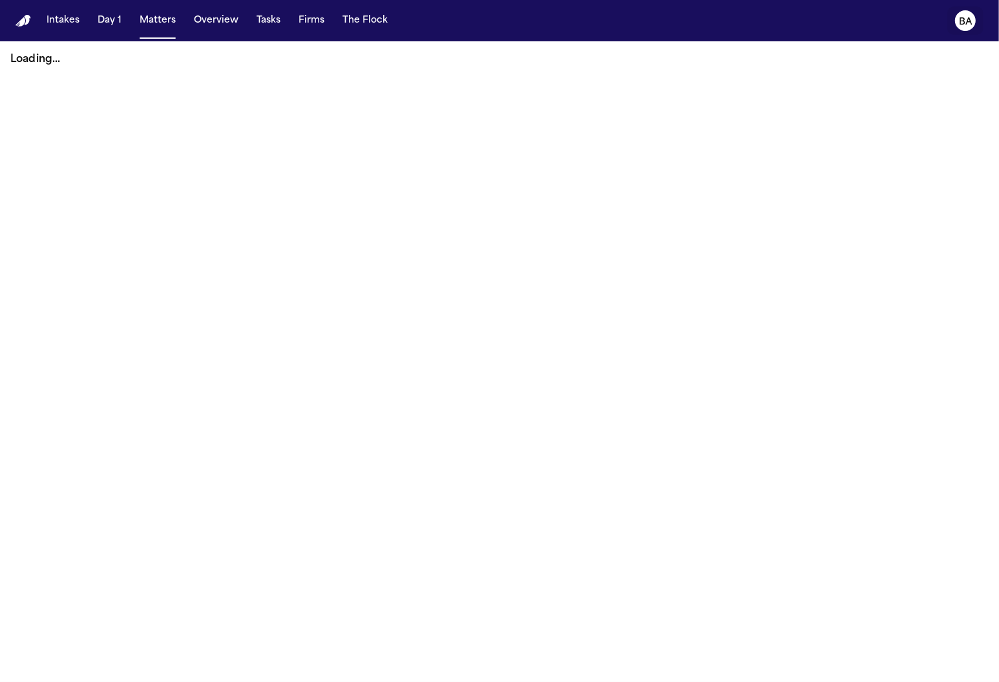
click at [968, 28] on icon "BA" at bounding box center [965, 20] width 21 height 21
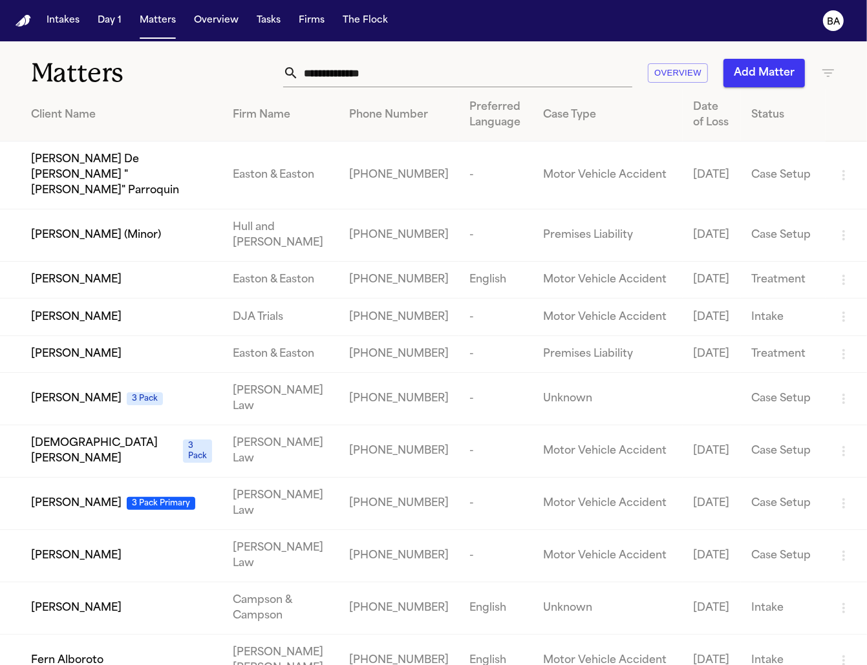
click at [103, 325] on span "[PERSON_NAME]" at bounding box center [76, 318] width 90 height 16
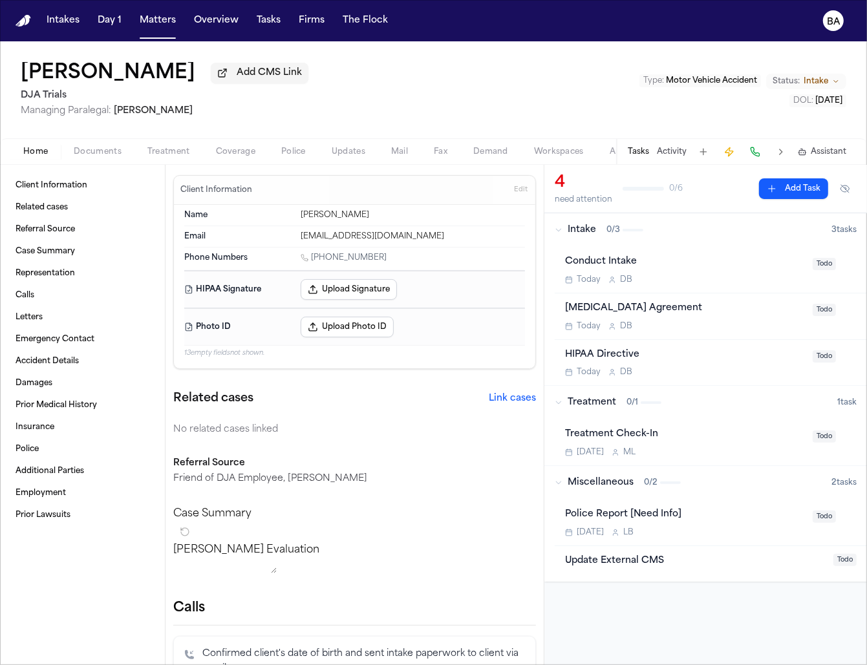
click at [703, 111] on div "[PERSON_NAME] Add CMS Link DJA Trials Managing Paralegal: [PERSON_NAME] Type : …" at bounding box center [433, 89] width 867 height 97
click at [737, 81] on span "Motor Vehicle Accident" at bounding box center [711, 81] width 91 height 8
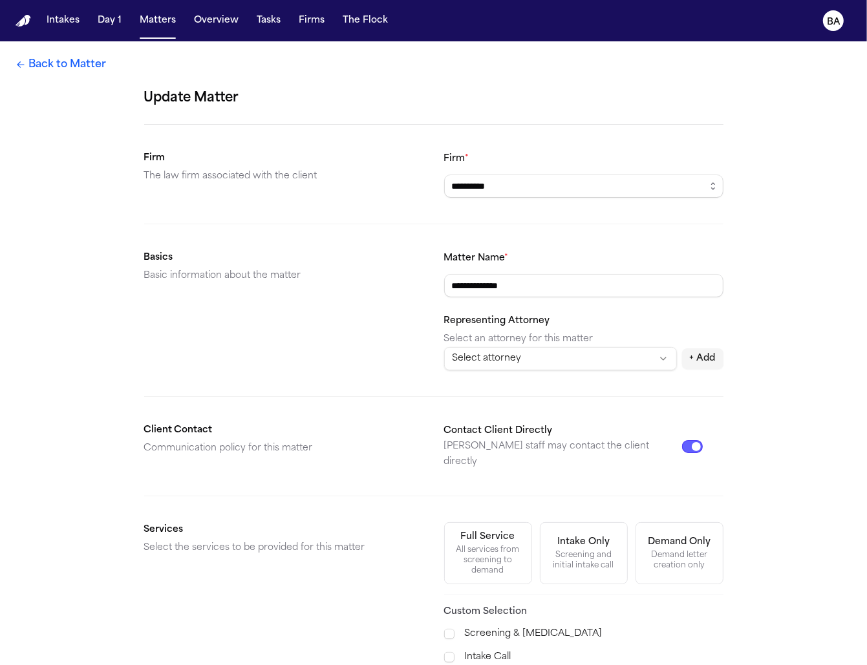
click at [81, 69] on link "Back to Matter" at bounding box center [61, 65] width 90 height 16
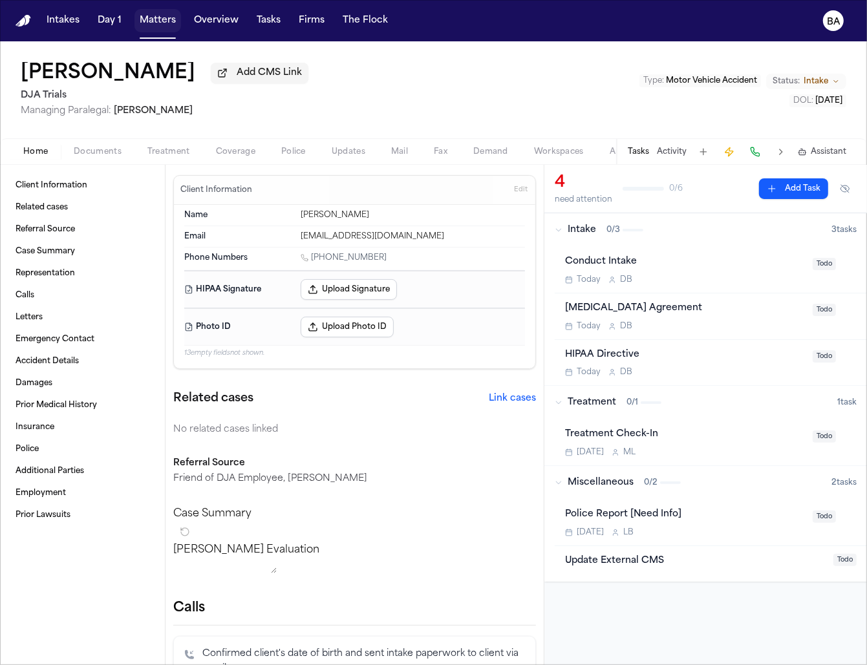
click at [147, 22] on button "Matters" at bounding box center [157, 20] width 47 height 23
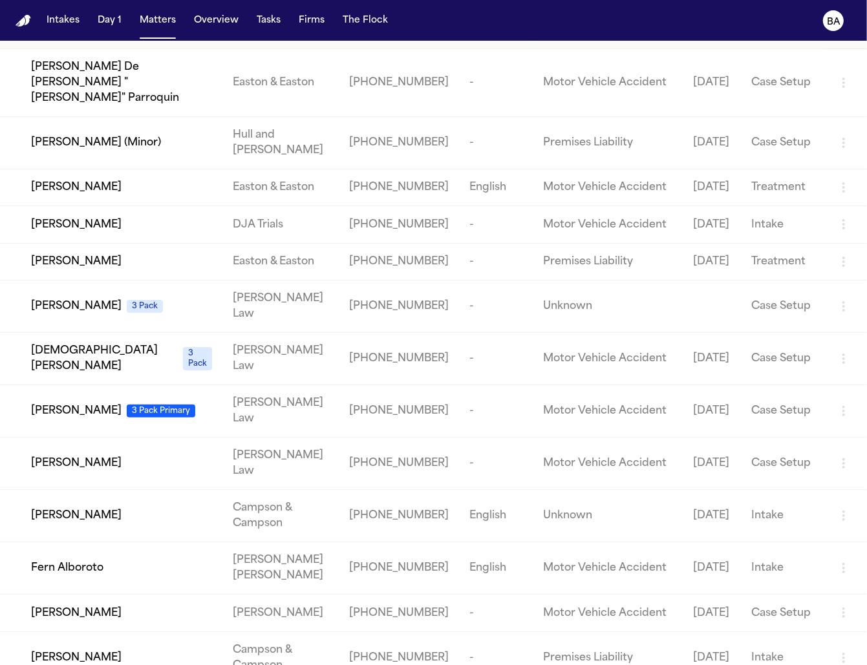
scroll to position [110, 0]
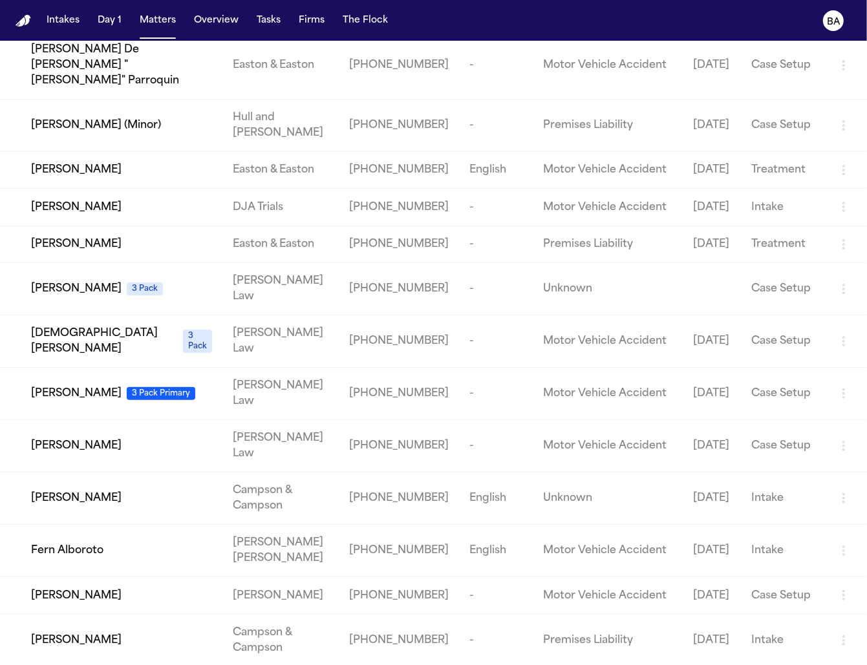
click at [100, 469] on td "[PERSON_NAME]" at bounding box center [111, 446] width 222 height 52
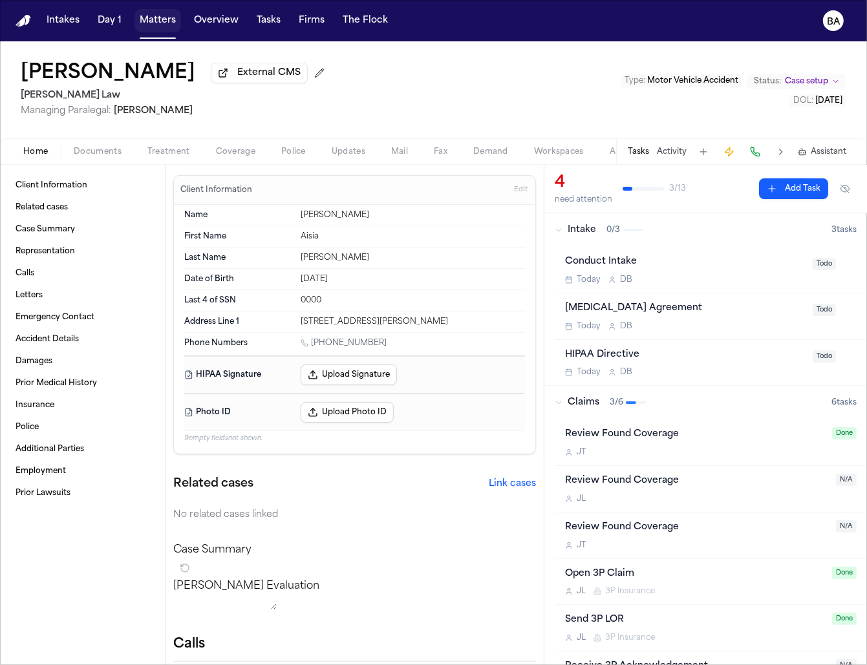
click at [153, 21] on button "Matters" at bounding box center [157, 20] width 47 height 23
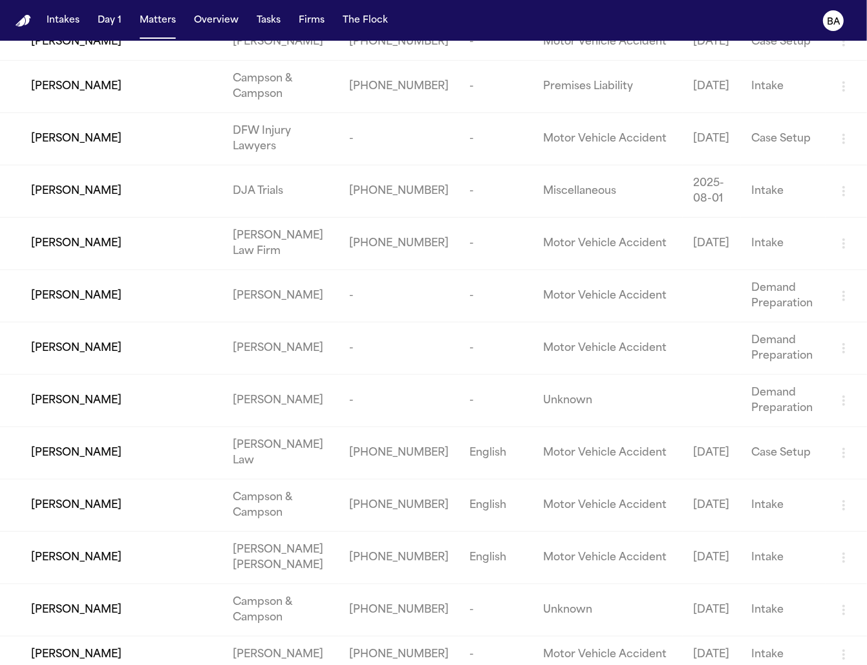
scroll to position [991, 0]
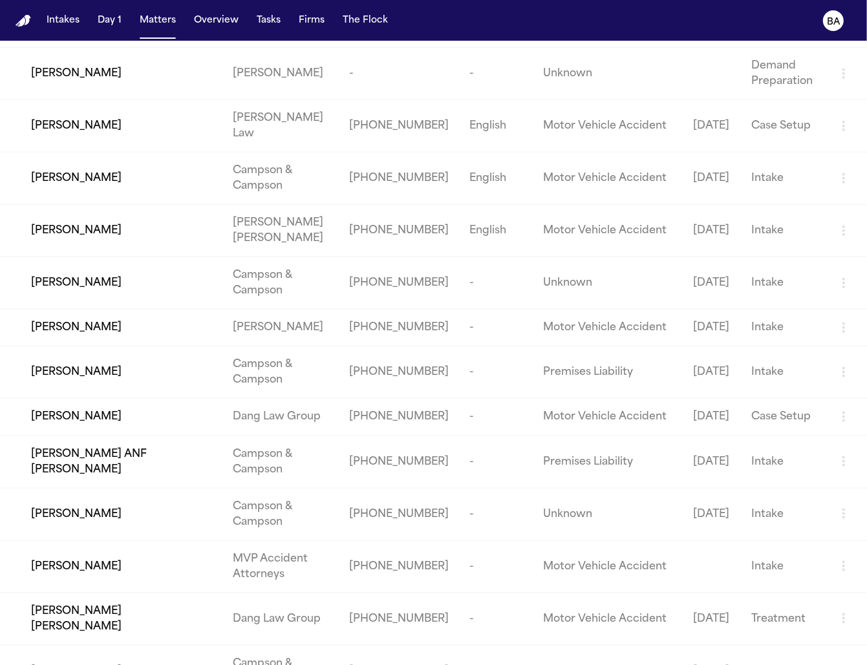
click at [99, 380] on div "[PERSON_NAME]" at bounding box center [121, 372] width 181 height 16
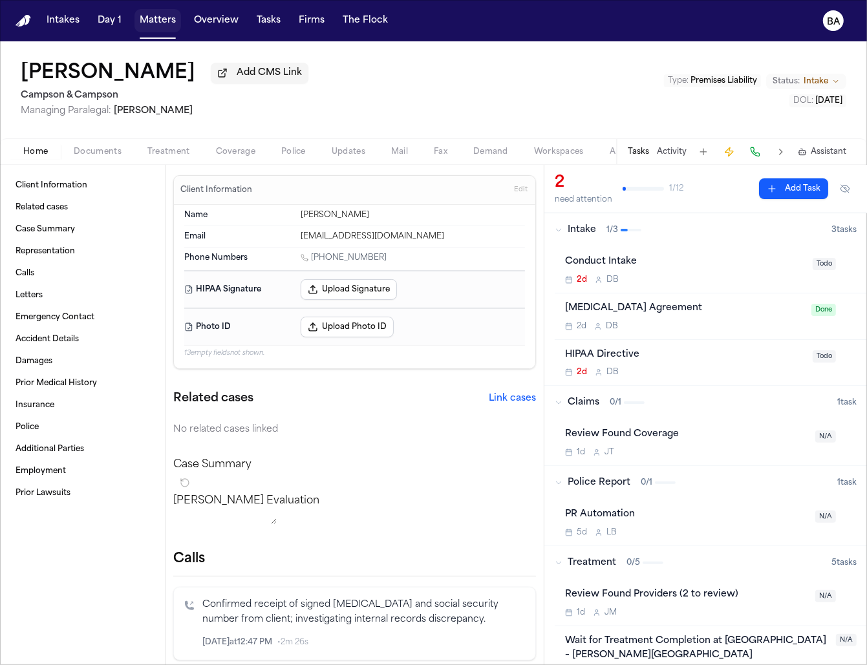
click at [151, 28] on button "Matters" at bounding box center [157, 20] width 47 height 23
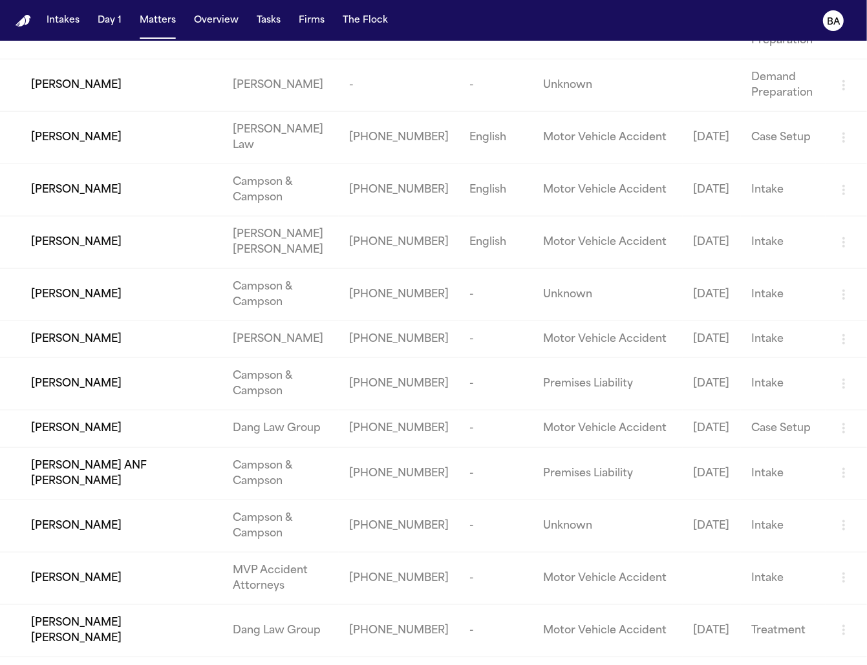
scroll to position [1109, 0]
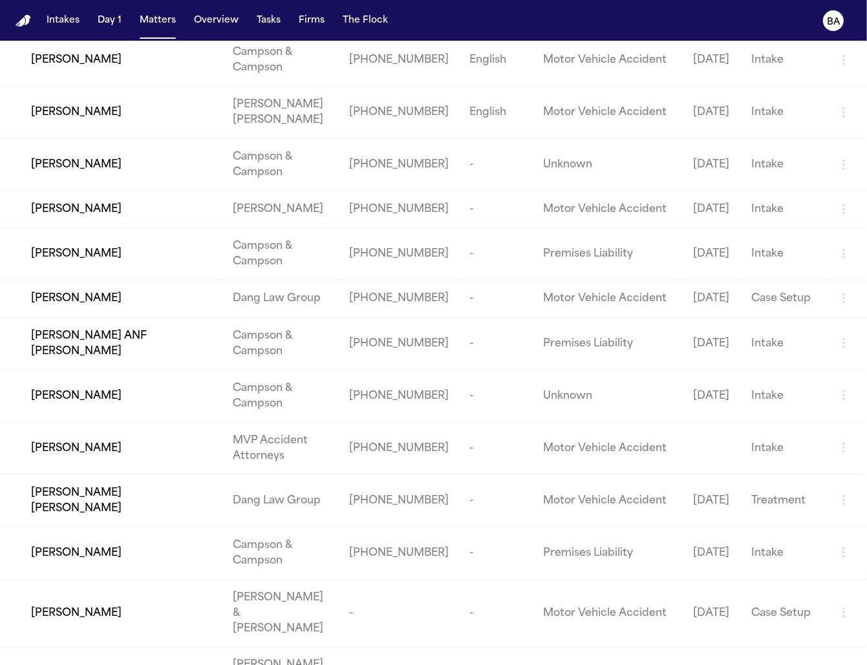
click at [78, 474] on td "[PERSON_NAME]" at bounding box center [111, 448] width 222 height 52
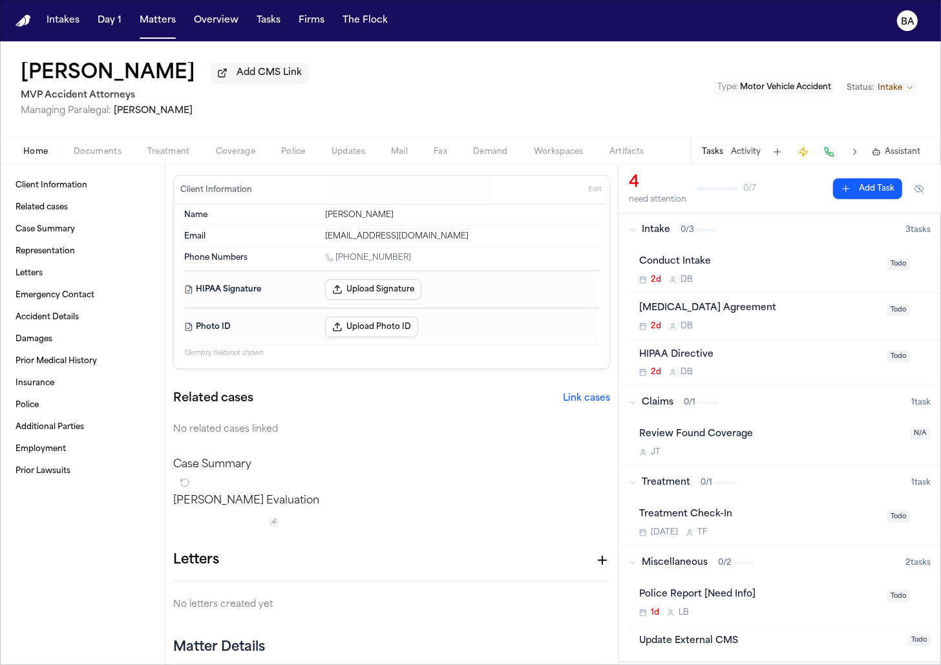
click at [238, 157] on span "Coverage" at bounding box center [235, 152] width 39 height 10
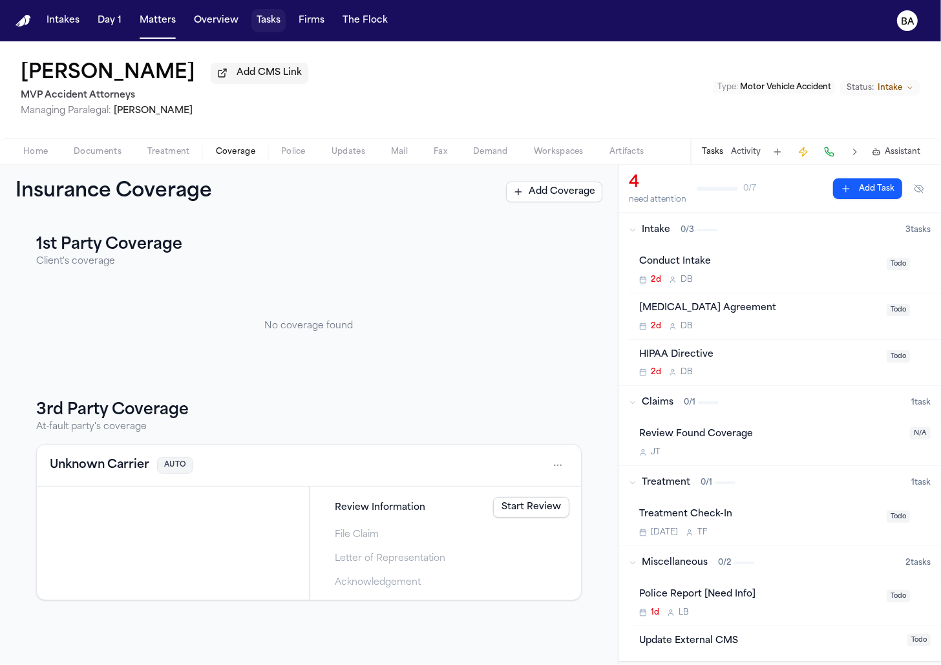
click at [262, 17] on button "Tasks" at bounding box center [268, 20] width 34 height 23
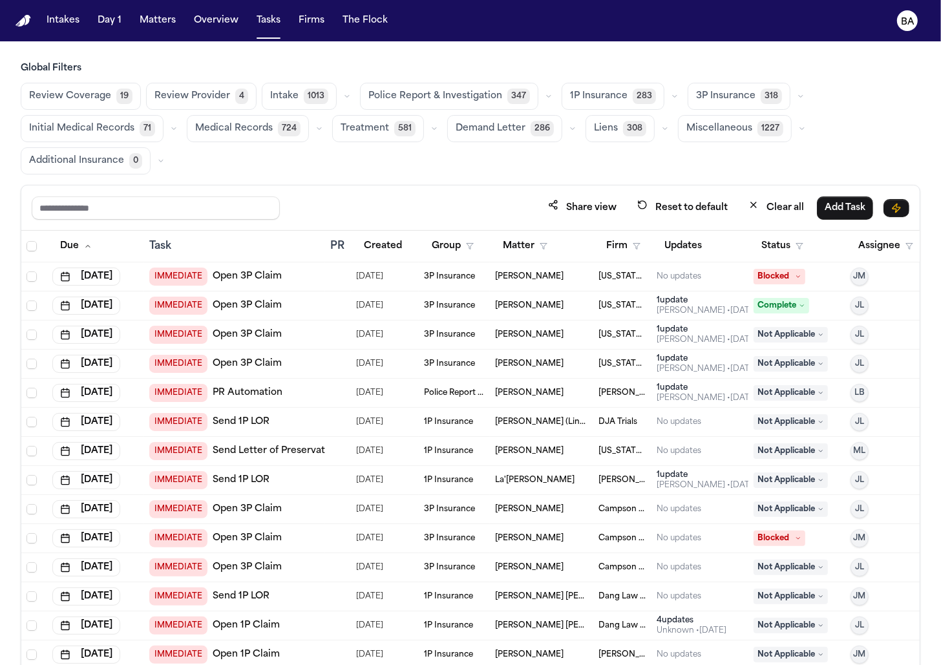
click at [671, 92] on icon "button" at bounding box center [675, 96] width 8 height 8
click at [629, 126] on button "Open Claim 24" at bounding box center [626, 129] width 128 height 26
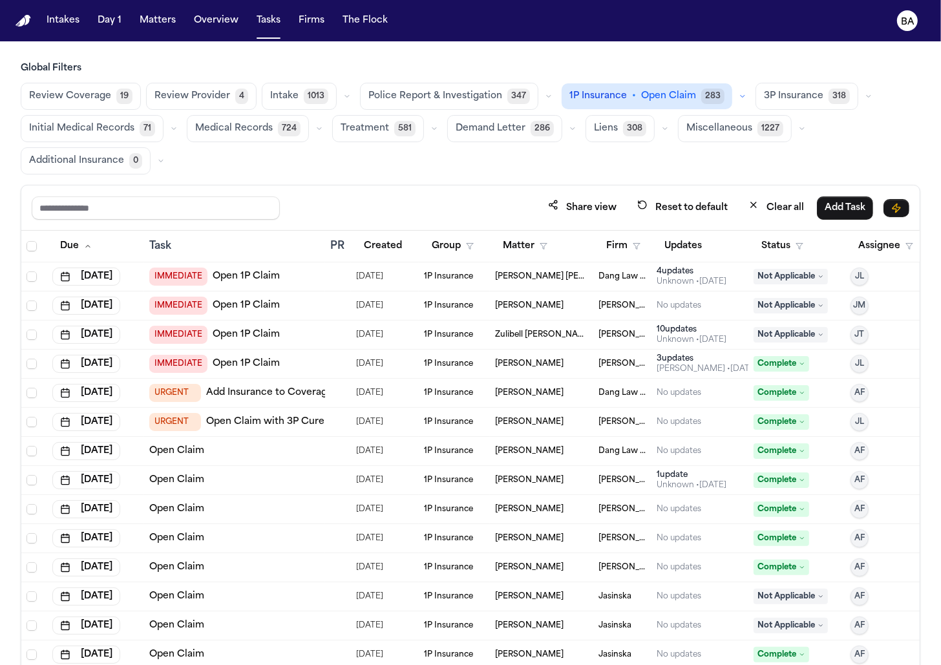
click at [312, 327] on div "IMMEDIATE Open 1P Claim" at bounding box center [234, 335] width 171 height 18
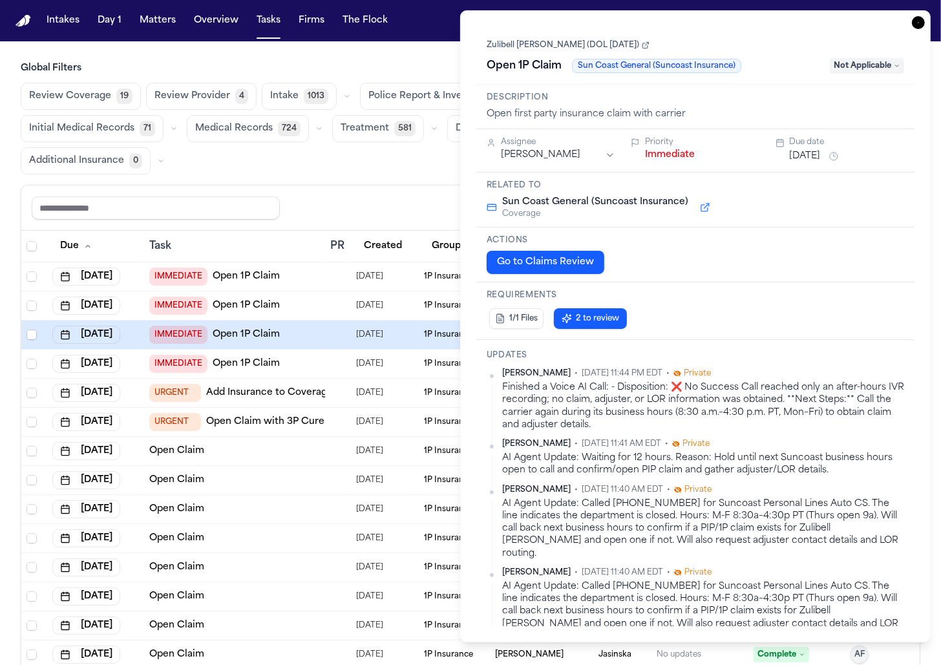
click at [534, 255] on button "Go to Claims Review" at bounding box center [546, 262] width 118 height 23
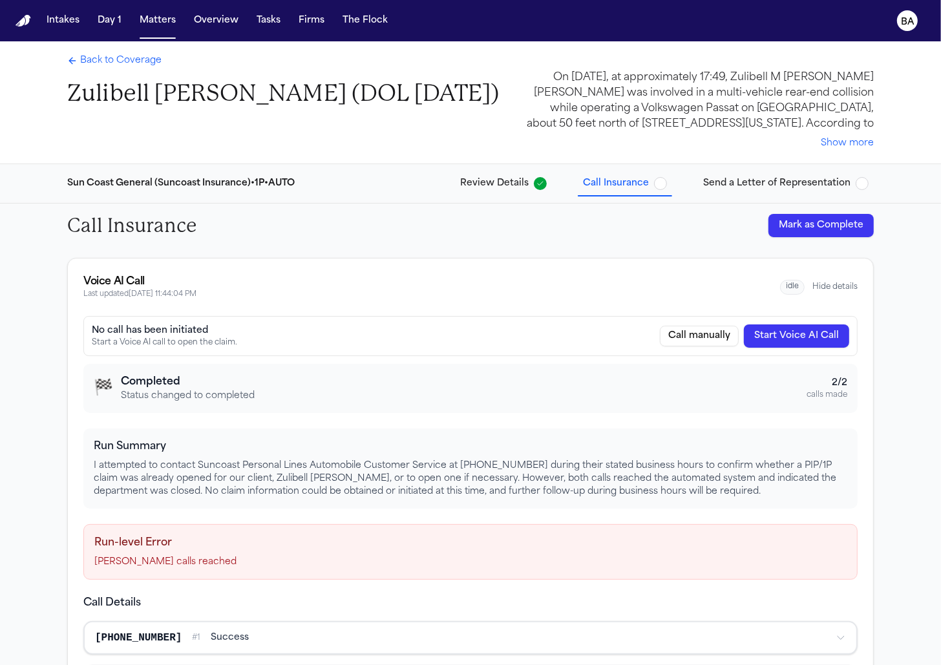
click at [118, 63] on span "Back to Coverage" at bounding box center [120, 60] width 81 height 13
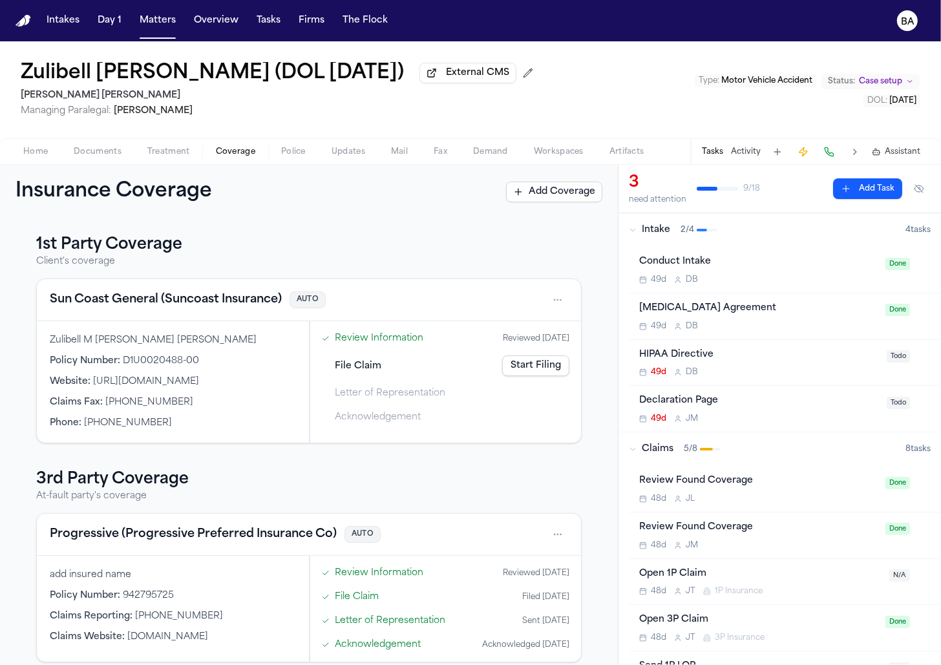
click at [202, 302] on button "Sun Coast General (Suncoast Insurance)" at bounding box center [166, 300] width 232 height 18
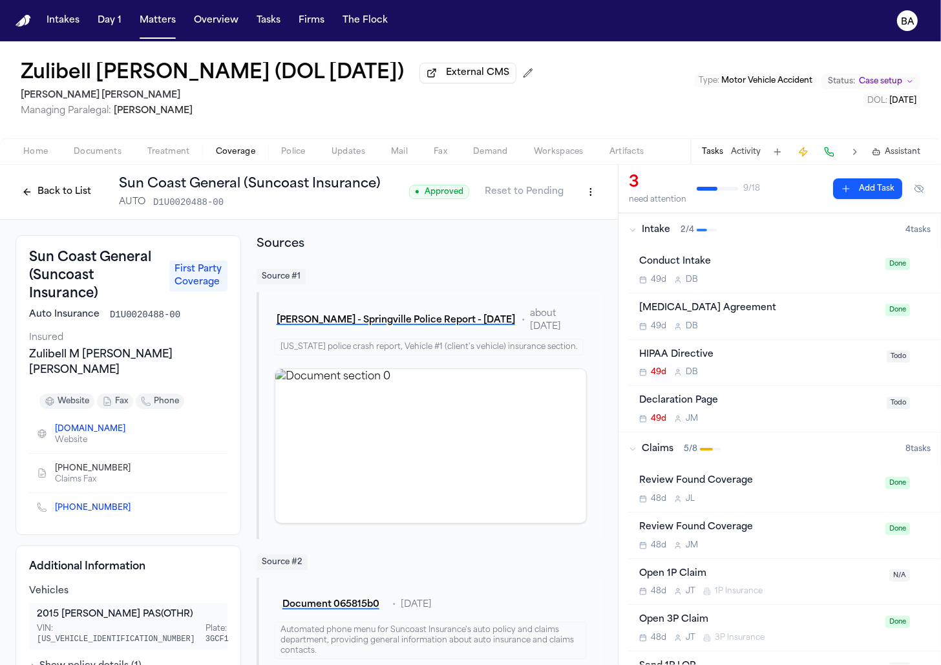
scroll to position [34, 0]
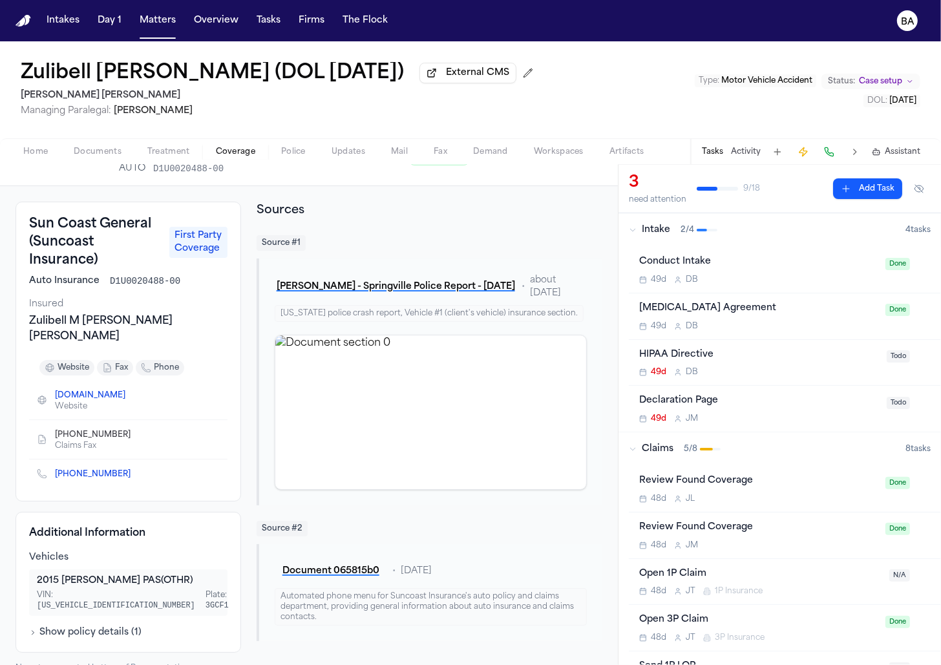
click at [230, 154] on span "Coverage" at bounding box center [235, 152] width 39 height 10
click at [243, 149] on span "Coverage" at bounding box center [235, 152] width 39 height 10
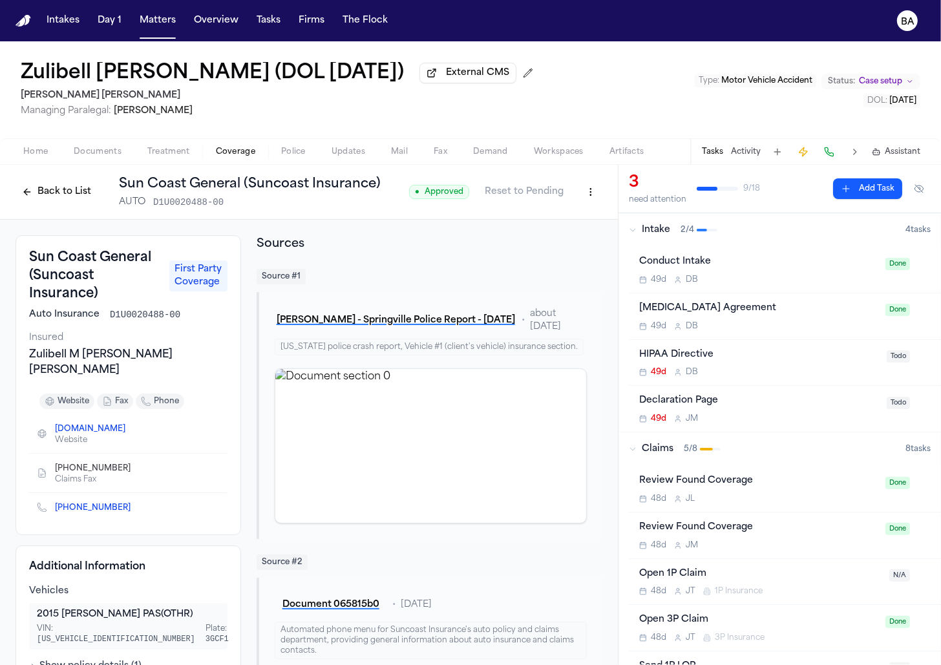
click at [52, 195] on button "Back to List" at bounding box center [57, 192] width 82 height 21
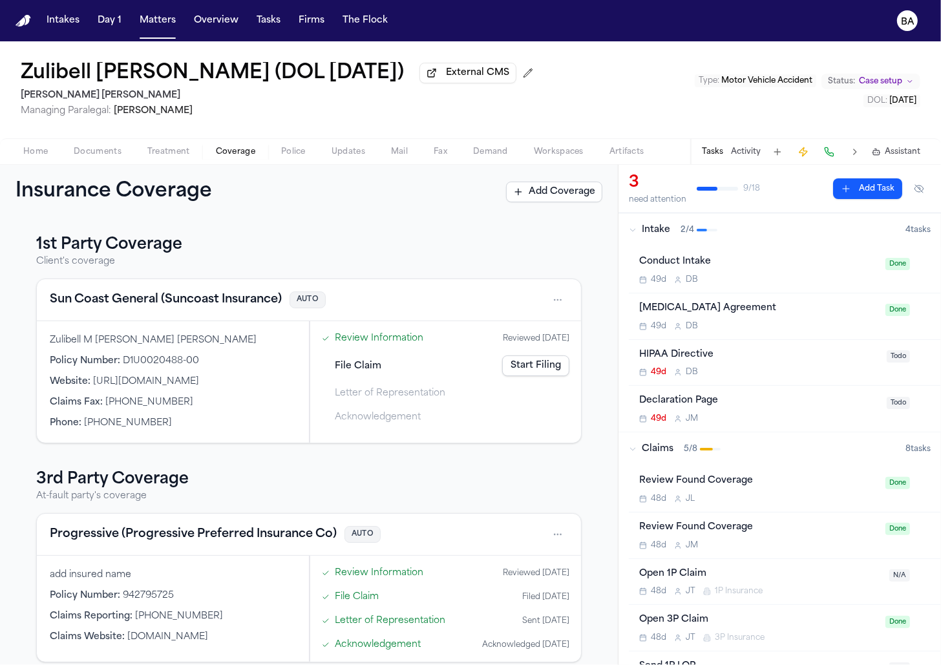
click at [553, 305] on html "Intakes Day 1 Matters Overview Tasks Firms The Flock BA Zulibell [PERSON_NAME] …" at bounding box center [470, 332] width 941 height 665
click at [523, 332] on div "View coverage details" at bounding box center [516, 335] width 97 height 34
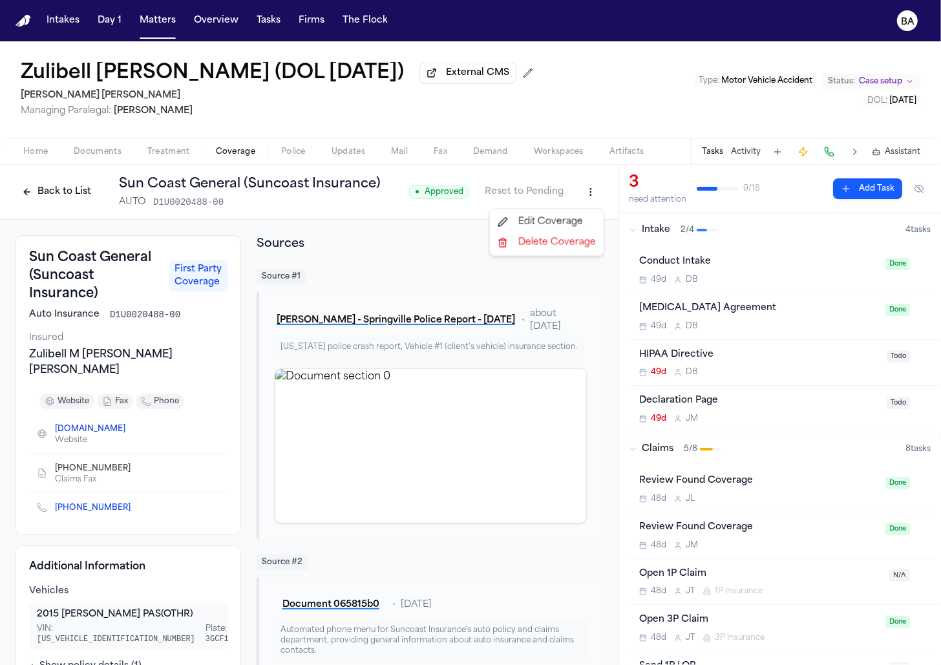
click at [593, 190] on html "Intakes Day 1 Matters Overview Tasks Firms The Flock BA Zulibell [PERSON_NAME] …" at bounding box center [470, 332] width 941 height 665
click at [562, 226] on div "Edit Coverage" at bounding box center [546, 222] width 109 height 21
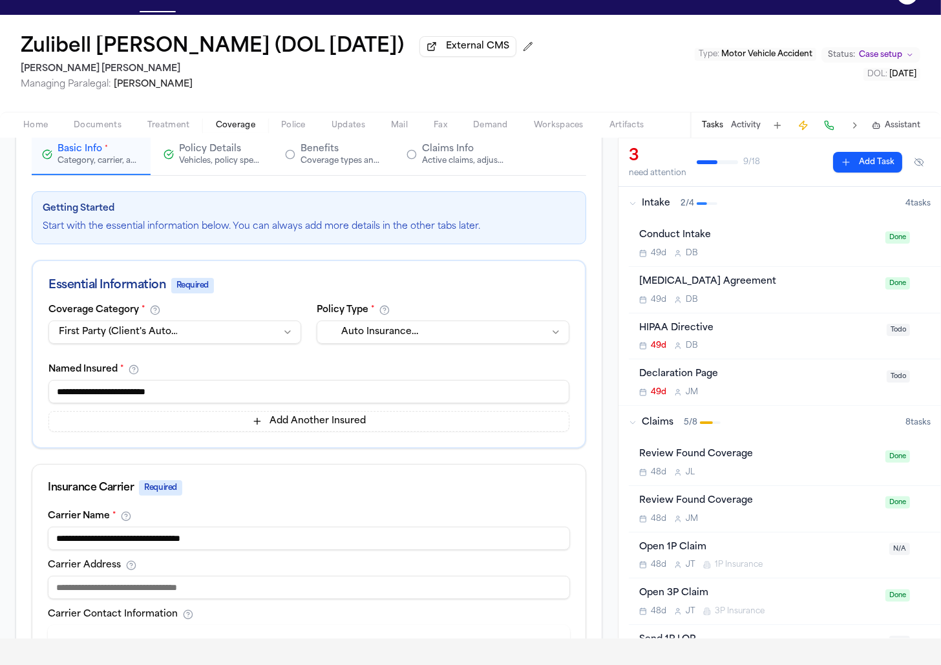
scroll to position [96, 0]
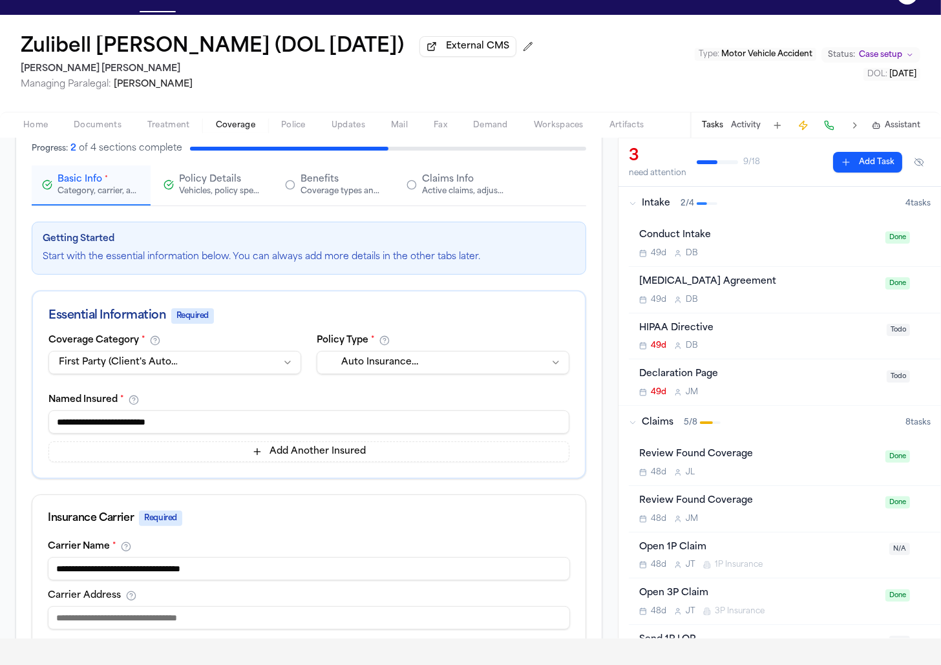
click at [317, 185] on span "Benefits" at bounding box center [320, 179] width 38 height 13
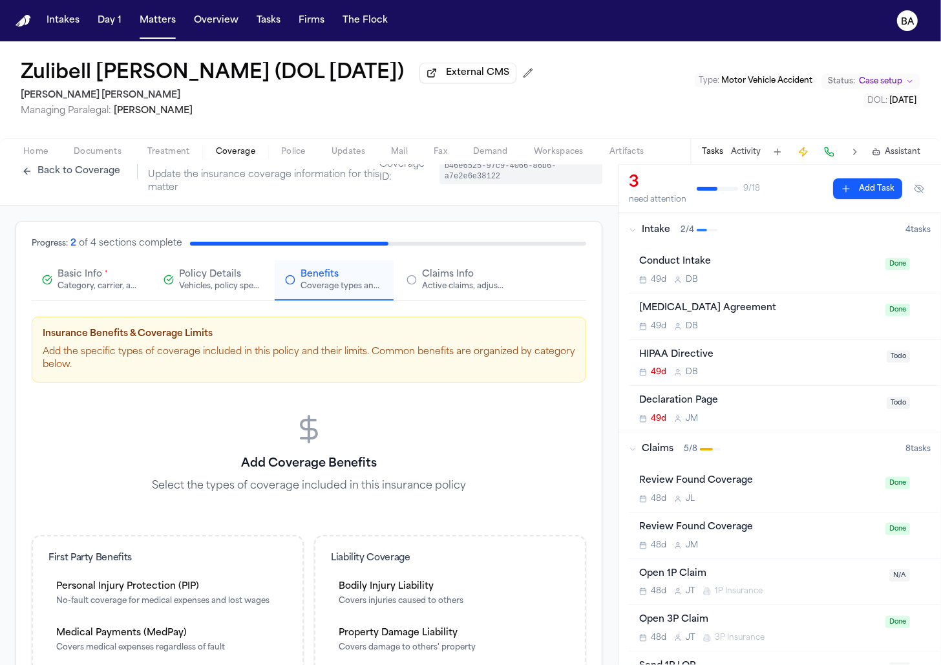
scroll to position [8, 0]
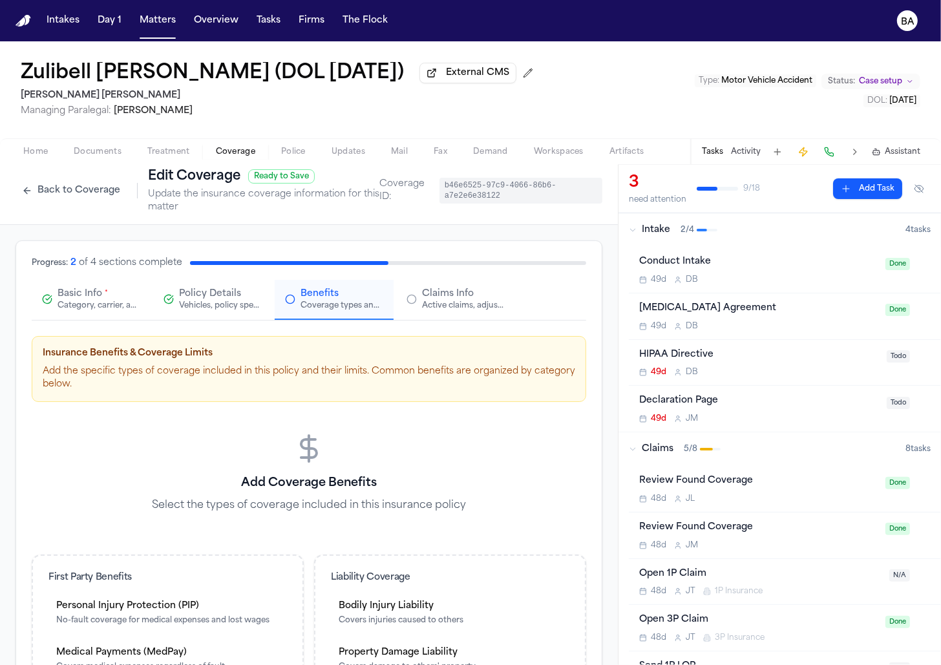
click at [67, 193] on button "Back to Coverage" at bounding box center [71, 190] width 111 height 21
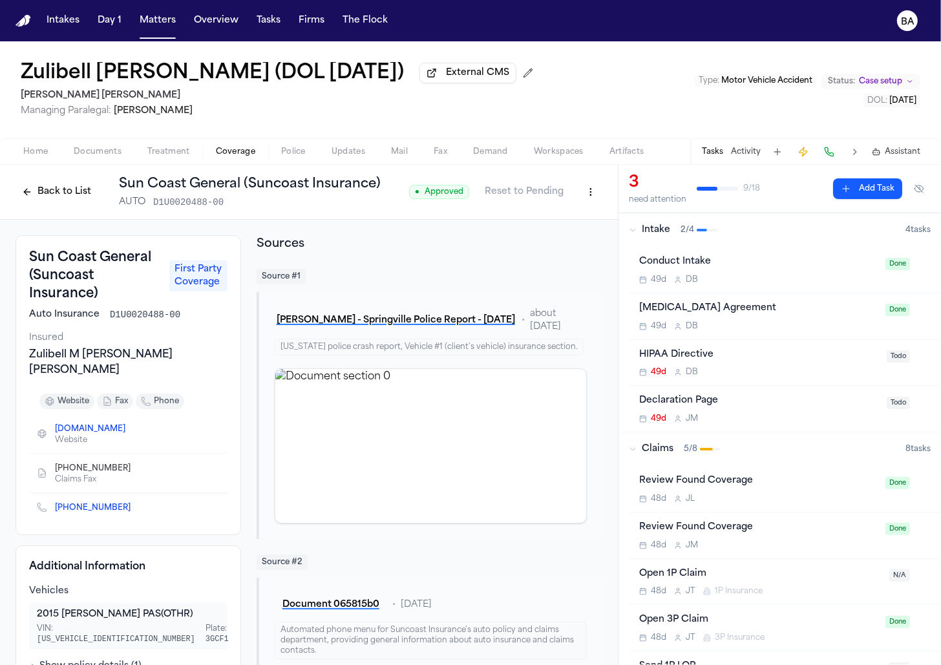
click at [80, 187] on button "Back to List" at bounding box center [57, 192] width 82 height 21
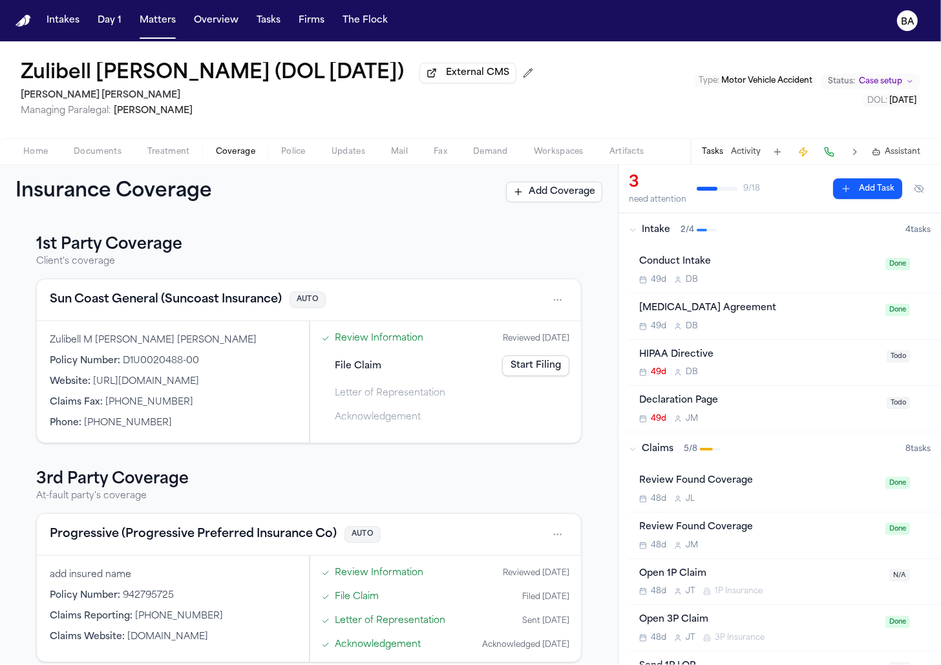
click at [553, 301] on html "Intakes Day 1 Matters Overview Tasks Firms The Flock BA Zulibell [PERSON_NAME] …" at bounding box center [470, 332] width 941 height 665
click at [412, 287] on html "Intakes Day 1 Matters Overview Tasks Firms The Flock BA Zulibell [PERSON_NAME] …" at bounding box center [470, 332] width 941 height 665
click at [104, 154] on span "Documents" at bounding box center [98, 152] width 48 height 10
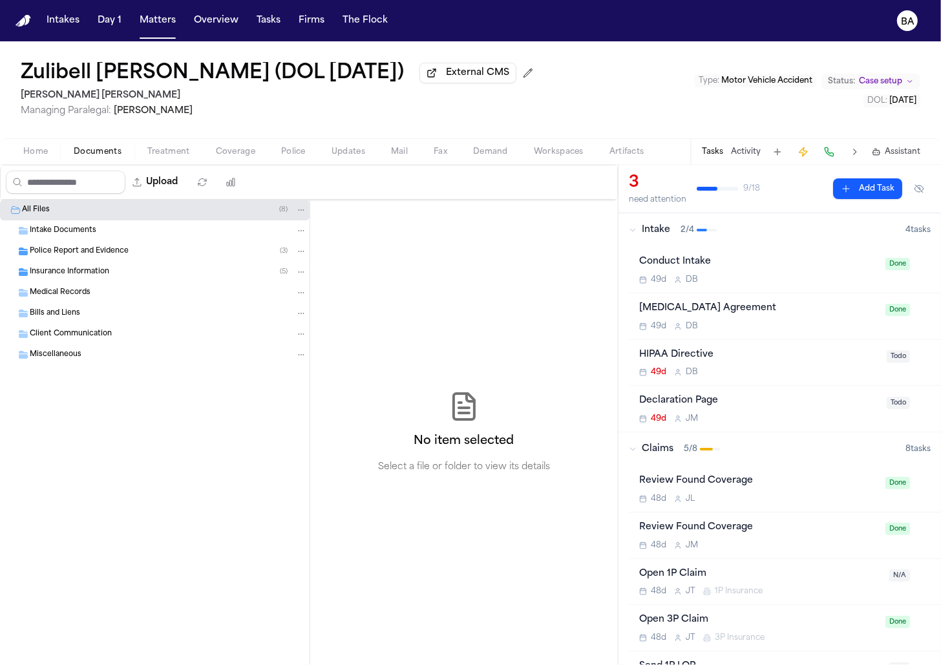
click at [81, 257] on div "Police Report and Evidence ( 3 )" at bounding box center [168, 252] width 277 height 12
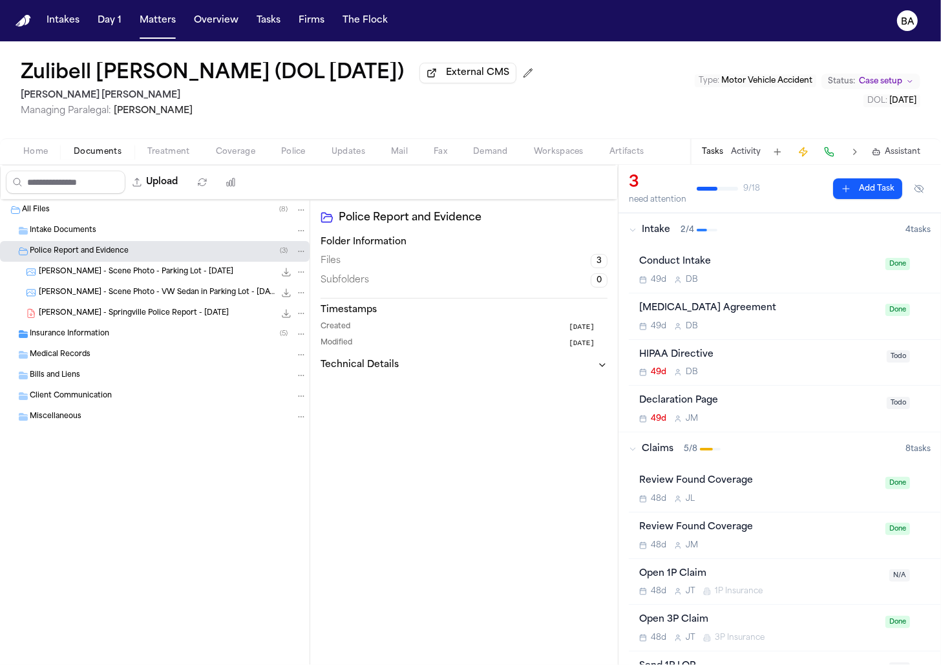
click at [72, 240] on div "Intake Documents" at bounding box center [155, 230] width 310 height 21
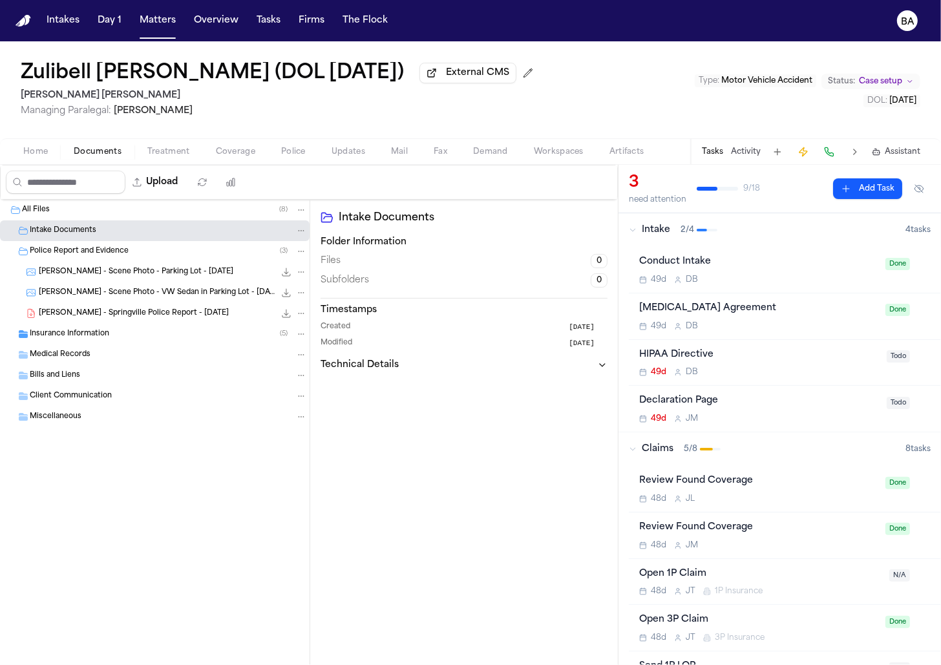
click at [78, 340] on div "Insurance Information ( 5 )" at bounding box center [168, 334] width 277 height 12
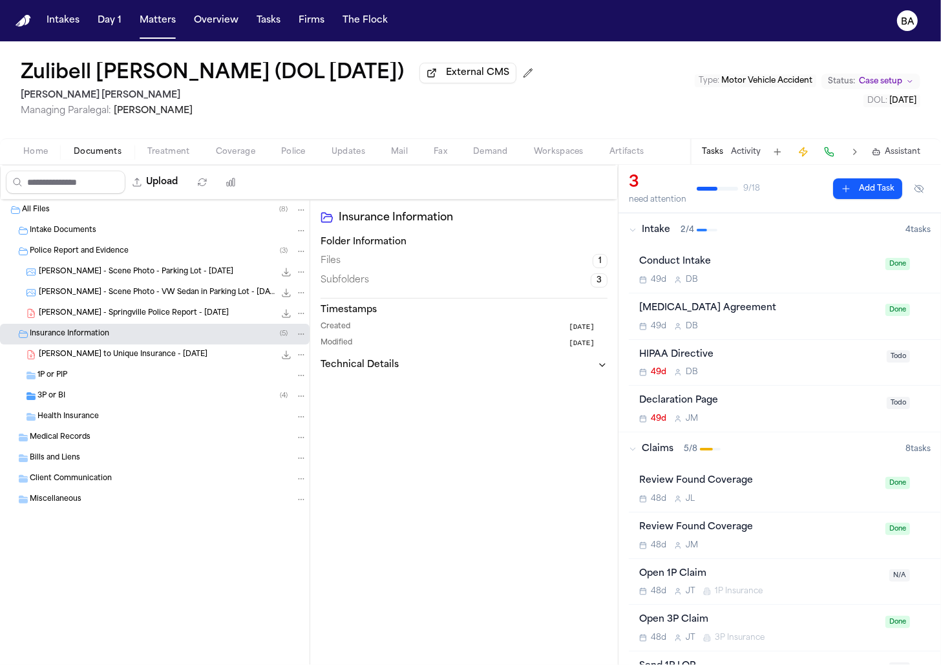
click at [85, 358] on span "[PERSON_NAME] to Unique Insurance - [DATE]" at bounding box center [123, 355] width 169 height 11
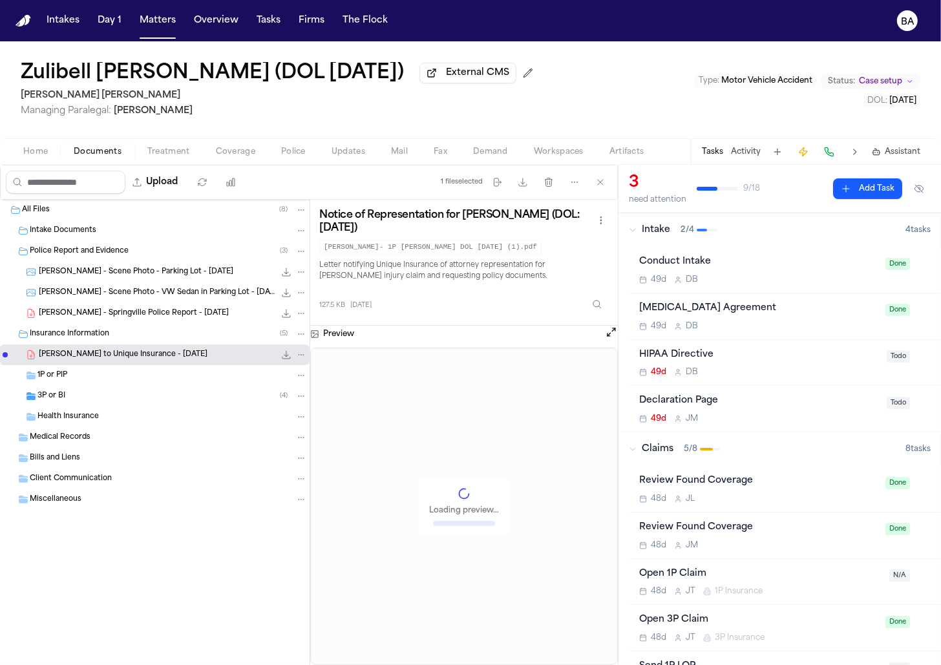
click at [87, 376] on div "1P or PIP" at bounding box center [171, 376] width 269 height 12
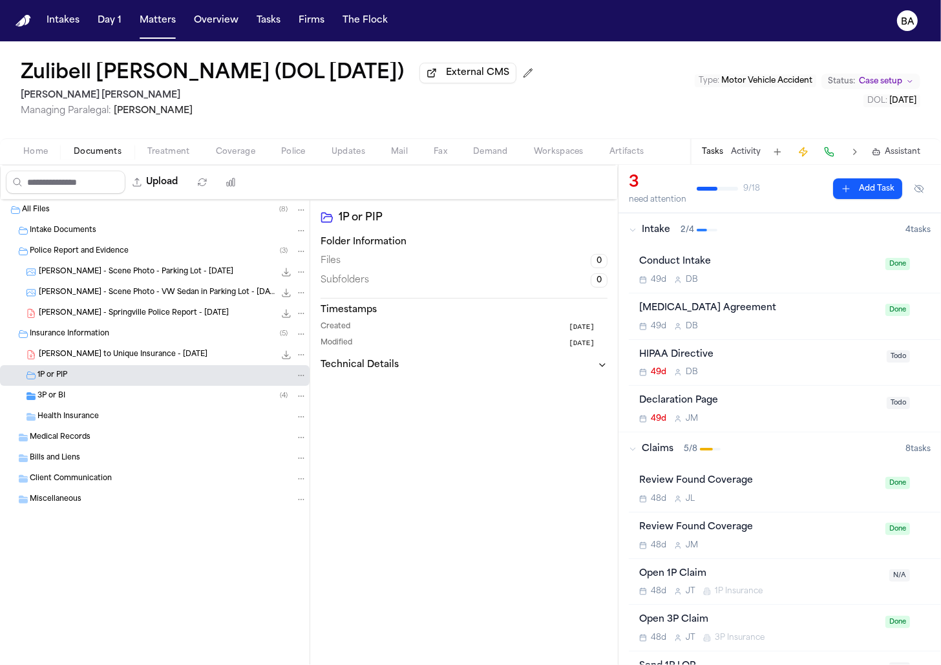
click at [244, 154] on span "Coverage" at bounding box center [235, 152] width 39 height 10
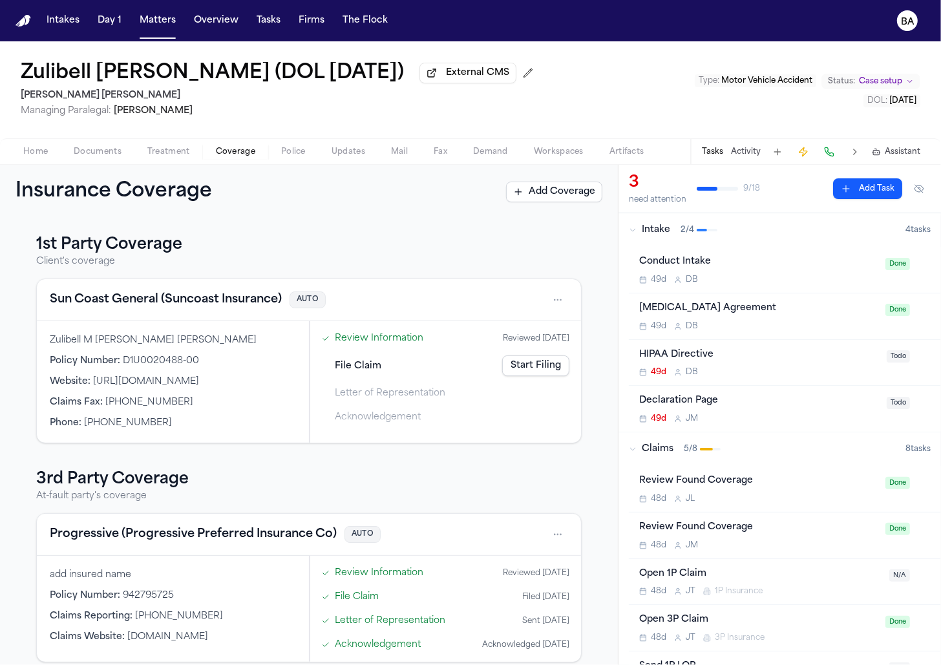
click at [323, 432] on div "Review Information Reviewed [DATE] File Claim Start Filing Letter of Representa…" at bounding box center [445, 381] width 271 height 121
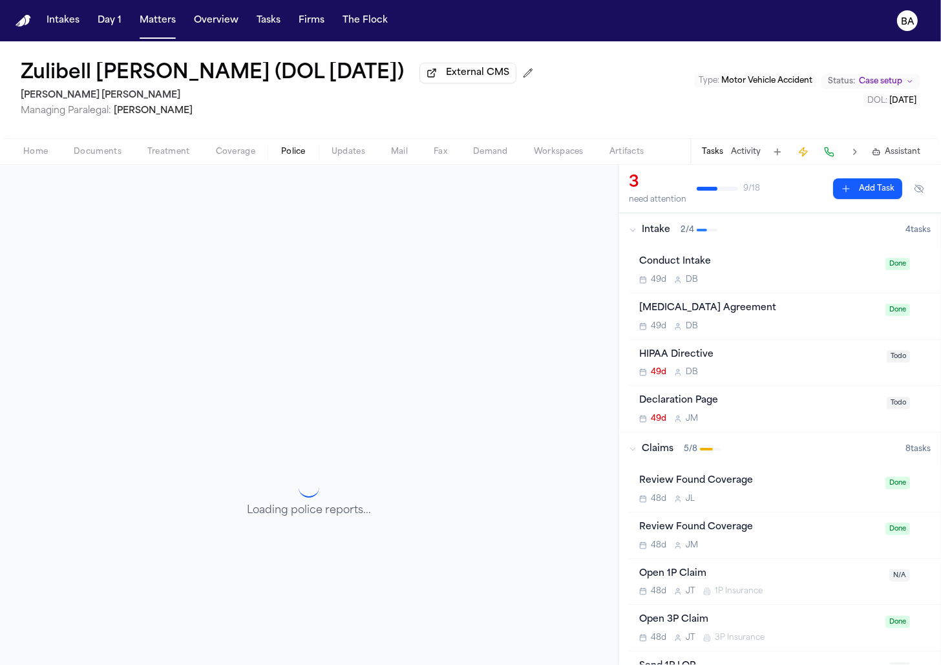
click at [291, 155] on span "Police" at bounding box center [293, 152] width 25 height 10
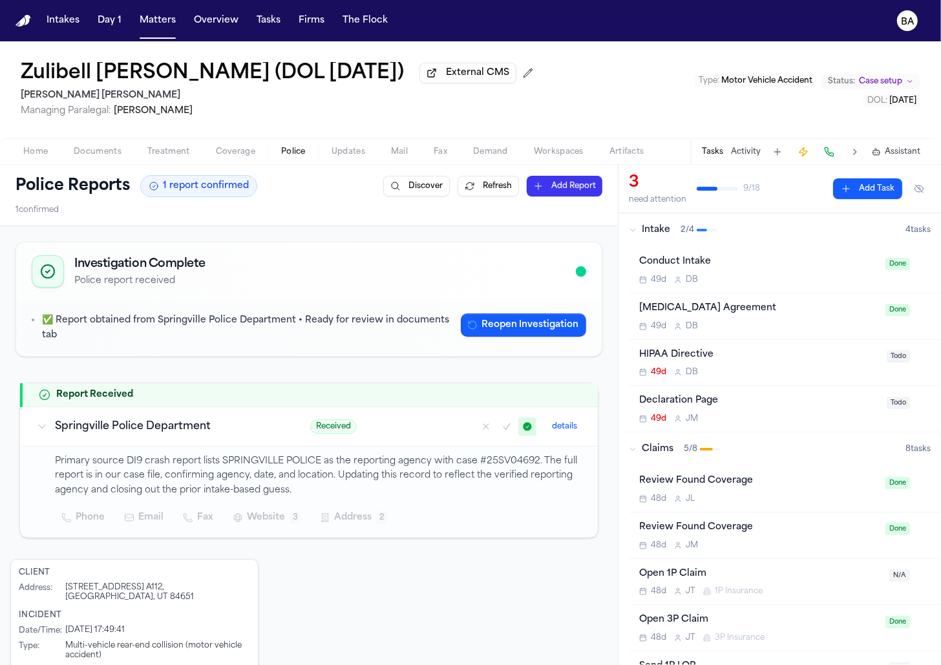
click at [222, 153] on span "Coverage" at bounding box center [235, 152] width 39 height 10
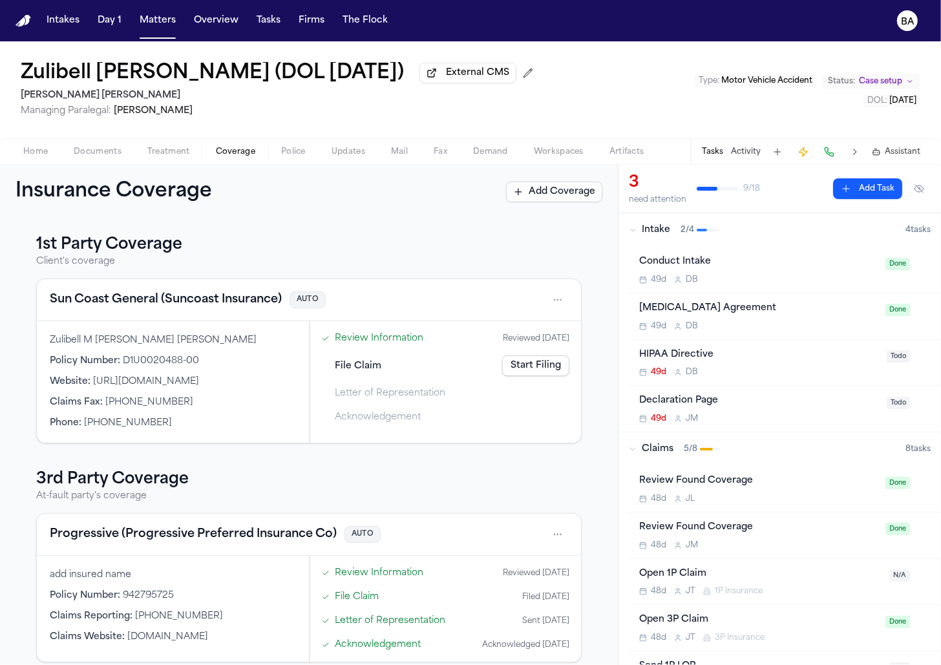
click at [291, 157] on span "Police" at bounding box center [293, 152] width 25 height 10
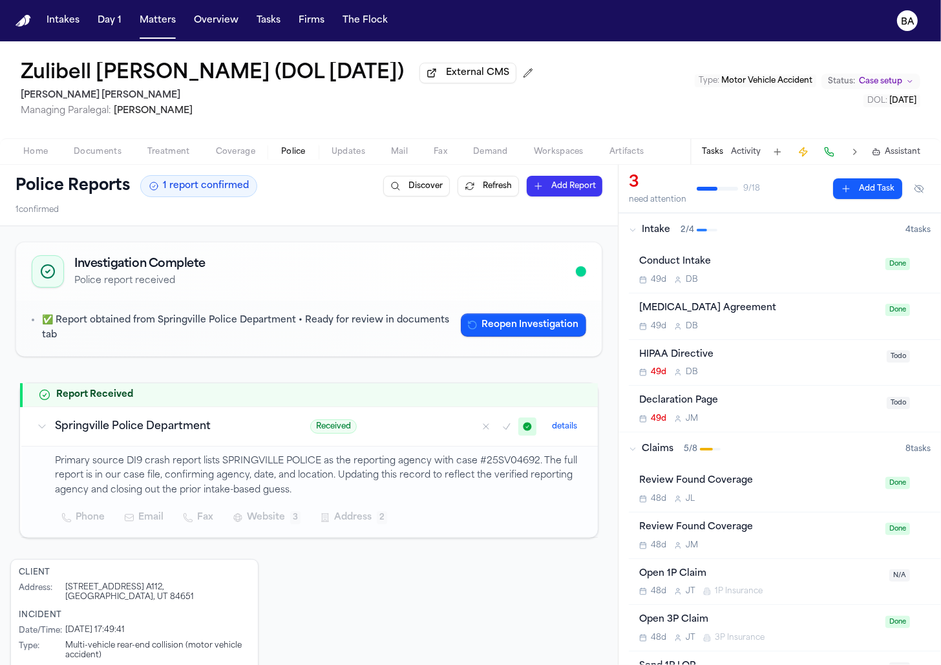
scroll to position [167, 0]
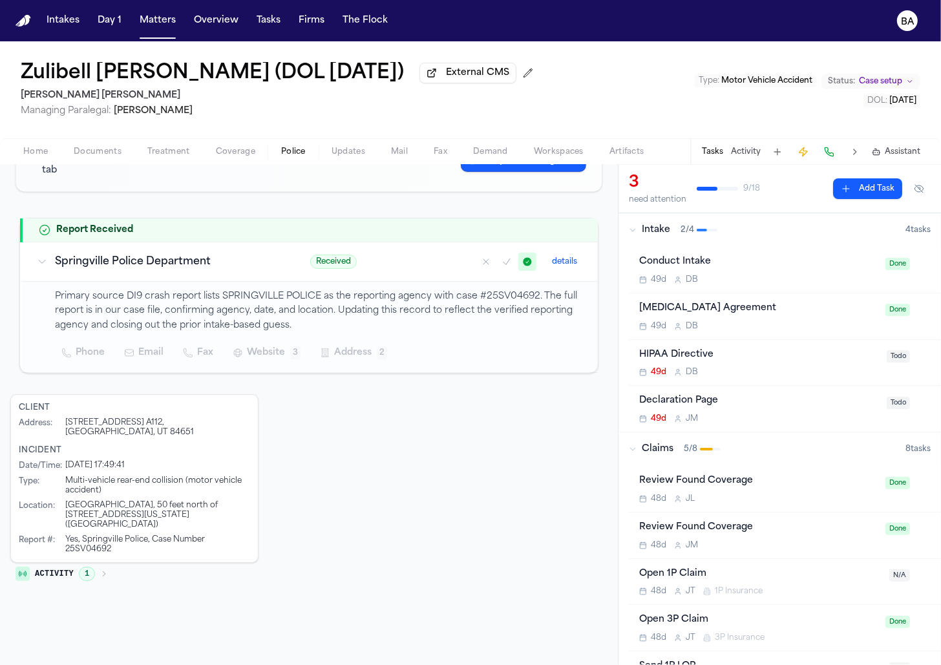
click at [100, 565] on button "Activity 1" at bounding box center [61, 574] width 103 height 22
click at [154, 30] on button "Matters" at bounding box center [157, 20] width 47 height 23
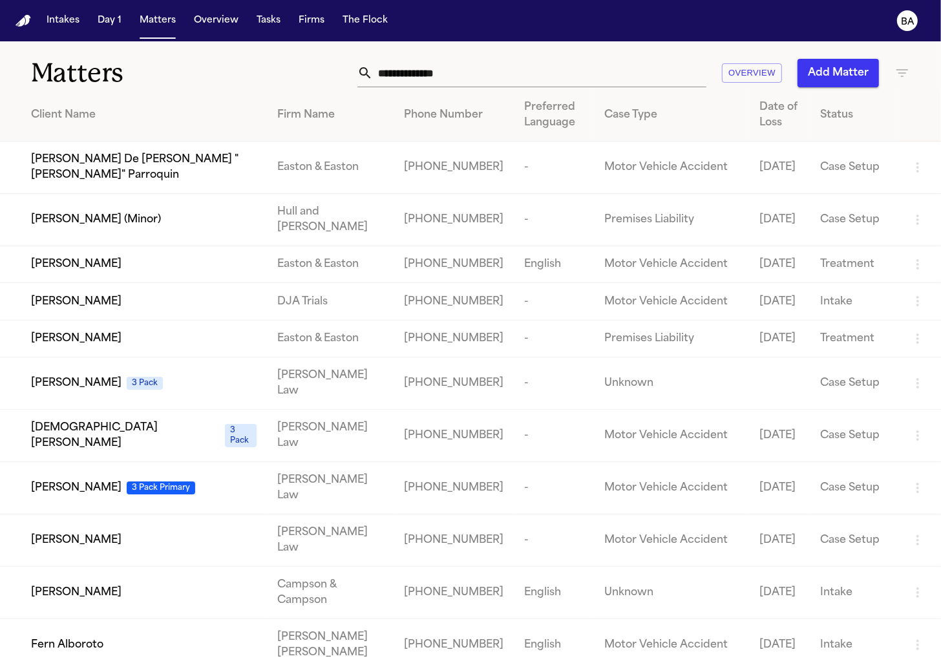
click at [514, 78] on input "text" at bounding box center [539, 73] width 333 height 28
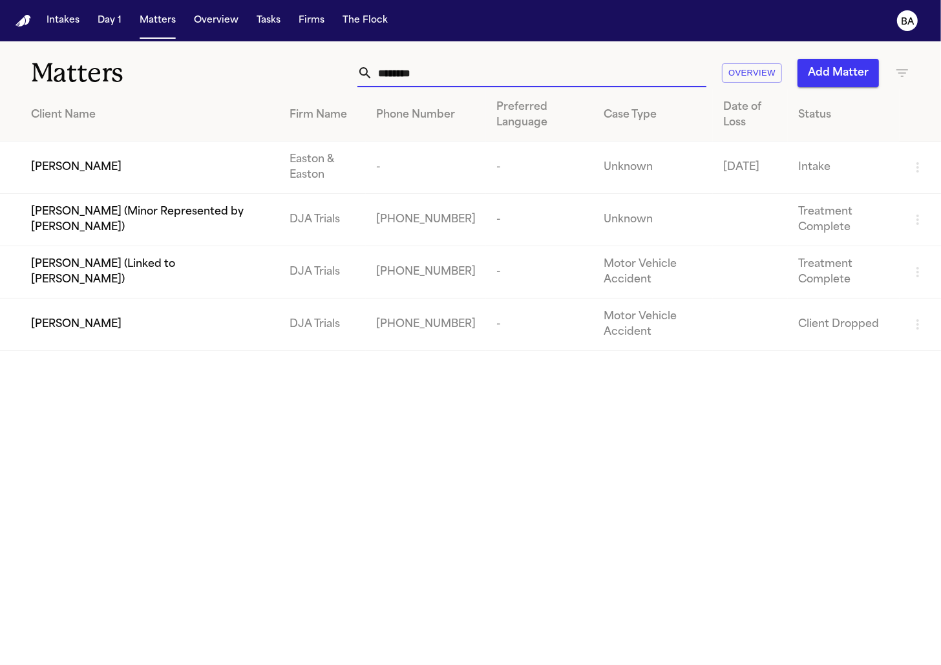
type input "********"
click at [65, 165] on span "[PERSON_NAME]" at bounding box center [76, 168] width 90 height 16
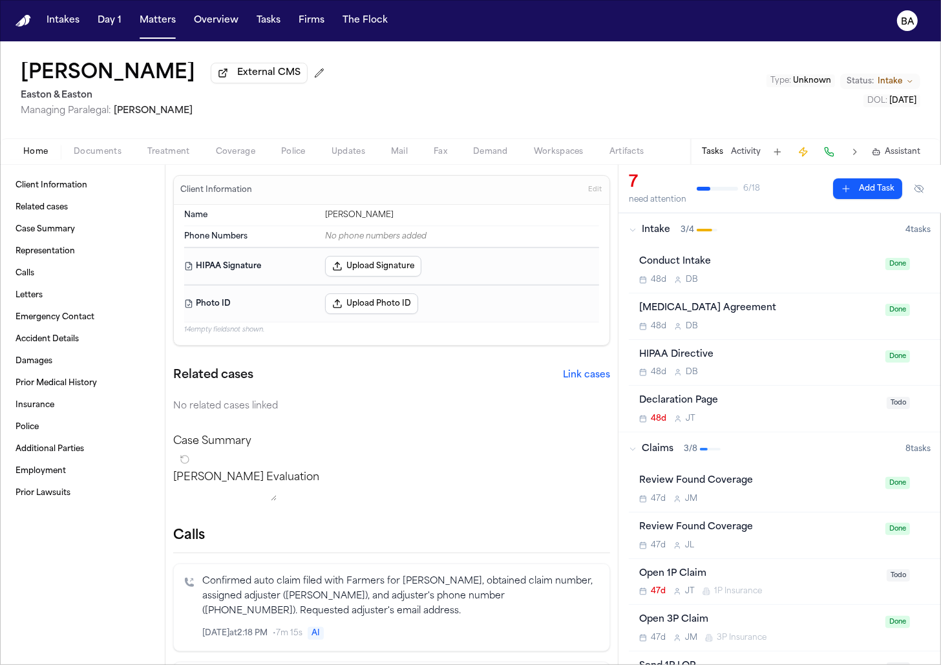
click at [293, 151] on span "Police" at bounding box center [293, 152] width 25 height 10
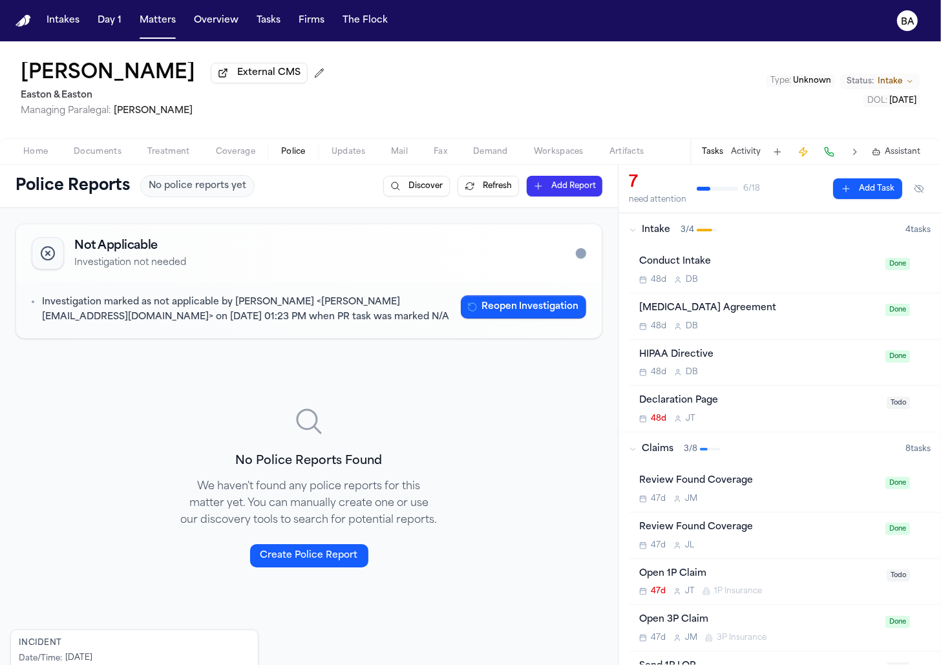
click at [109, 150] on span "Documents" at bounding box center [98, 152] width 48 height 10
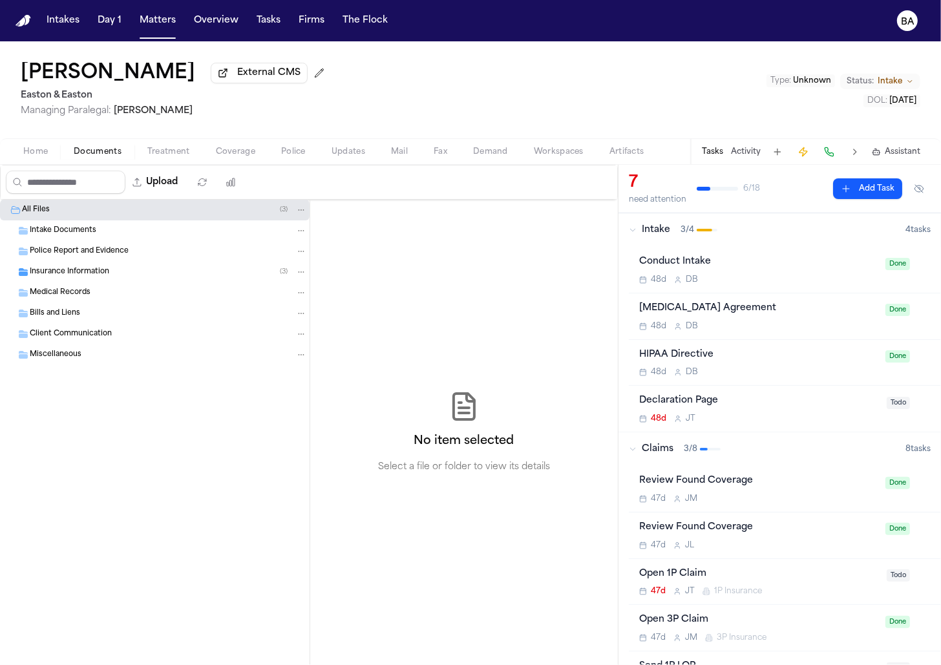
click at [111, 271] on div "Insurance Information ( 3 )" at bounding box center [168, 272] width 277 height 12
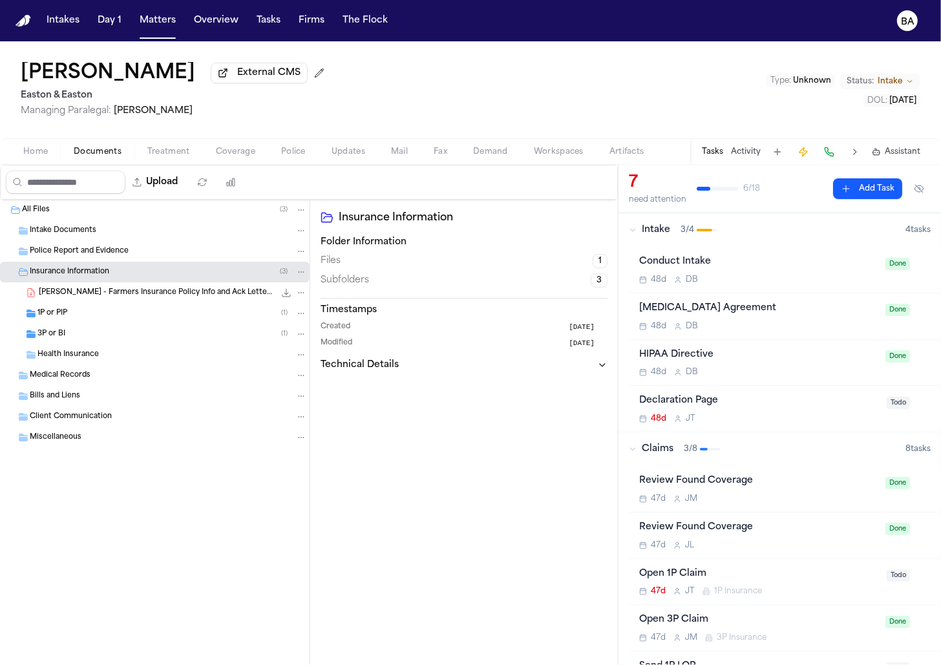
click at [111, 297] on span "[PERSON_NAME] - Farmers Insurance Policy Info and Ack Letter - [DATE]" at bounding box center [157, 293] width 236 height 11
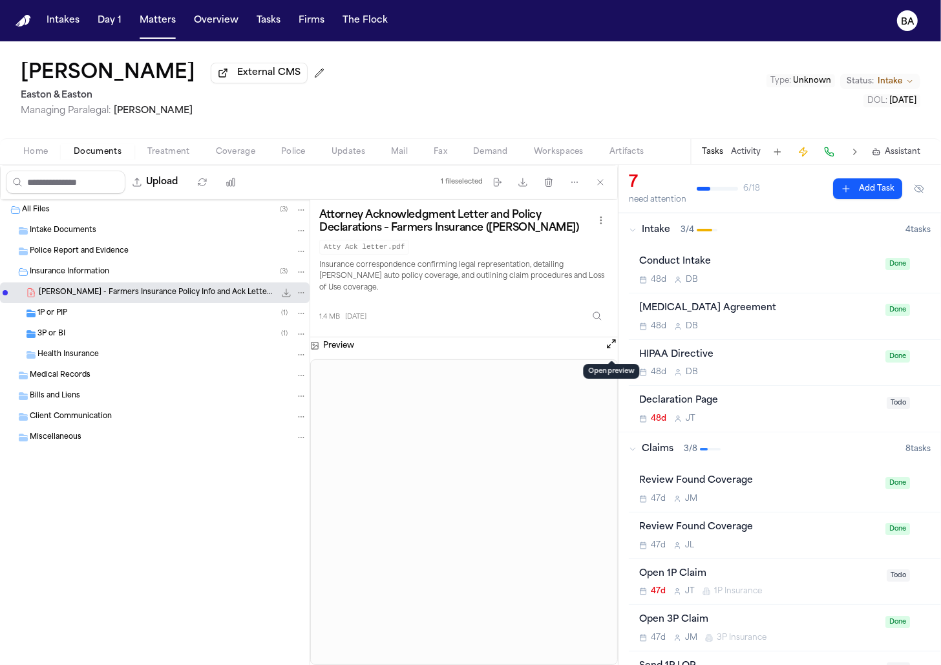
click at [611, 348] on button "Open preview" at bounding box center [611, 343] width 13 height 13
click at [613, 347] on button "Open preview" at bounding box center [611, 343] width 13 height 13
click at [609, 348] on button "Open preview" at bounding box center [611, 343] width 13 height 13
click at [243, 154] on span "Coverage" at bounding box center [235, 152] width 39 height 10
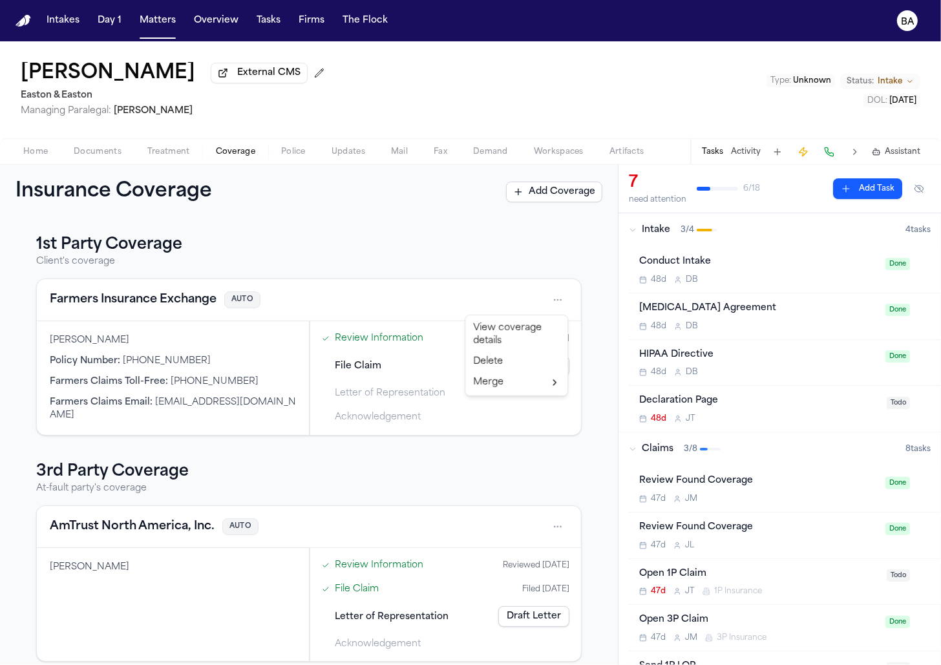
click at [552, 309] on html "Intakes Day 1 Matters Overview Tasks Firms The Flock BA [PERSON_NAME] External …" at bounding box center [470, 332] width 941 height 665
click at [505, 266] on html "Intakes Day 1 Matters Overview Tasks Firms The Flock BA [PERSON_NAME] External …" at bounding box center [470, 332] width 941 height 665
click at [529, 366] on link "Start Filing" at bounding box center [535, 365] width 67 height 21
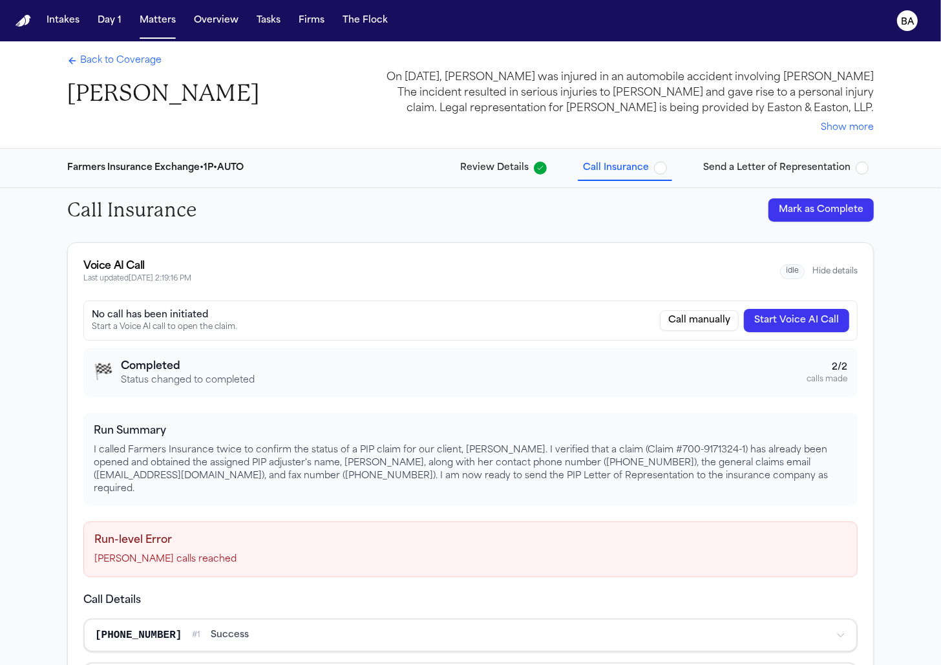
click at [494, 167] on span "Review Details" at bounding box center [494, 168] width 69 height 13
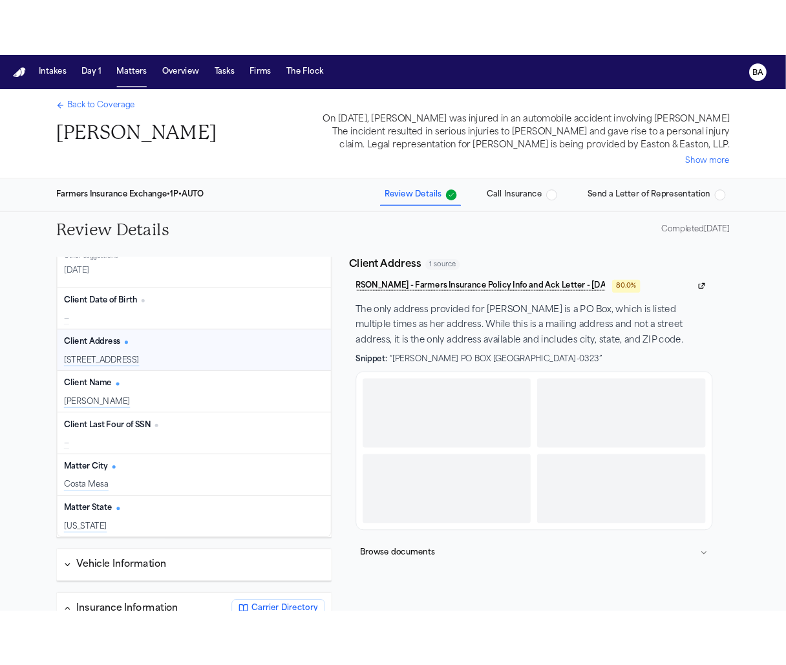
scroll to position [240, 0]
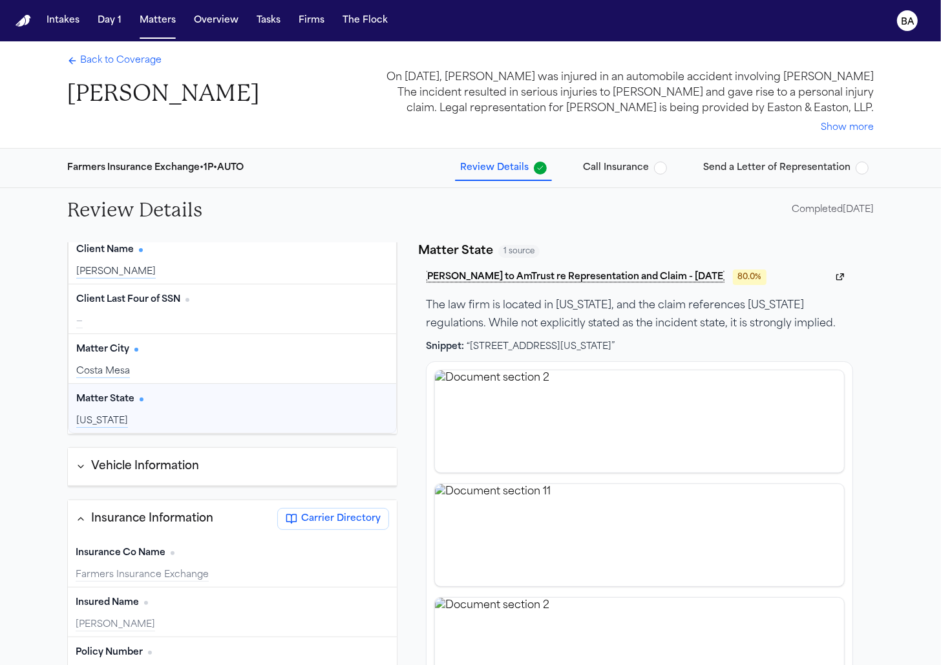
click at [350, 515] on span "Carrier Directory" at bounding box center [340, 518] width 79 height 13
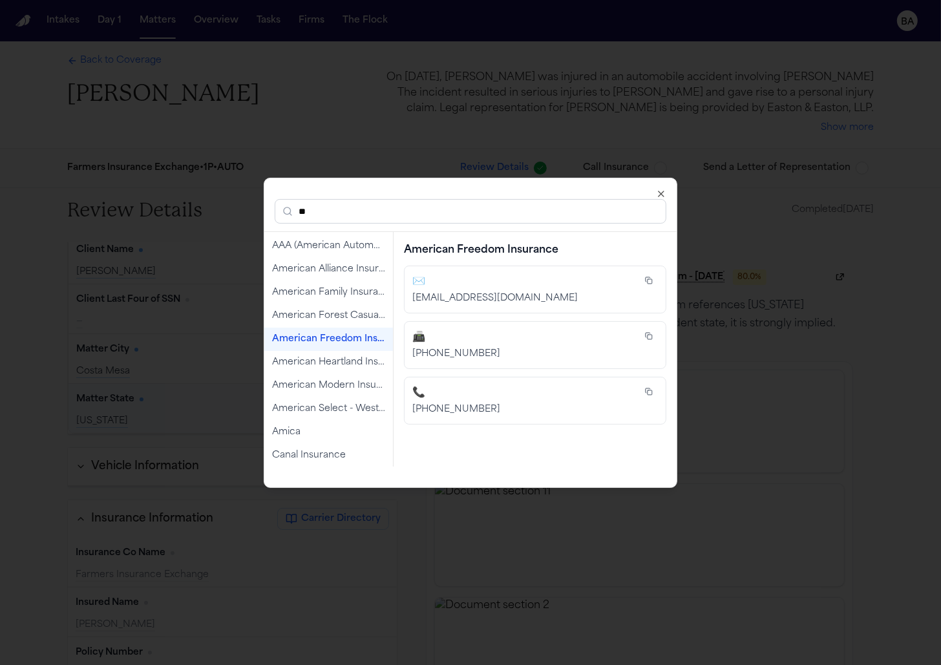
type input "***"
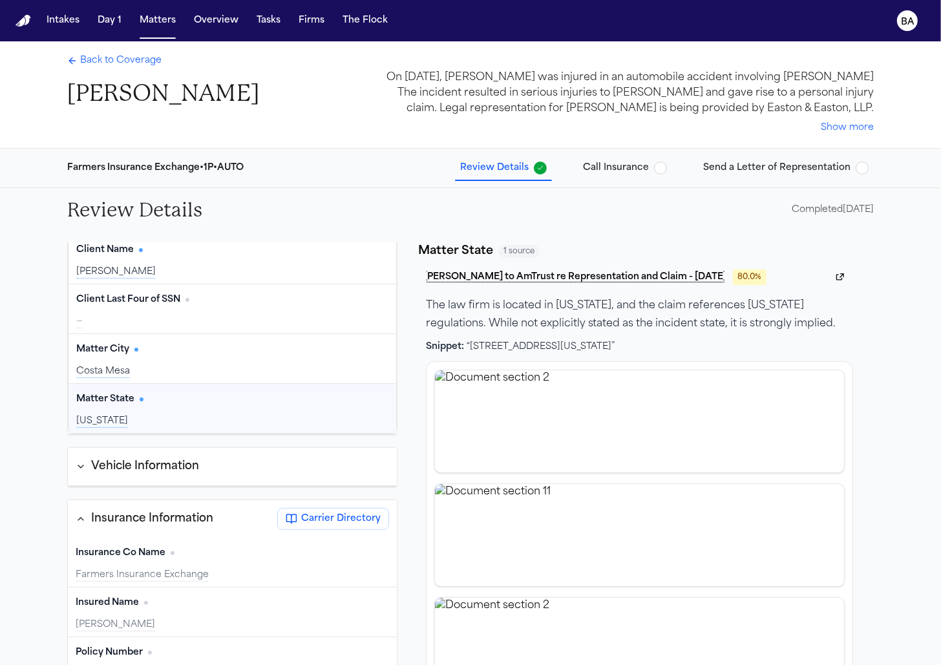
click at [258, 103] on div "Back to Coverage [PERSON_NAME] On [DATE], [PERSON_NAME] was injured in an autom…" at bounding box center [470, 94] width 827 height 107
click at [113, 52] on div "Back to Coverage [PERSON_NAME] On [DATE], [PERSON_NAME] was injured in an autom…" at bounding box center [470, 94] width 827 height 107
click at [113, 59] on span "Back to Coverage" at bounding box center [120, 60] width 81 height 13
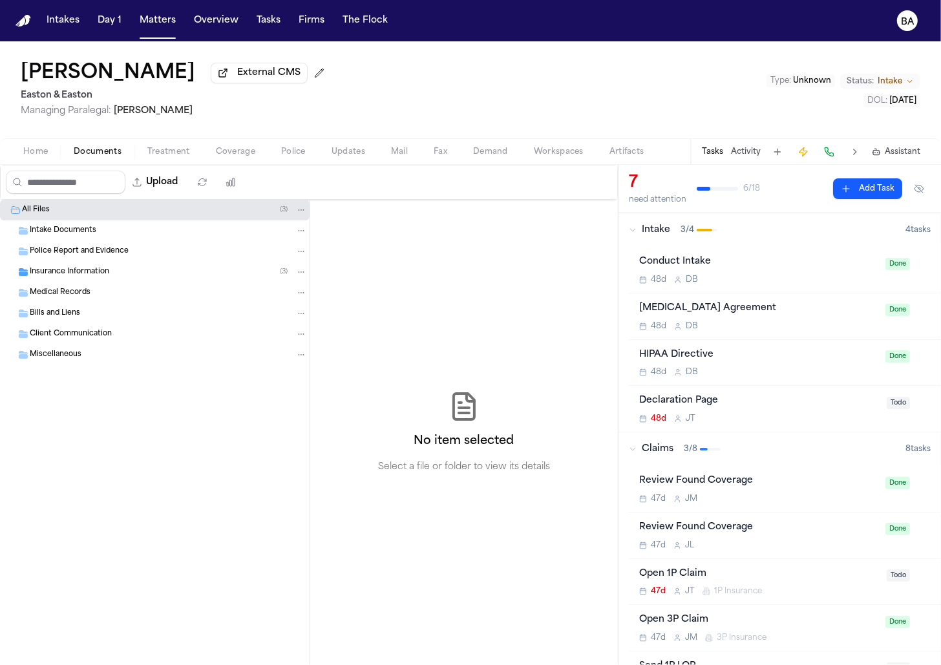
click at [92, 160] on span "button" at bounding box center [97, 158] width 63 height 1
click at [287, 157] on span "Police" at bounding box center [293, 152] width 25 height 10
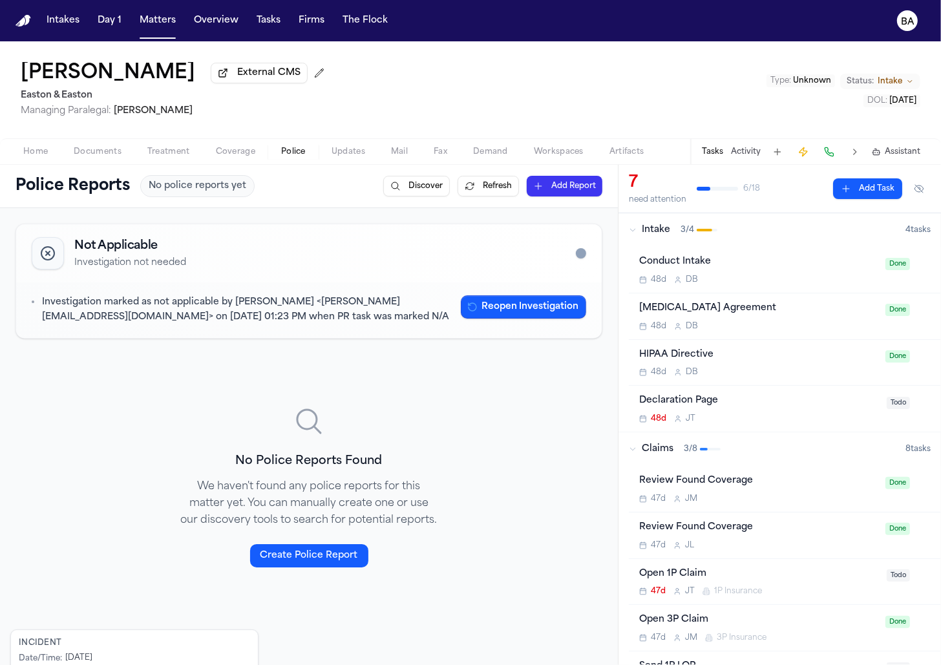
click at [247, 160] on button "Coverage" at bounding box center [235, 152] width 65 height 16
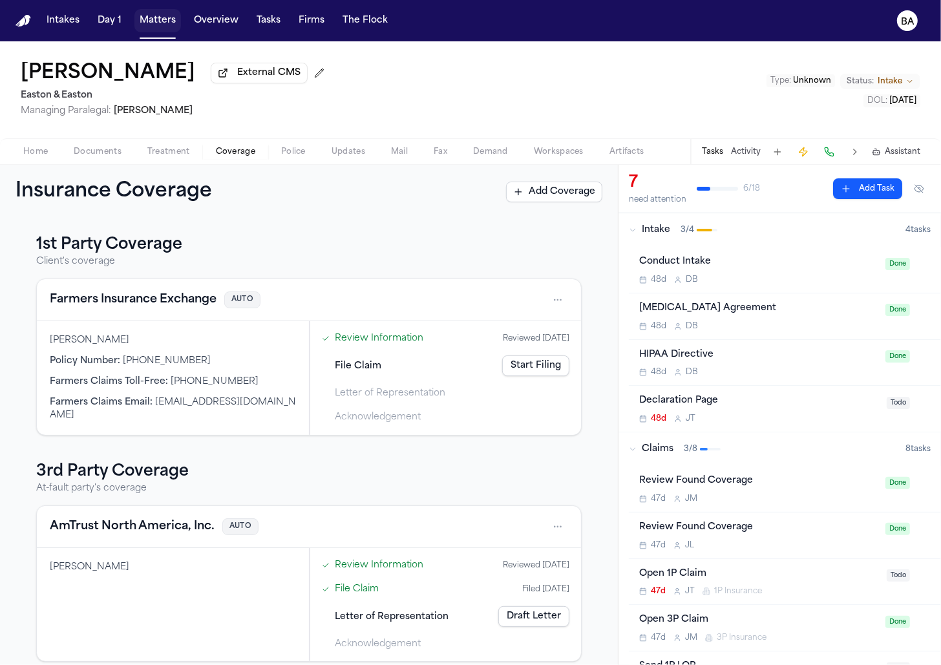
click at [152, 23] on button "Matters" at bounding box center [157, 20] width 47 height 23
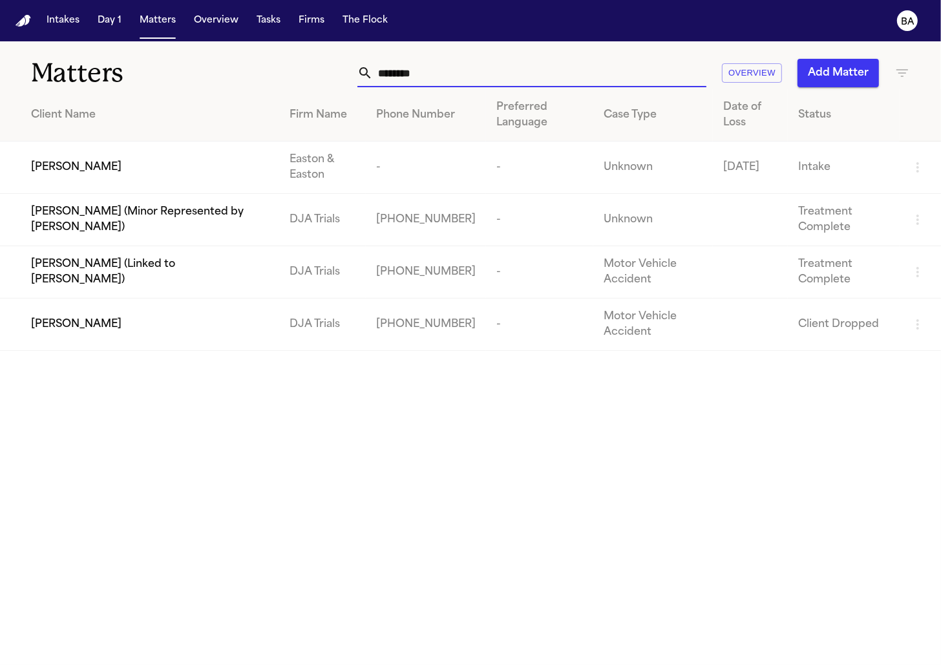
click at [436, 64] on input "********" at bounding box center [539, 73] width 333 height 28
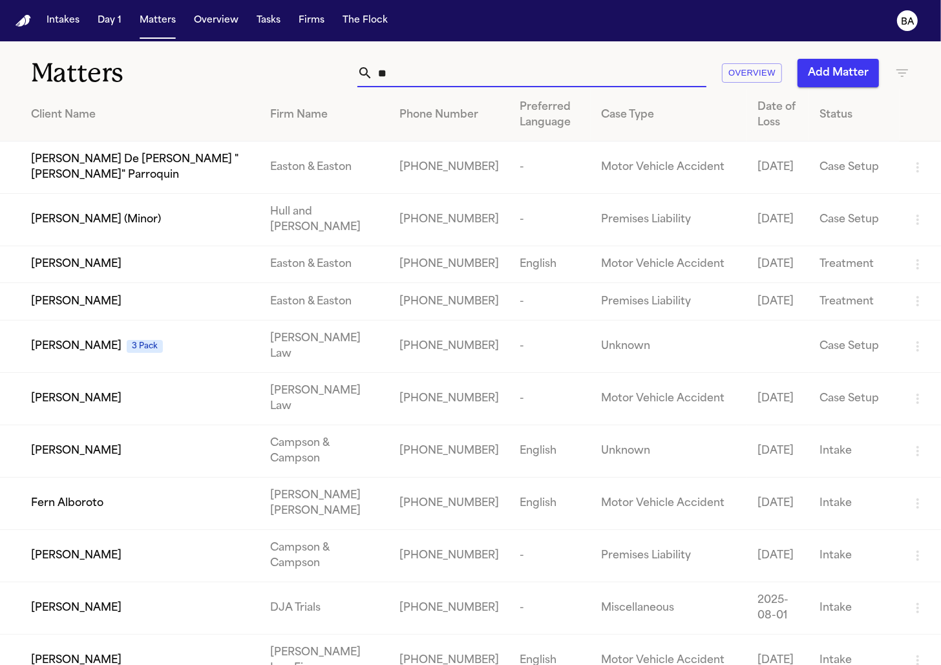
click at [440, 73] on input "**" at bounding box center [539, 73] width 333 height 28
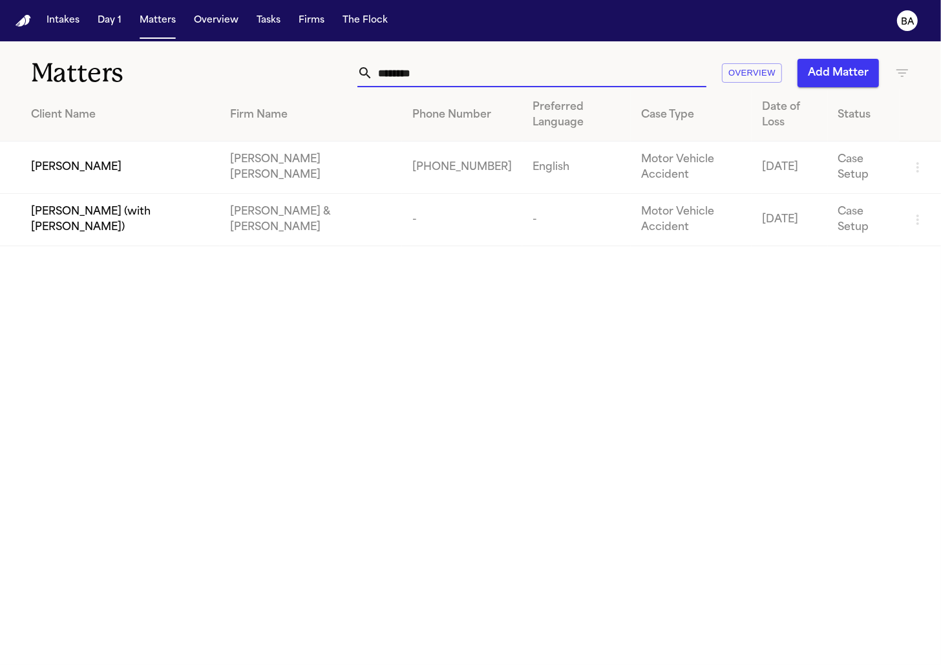
type input "********"
click at [96, 160] on span "[PERSON_NAME]" at bounding box center [76, 168] width 90 height 16
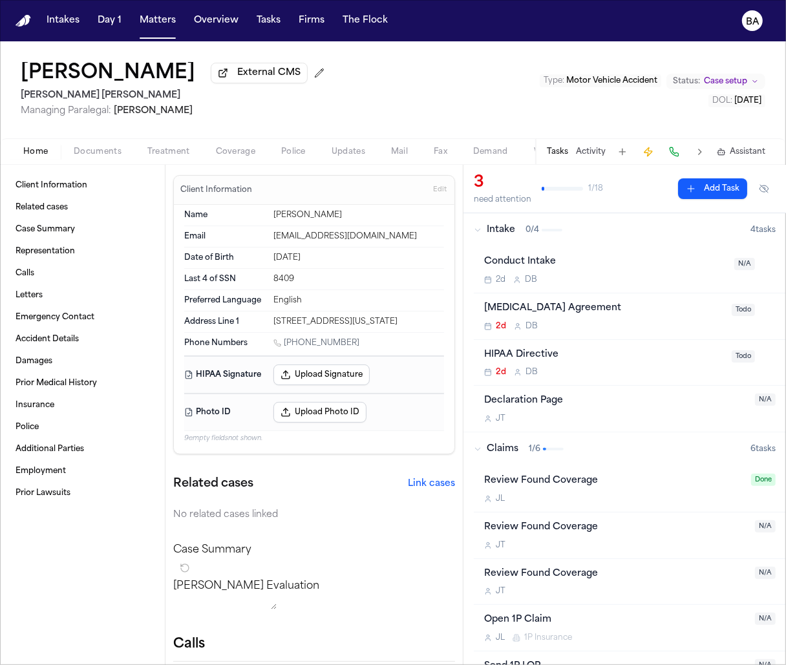
click at [470, 238] on button "Intake 0 / 4 4 task s" at bounding box center [624, 230] width 322 height 34
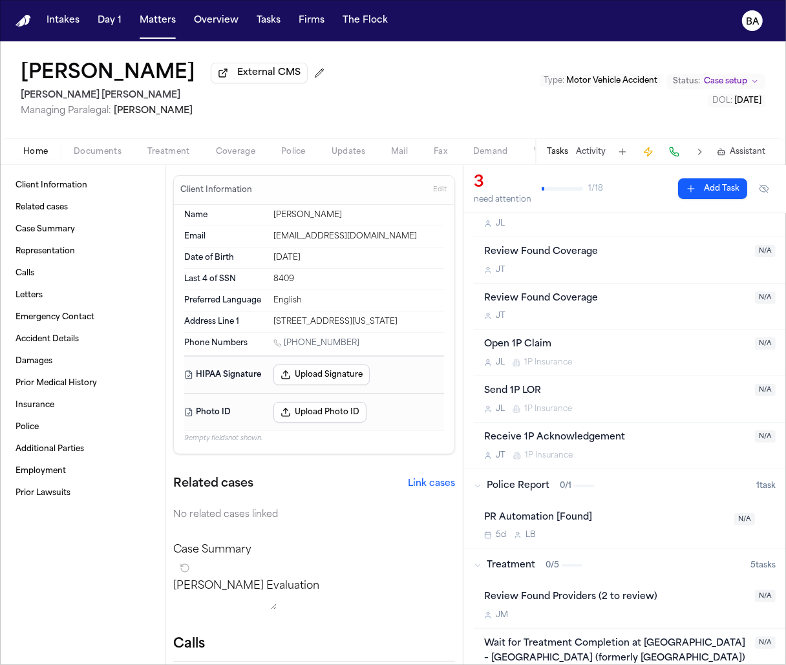
scroll to position [92, 0]
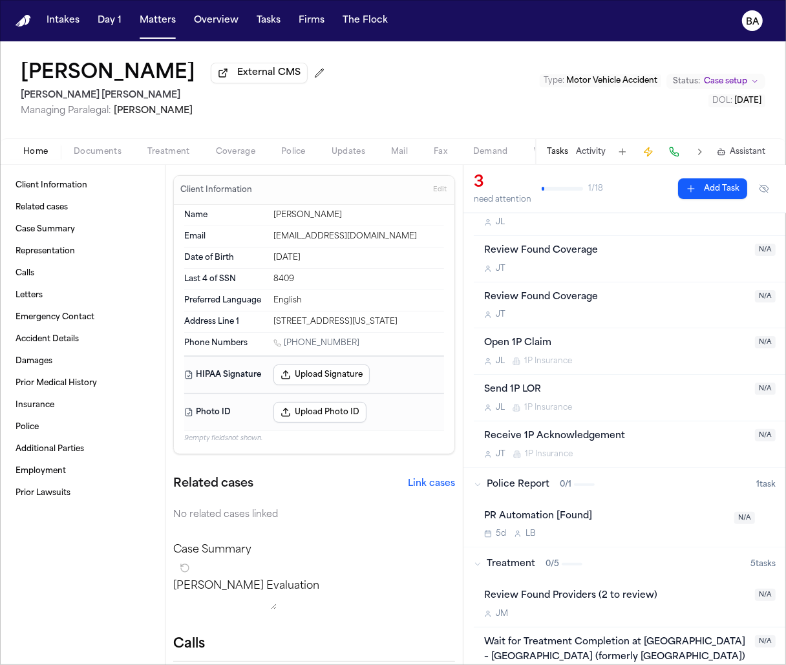
click at [235, 153] on span "Coverage" at bounding box center [235, 152] width 39 height 10
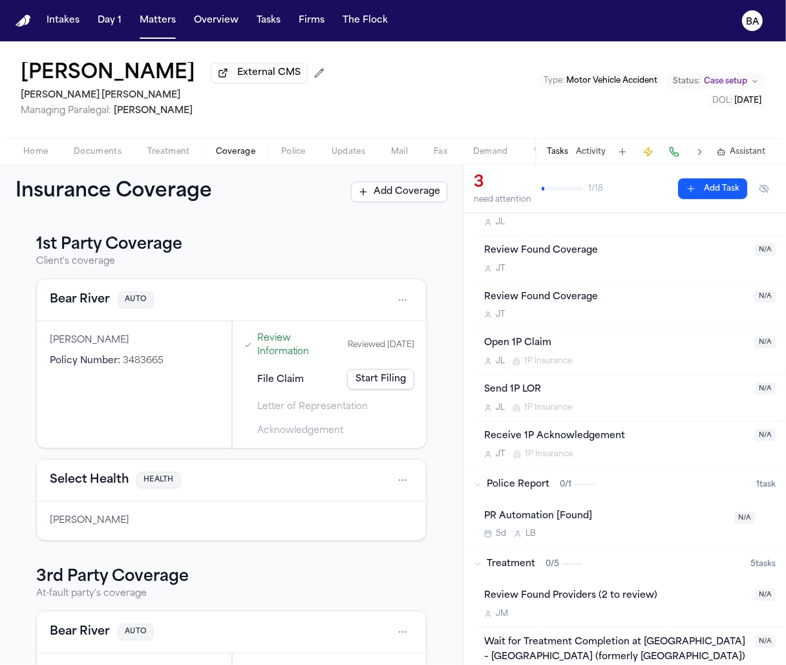
click at [284, 359] on link "Review Information" at bounding box center [299, 345] width 85 height 27
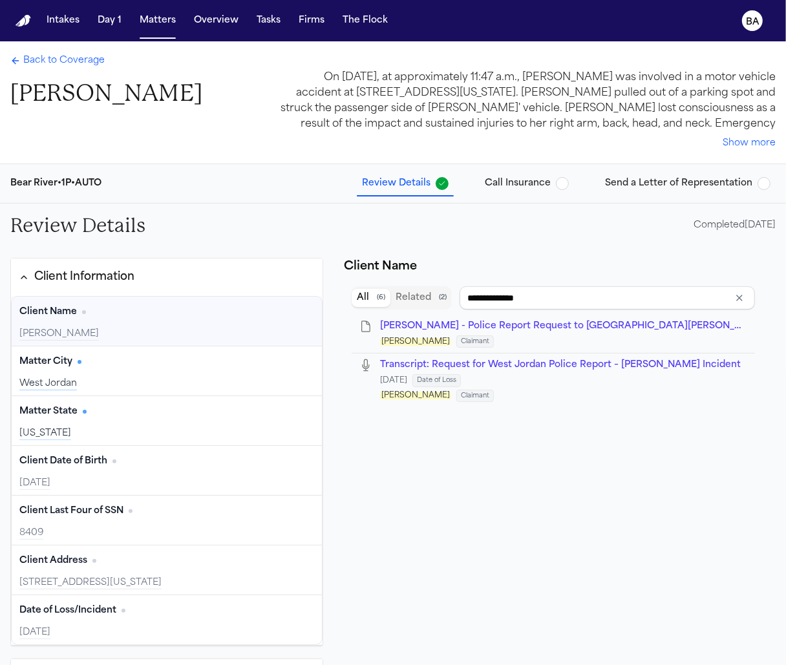
click at [712, 230] on div "Completed [DATE]" at bounding box center [734, 225] width 82 height 13
click at [552, 174] on button "Call Insurance" at bounding box center [527, 183] width 94 height 23
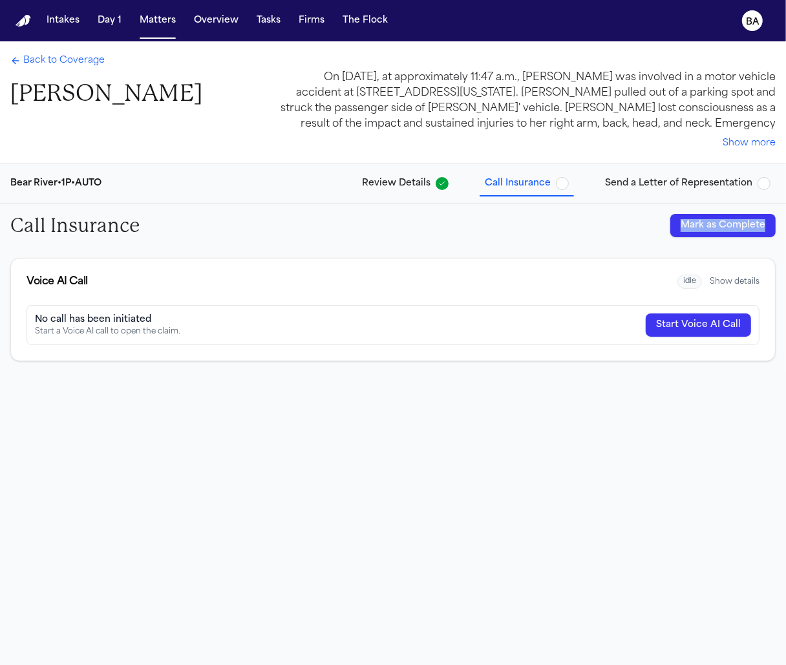
click at [647, 183] on span "Send a Letter of Representation" at bounding box center [678, 183] width 147 height 13
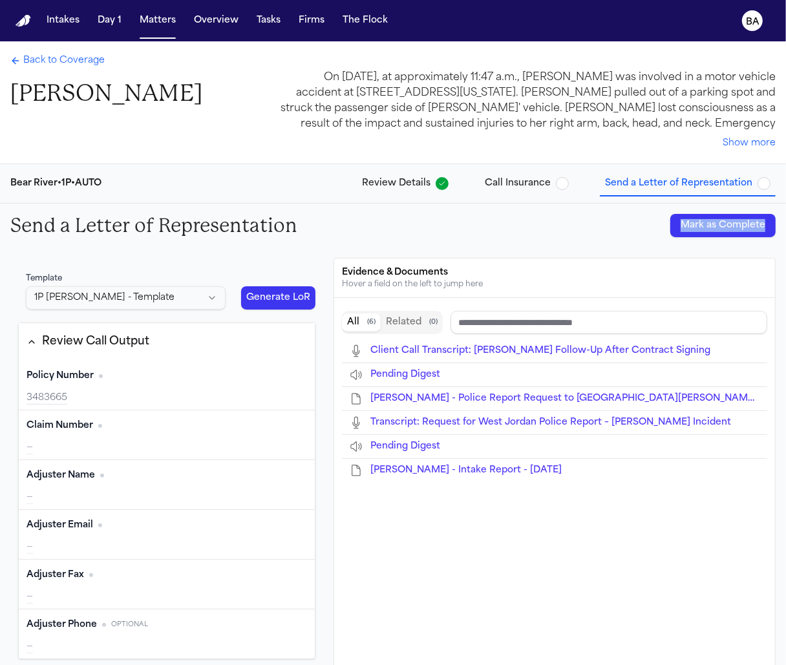
click at [84, 65] on span "Back to Coverage" at bounding box center [63, 60] width 81 height 13
